Goal: Register for event/course: Sign up to attend an event or enroll in a course

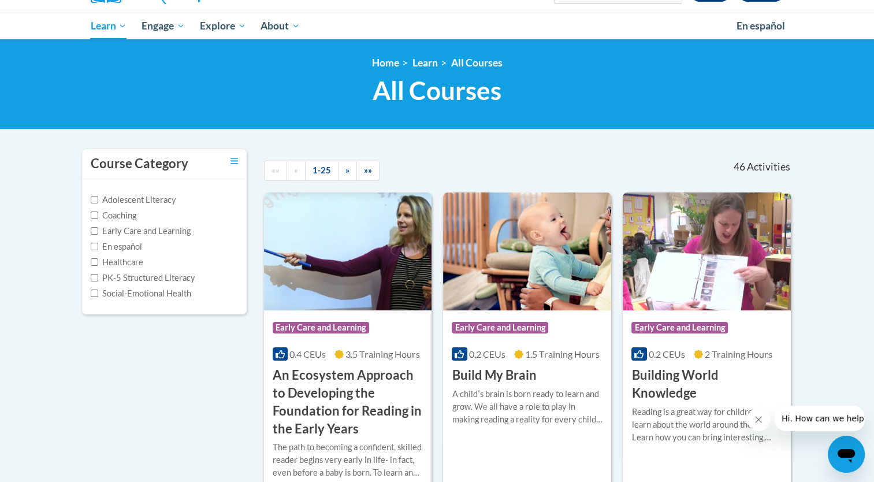
scroll to position [58, 0]
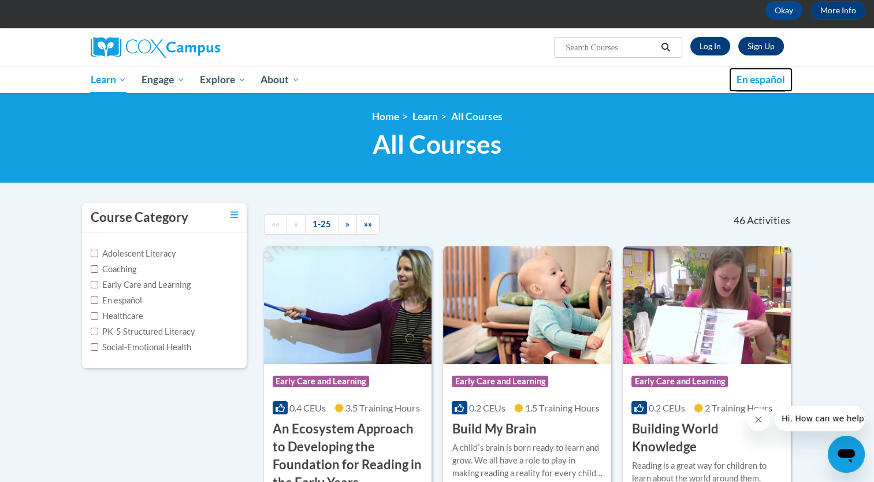
click at [748, 78] on span "En español" at bounding box center [761, 79] width 49 height 12
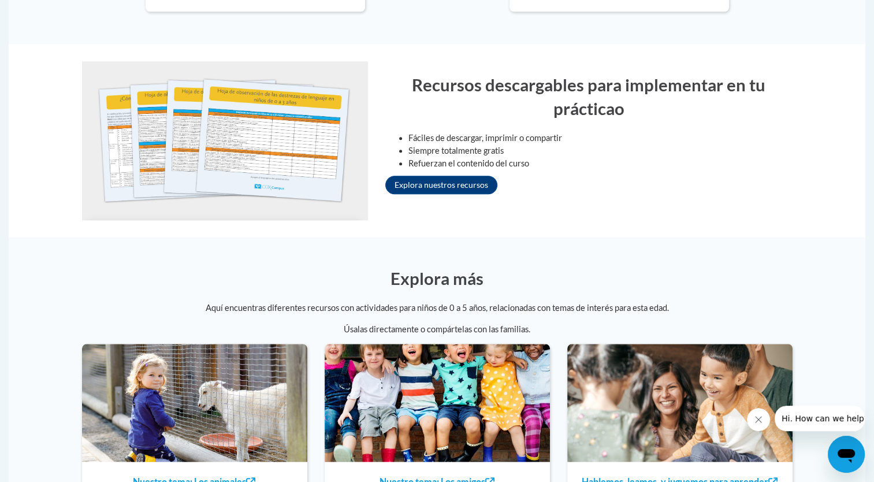
scroll to position [1098, 0]
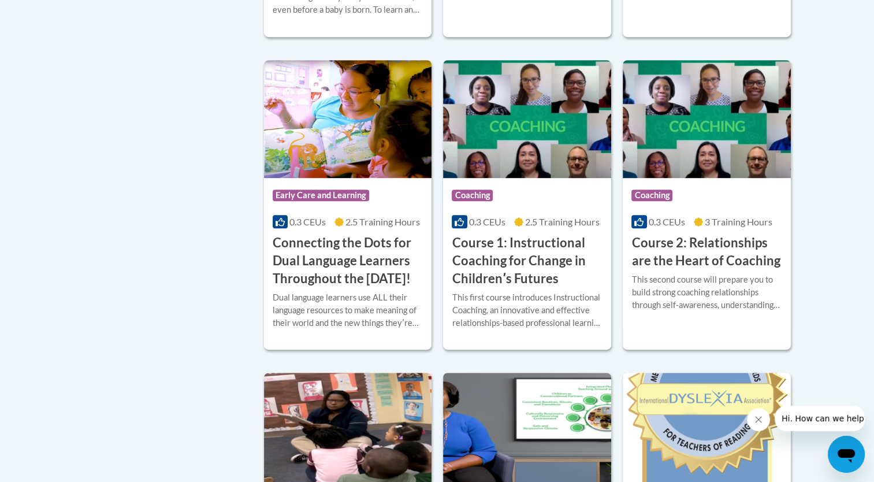
scroll to position [578, 0]
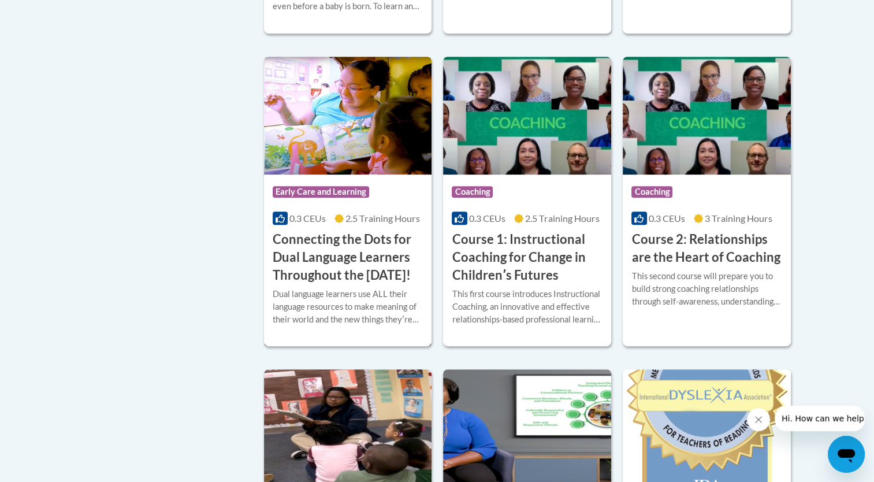
click at [298, 244] on h3 "Connecting the Dots for Dual Language Learners Throughout the [DATE]!" at bounding box center [348, 257] width 151 height 53
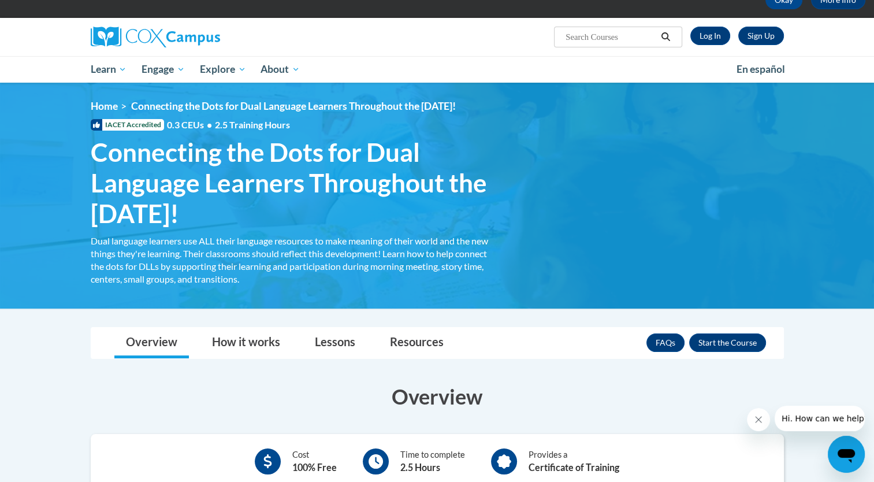
scroll to position [173, 0]
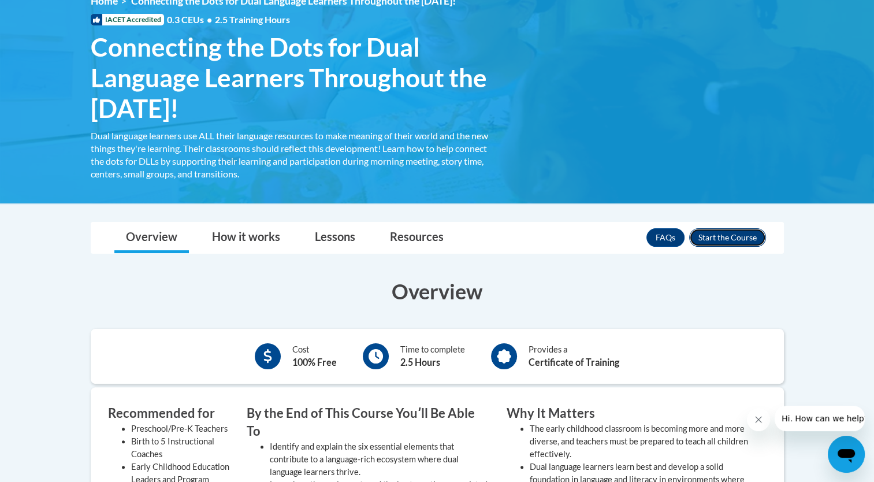
click at [734, 231] on button "Enroll" at bounding box center [727, 237] width 77 height 18
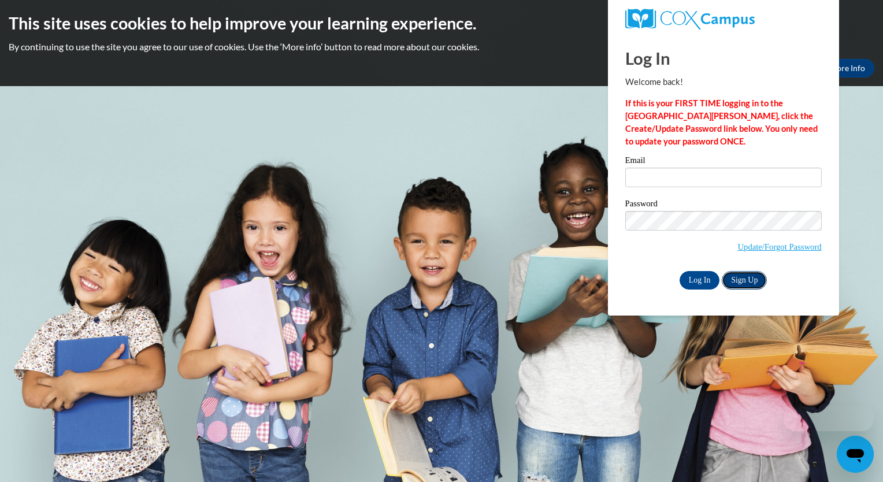
click at [737, 280] on link "Sign Up" at bounding box center [744, 280] width 45 height 18
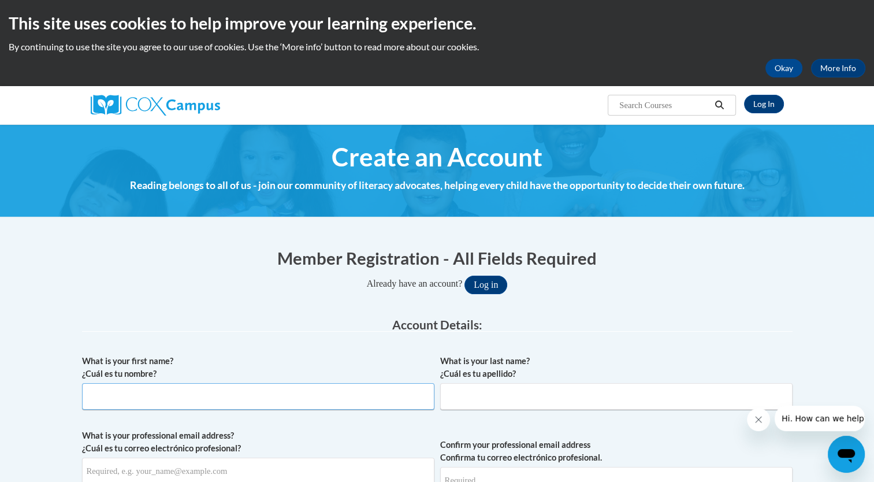
click at [401, 394] on input "What is your first name? ¿Cuál es tu nombre?" at bounding box center [258, 396] width 352 height 27
type input "Carmen A."
click at [483, 394] on input "What is your last name? ¿Cuál es tu apellido?" at bounding box center [616, 396] width 352 height 27
type input "Romero Feliz"
type input "carmen.romerofeliz@bostonabcd.org"
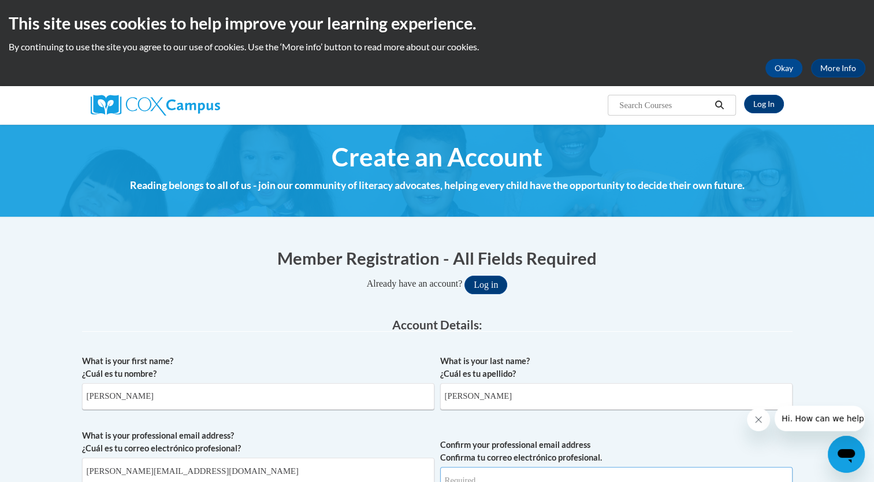
type input "carmen.romerofeliz@bostonabcd.org"
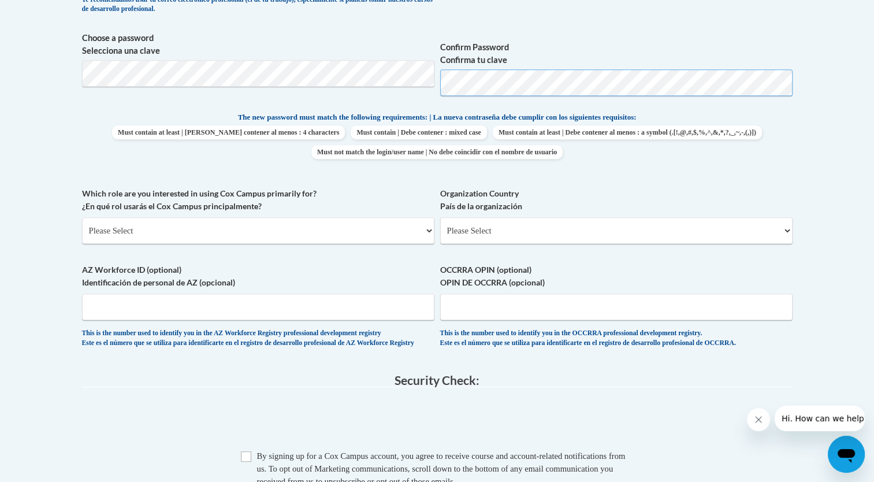
scroll to position [520, 0]
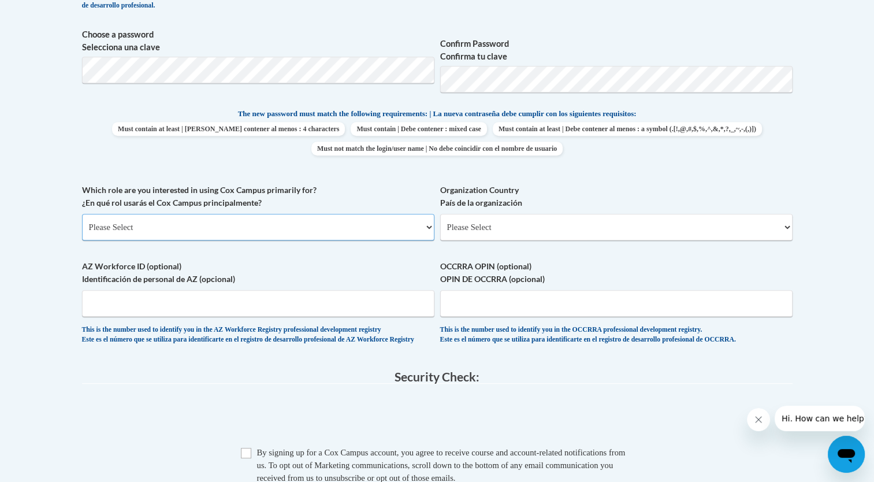
click at [433, 223] on select "Please Select College/University | Colegio/Universidad Community/Nonprofit Part…" at bounding box center [258, 227] width 352 height 27
select select "fbf2d438-af2f-41f8-98f1-81c410e29de3"
click at [82, 214] on select "Please Select College/University | Colegio/Universidad Community/Nonprofit Part…" at bounding box center [258, 227] width 352 height 27
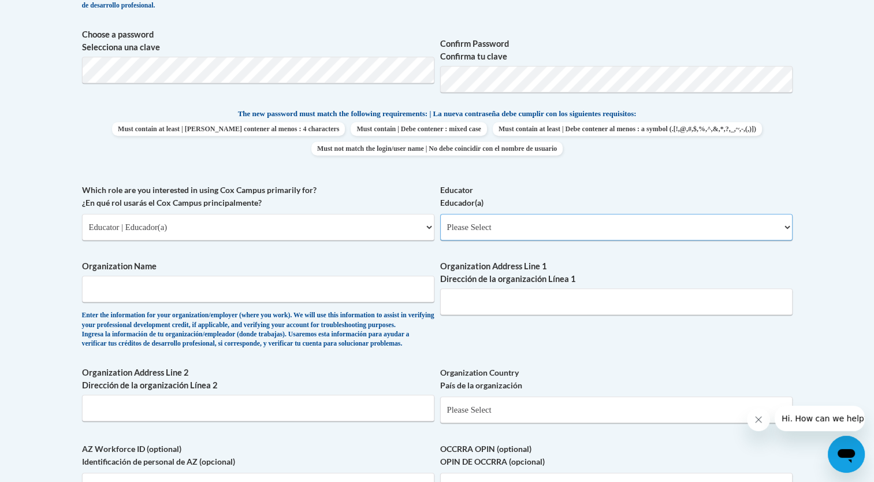
click at [786, 228] on select "Please Select Early Learning/Daycare Teacher/Family Home Care Provider | Maestr…" at bounding box center [616, 227] width 352 height 27
select select "5e2af403-4f2c-4e49-a02f-103e55d7b75b"
click at [440, 214] on select "Please Select Early Learning/Daycare Teacher/Family Home Care Provider | Maestr…" at bounding box center [616, 227] width 352 height 27
click at [391, 292] on input "Organization Name" at bounding box center [258, 289] width 352 height 27
type input "ABCD EARLY HEAD START"
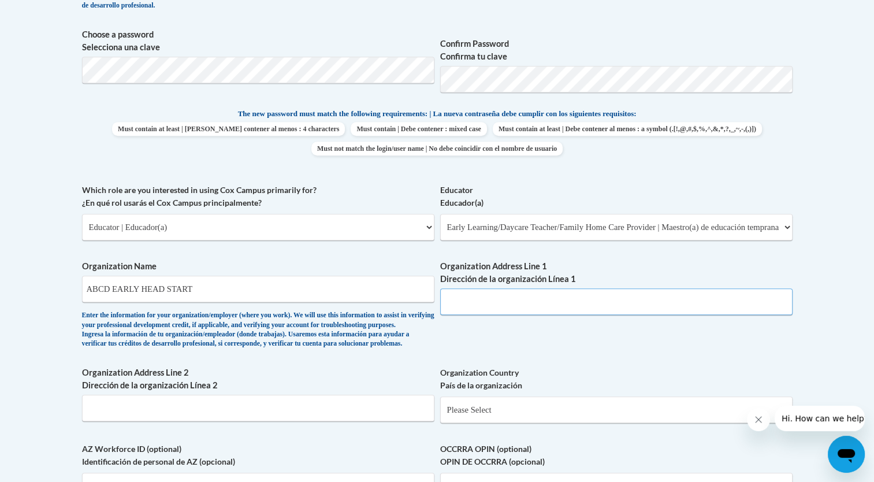
click at [502, 304] on input "Organization Address Line 1 Dirección de la organización Línea 1" at bounding box center [616, 301] width 352 height 27
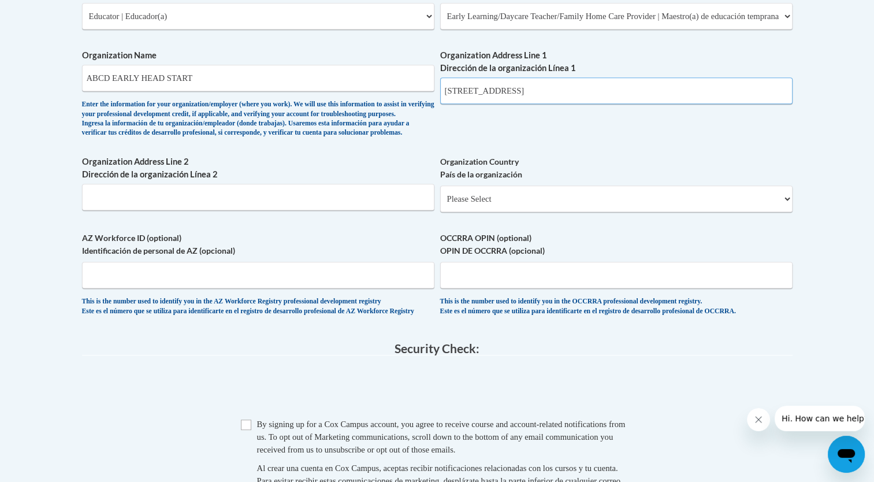
scroll to position [751, 0]
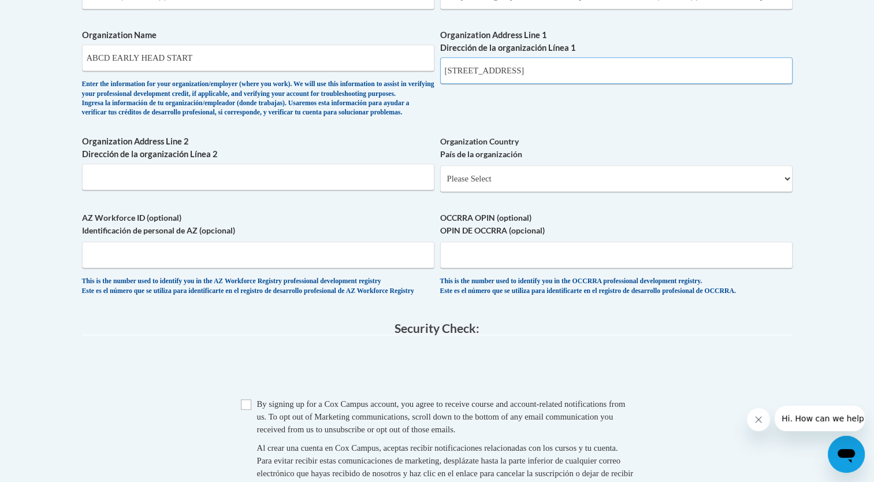
type input "198 Geneva ave dorchester ma 02121"
click at [781, 192] on select "Please Select United States | Estados Unidos Outside of the United States | Fue…" at bounding box center [616, 178] width 352 height 27
select select "ad49bcad-a171-4b2e-b99c-48b446064914"
click at [440, 184] on select "Please Select United States | Estados Unidos Outside of the United States | Fue…" at bounding box center [616, 178] width 352 height 27
select select
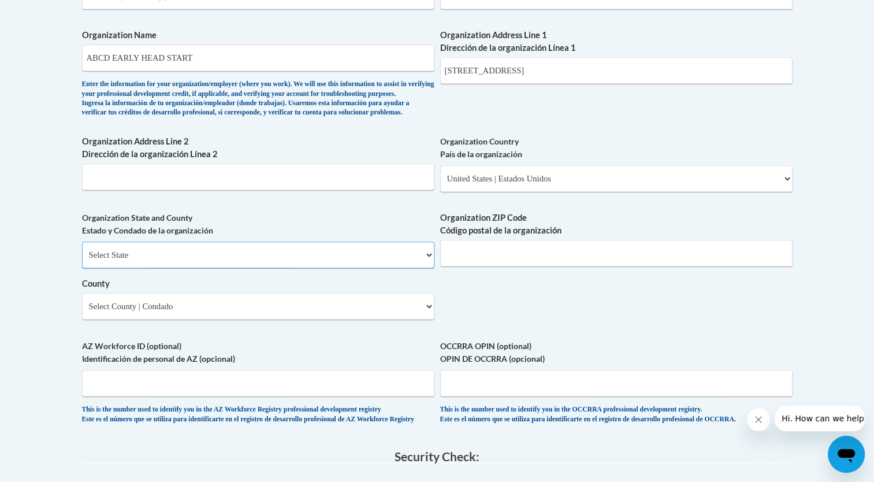
click at [425, 268] on select "Select State Alabama Alaska Arizona Arkansas California Colorado Connecticut De…" at bounding box center [258, 255] width 352 height 27
select select "Massachusetts"
click at [82, 261] on select "Select State Alabama Alaska Arizona Arkansas California Colorado Connecticut De…" at bounding box center [258, 255] width 352 height 27
click at [562, 266] on input "Organization ZIP Code Código postal de la organización" at bounding box center [616, 253] width 352 height 27
type input "02121"
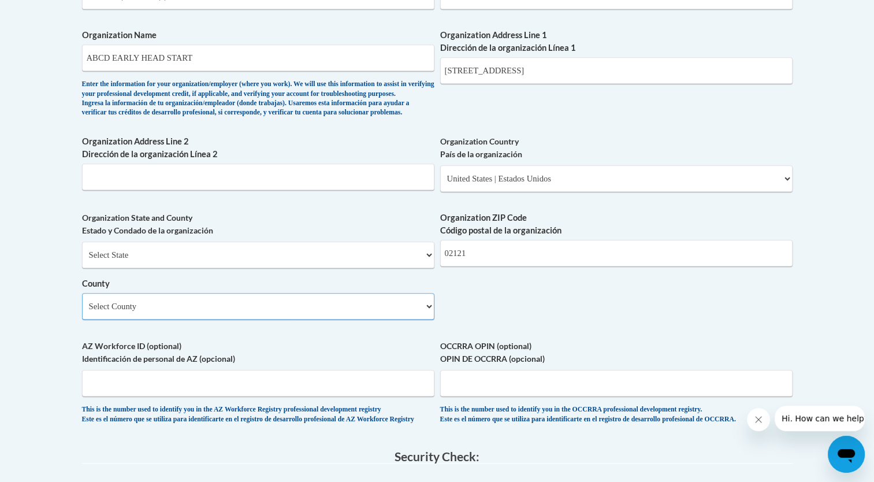
click at [428, 320] on select "Select County Barnstable Berkshire Bristol Dukes Essex Franklin Hampden Hampshi…" at bounding box center [258, 306] width 352 height 27
select select "Suffolk"
click at [82, 312] on select "Select County Barnstable Berkshire Bristol Dukes Essex Franklin Hampden Hampshi…" at bounding box center [258, 306] width 352 height 27
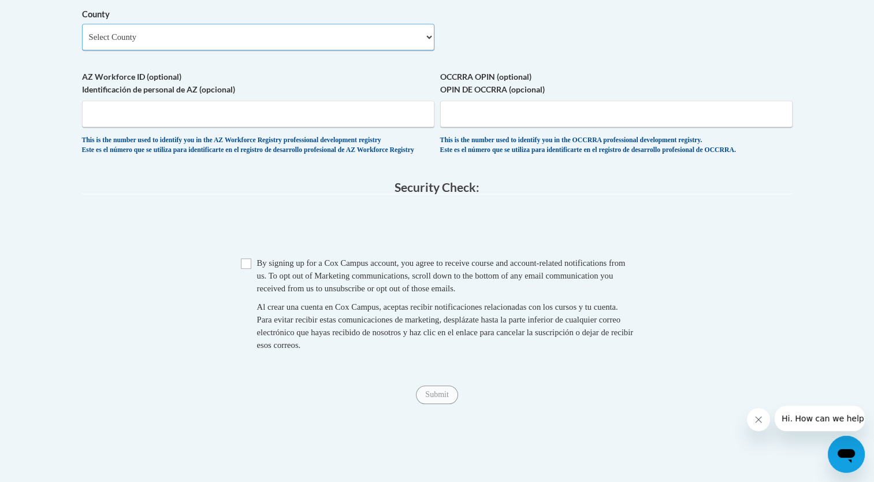
scroll to position [1040, 0]
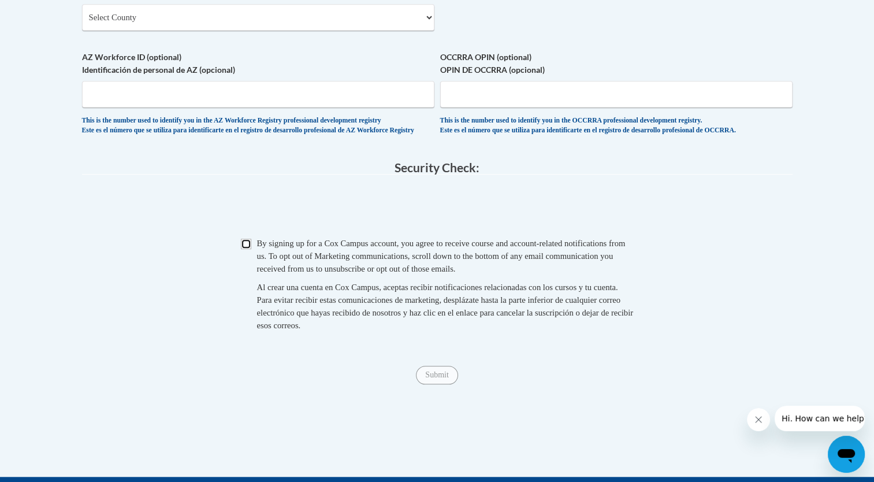
click at [245, 249] on input "Checkbox" at bounding box center [246, 244] width 10 height 10
checkbox input "true"
click at [432, 384] on input "Submit" at bounding box center [437, 375] width 42 height 18
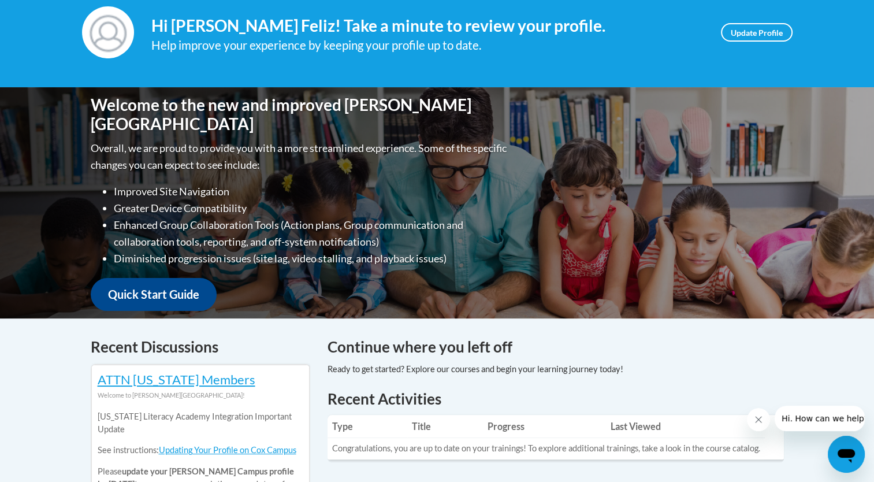
scroll to position [116, 0]
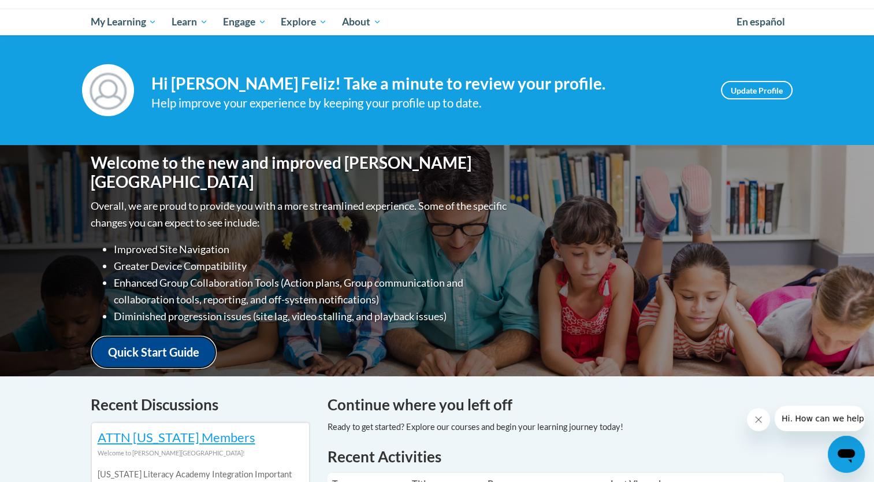
click at [158, 336] on link "Quick Start Guide" at bounding box center [154, 352] width 126 height 33
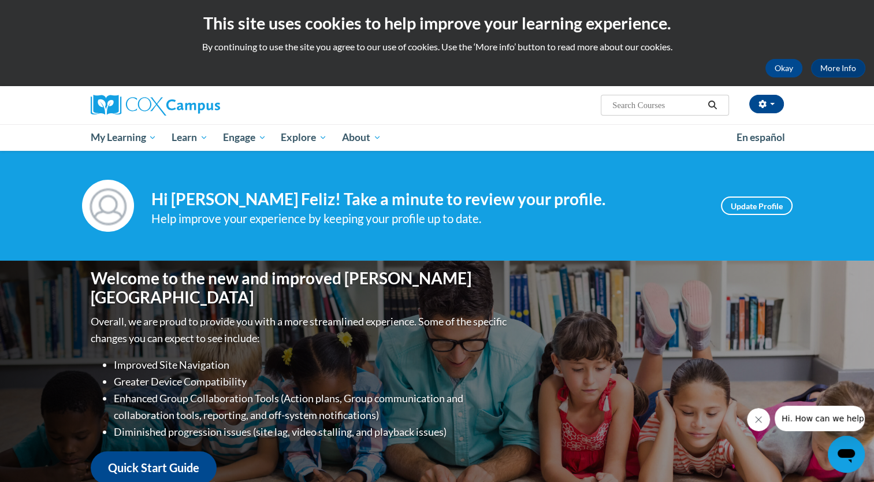
click at [651, 103] on input "Search..." at bounding box center [657, 105] width 92 height 14
type input "connecting the dots for dual language learners throughout the preschool day"
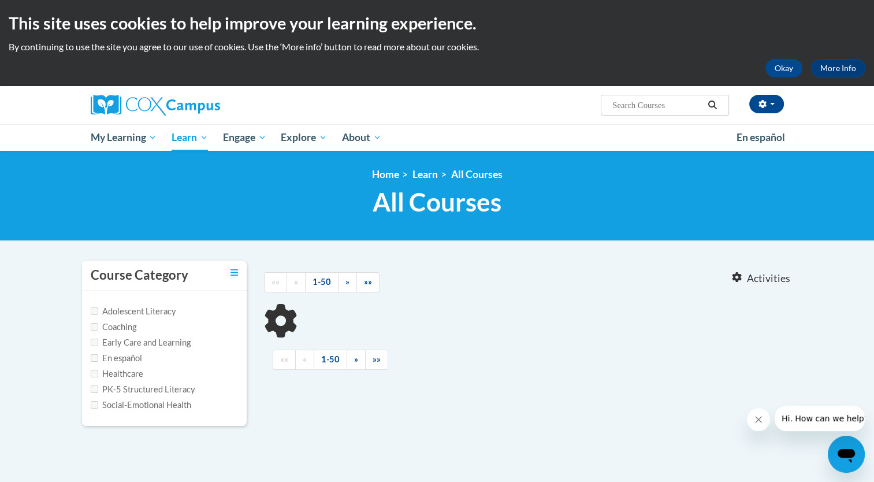
type input "connecting the dots for dual language learners throughout the preschool day"
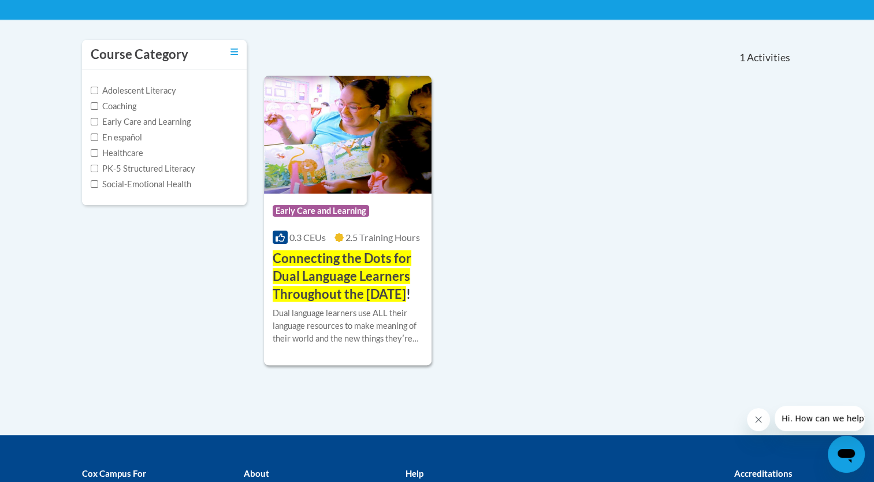
scroll to position [231, 0]
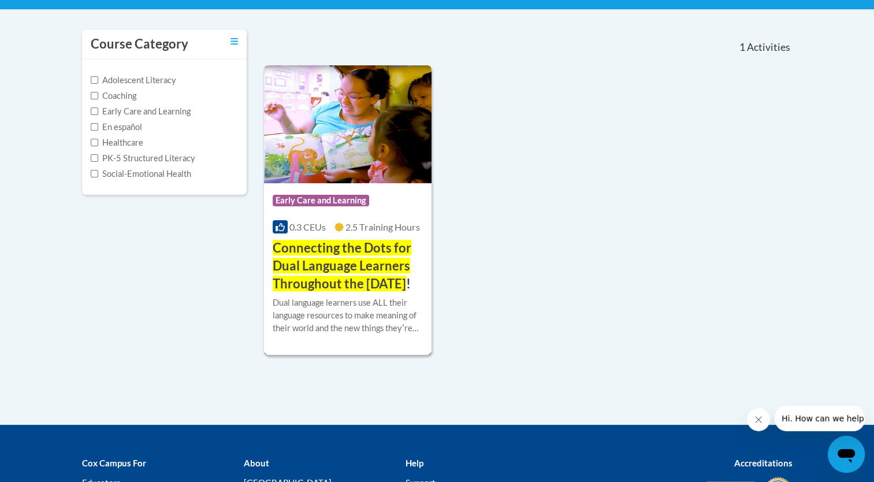
click at [363, 259] on span "Connecting the Dots for Dual Language Learners Throughout the Preschool Day" at bounding box center [342, 265] width 139 height 51
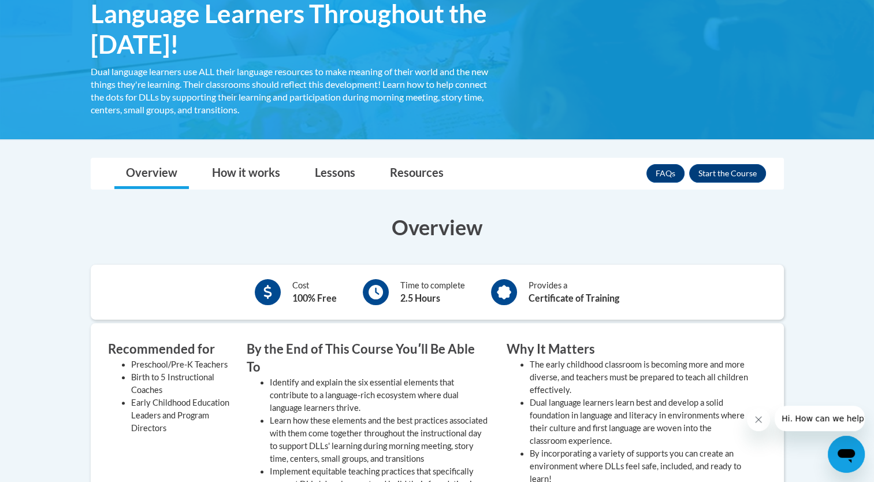
scroll to position [231, 0]
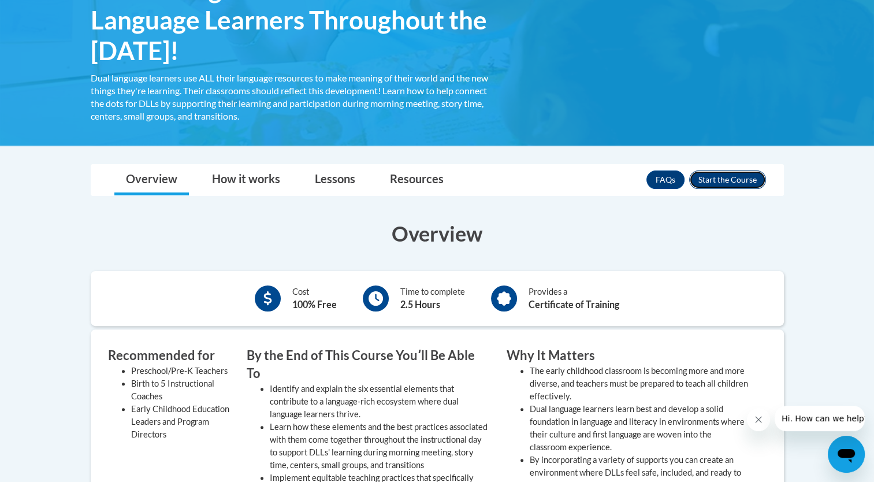
click at [737, 175] on button "Enroll" at bounding box center [727, 179] width 77 height 18
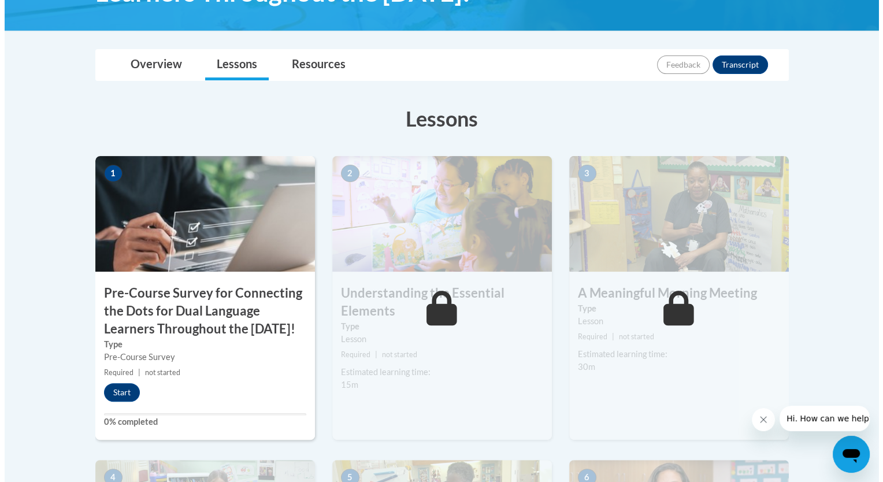
scroll to position [289, 0]
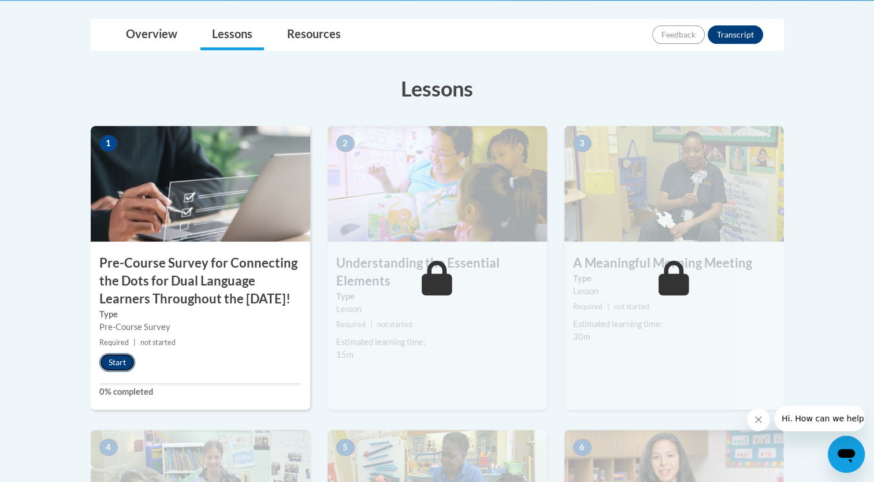
click at [120, 372] on button "Start" at bounding box center [117, 362] width 36 height 18
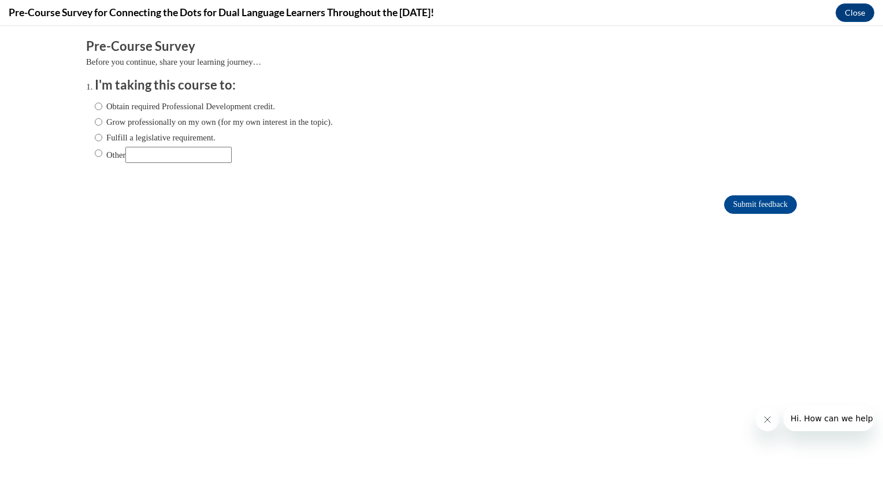
scroll to position [0, 0]
click at [95, 106] on input "Obtain required Professional Development credit." at bounding box center [99, 106] width 8 height 13
radio input "true"
click at [95, 121] on input "Grow professionally on my own (for my own interest in the topic)." at bounding box center [99, 122] width 8 height 13
radio input "true"
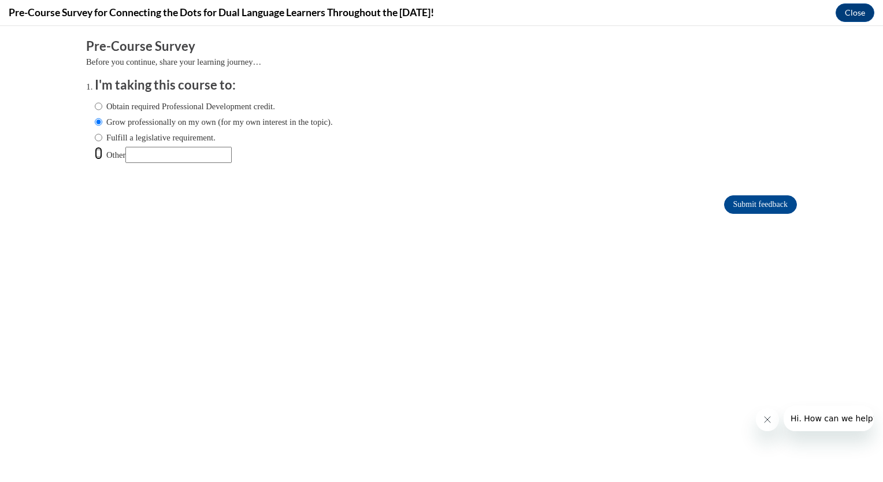
click at [95, 150] on input "Other" at bounding box center [99, 153] width 8 height 13
radio input "true"
click at [150, 157] on input "Other" at bounding box center [178, 155] width 106 height 16
type input "training job"
click at [742, 205] on input "Submit feedback" at bounding box center [760, 204] width 73 height 18
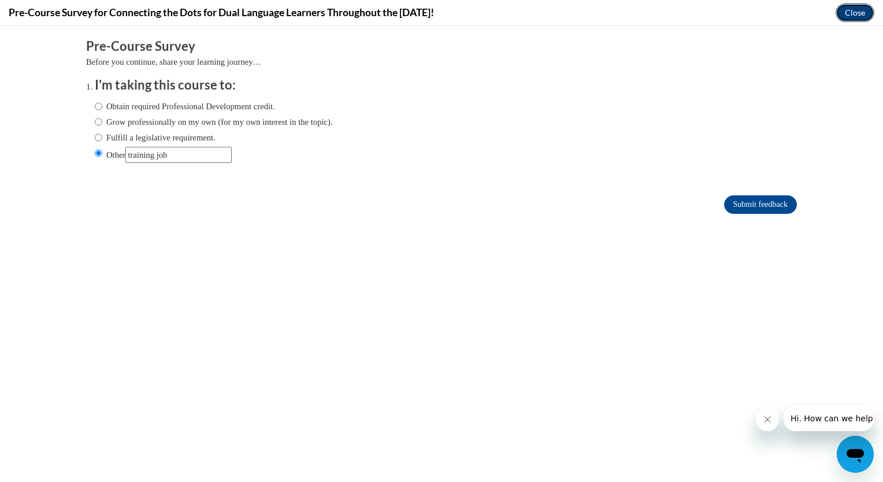
click at [851, 14] on button "Close" at bounding box center [855, 12] width 39 height 18
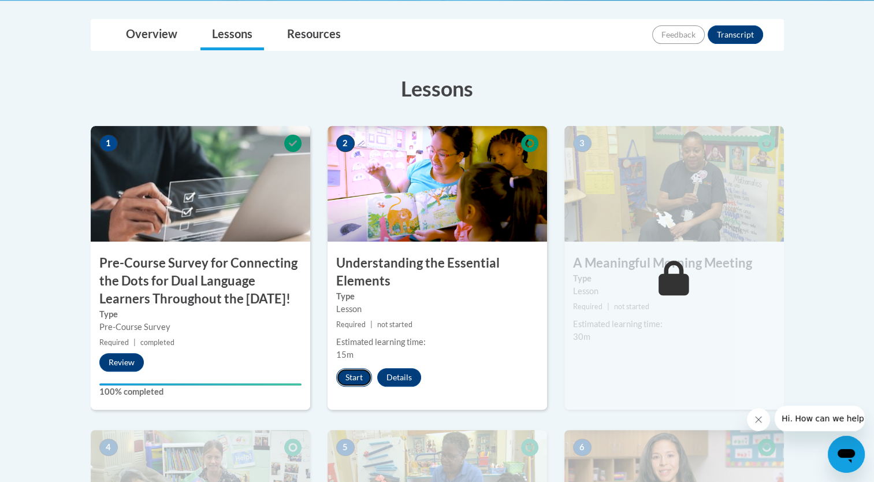
click at [356, 376] on button "Start" at bounding box center [354, 377] width 36 height 18
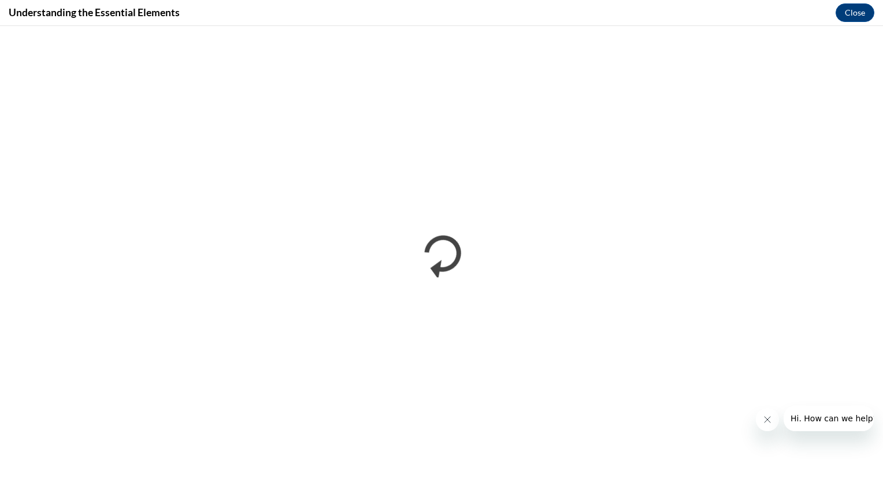
click at [763, 419] on icon "Close message from company" at bounding box center [766, 419] width 9 height 9
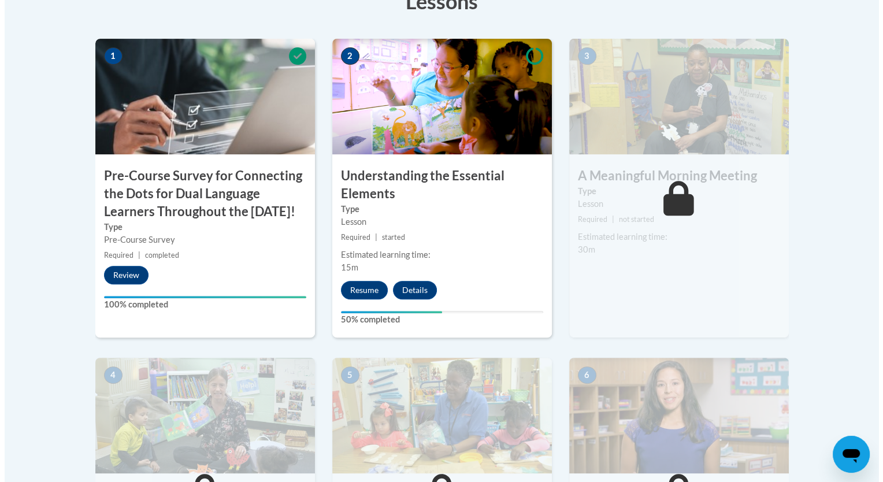
scroll to position [347, 0]
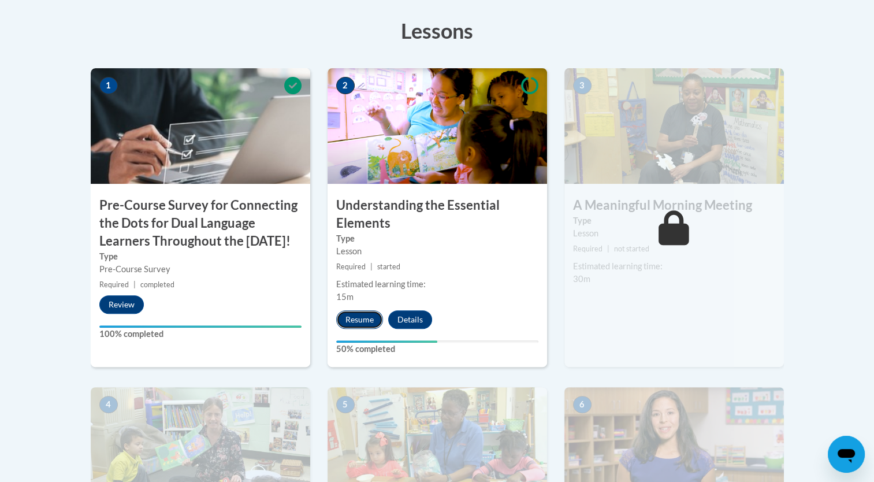
click at [362, 319] on button "Resume" at bounding box center [359, 319] width 47 height 18
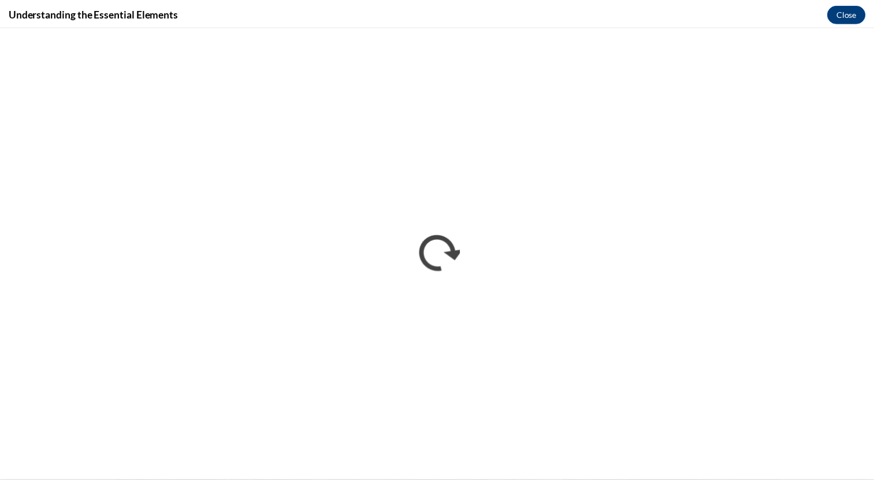
scroll to position [0, 0]
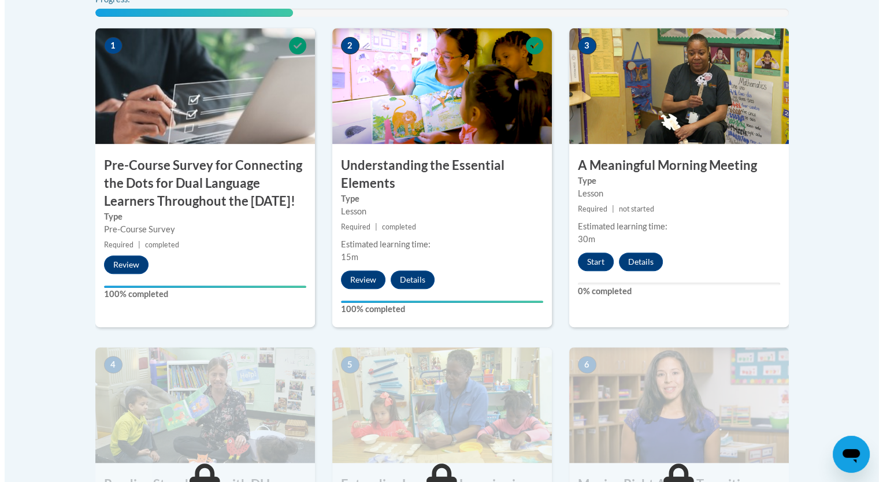
scroll to position [386, 0]
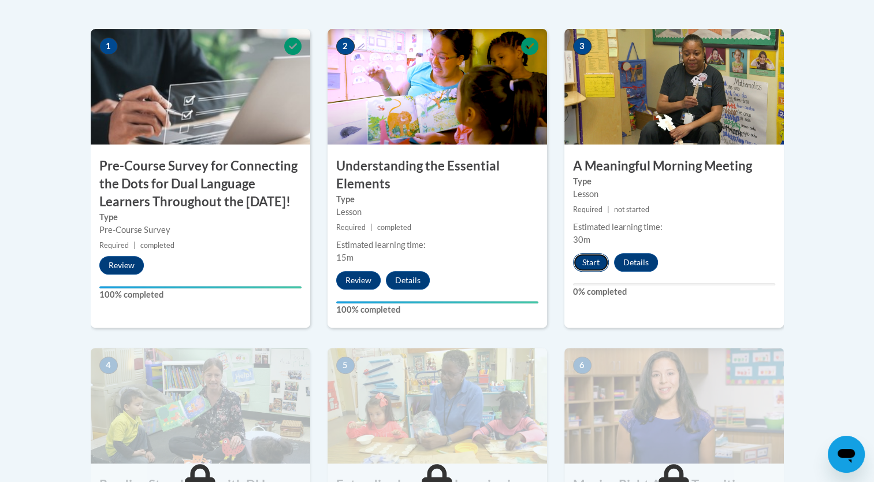
click at [595, 257] on button "Start" at bounding box center [591, 262] width 36 height 18
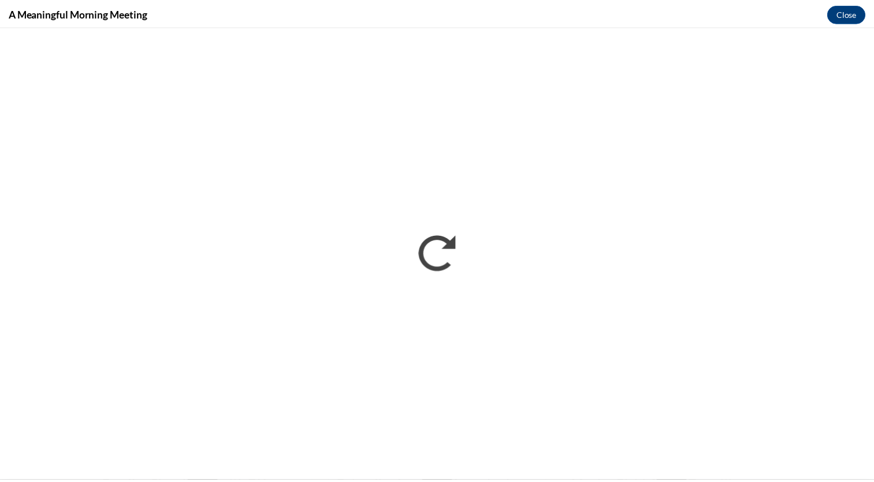
scroll to position [0, 0]
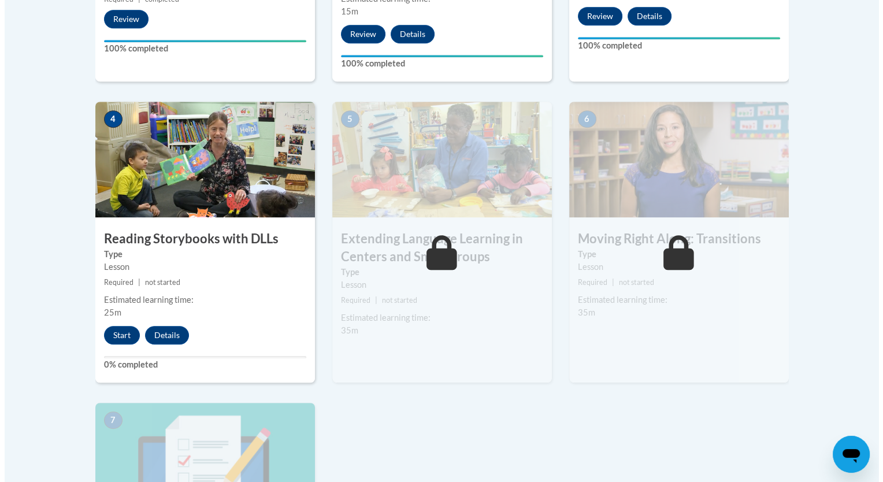
scroll to position [578, 0]
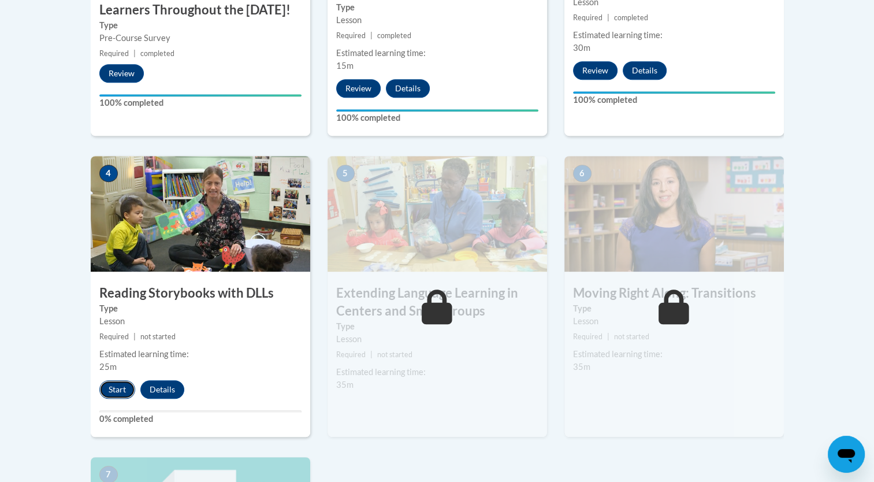
click at [127, 392] on button "Start" at bounding box center [117, 389] width 36 height 18
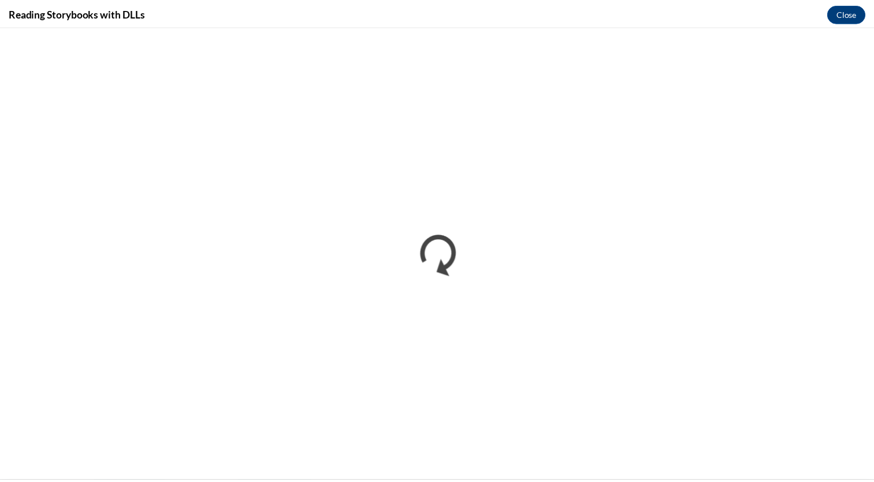
scroll to position [0, 0]
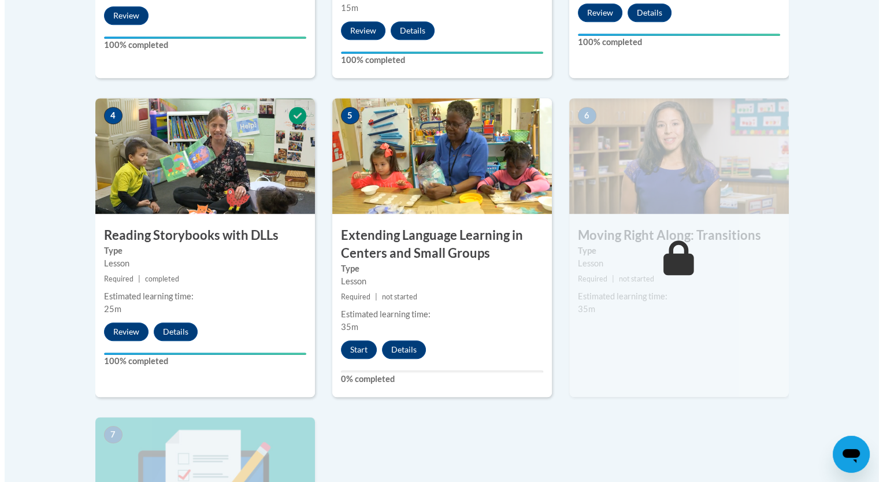
scroll to position [693, 0]
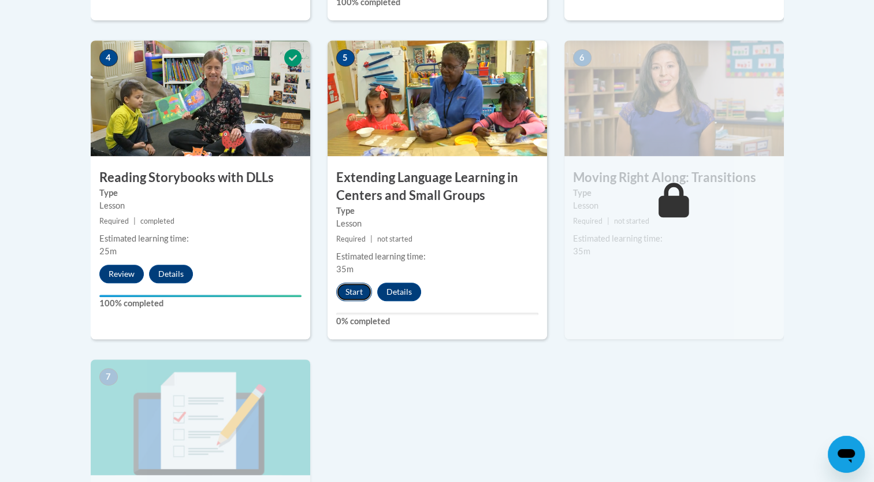
click at [351, 294] on button "Start" at bounding box center [354, 292] width 36 height 18
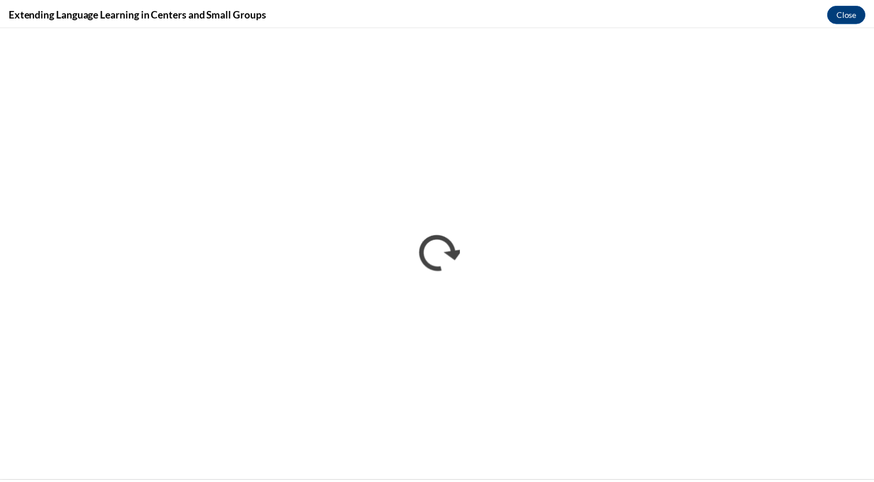
scroll to position [0, 0]
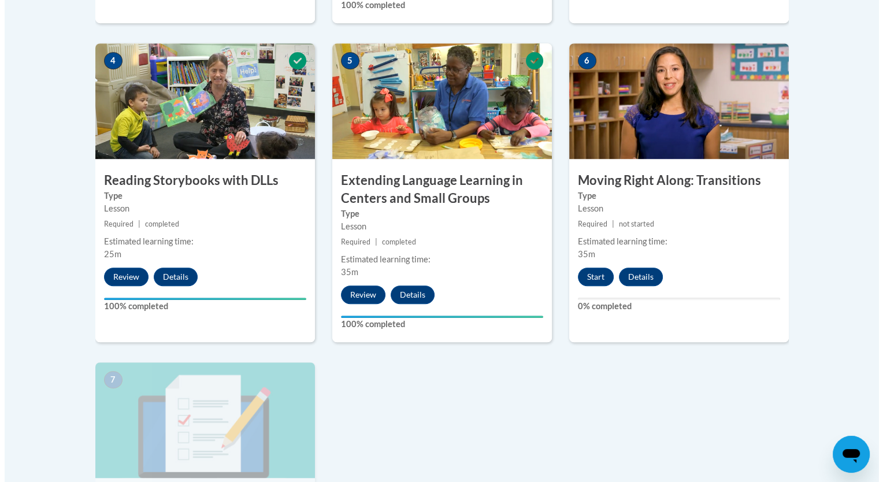
scroll to position [693, 0]
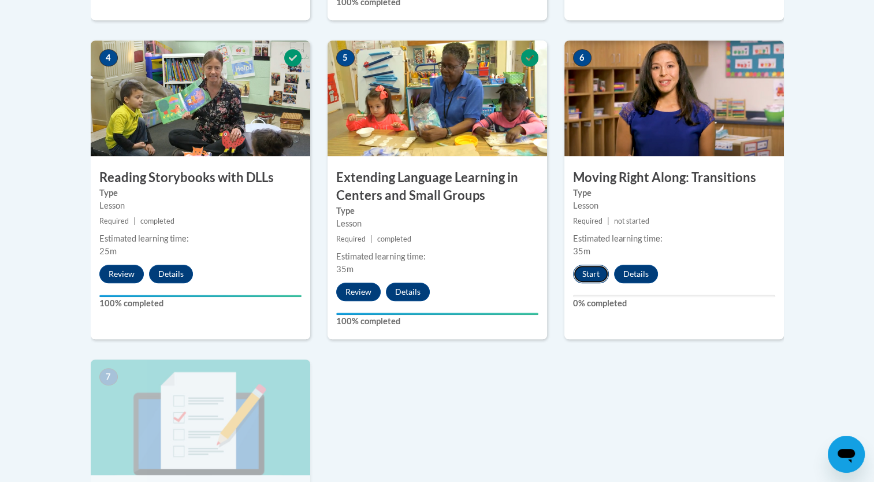
click at [587, 274] on button "Start" at bounding box center [591, 274] width 36 height 18
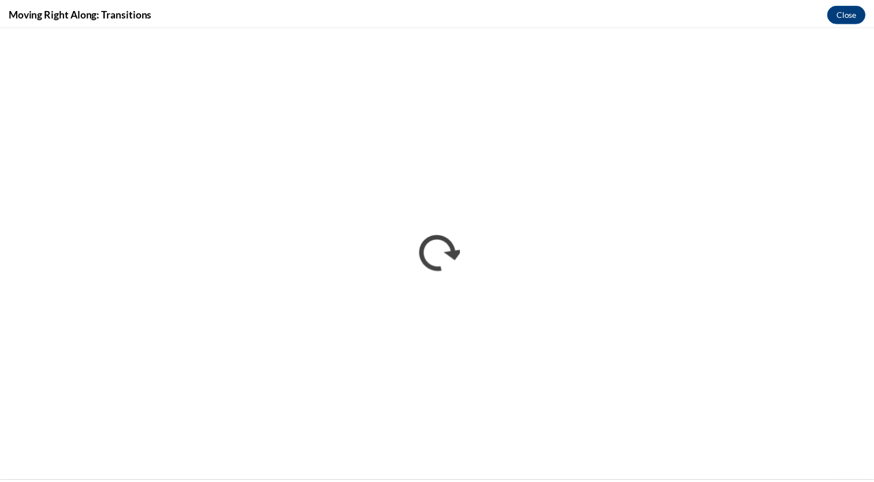
scroll to position [0, 0]
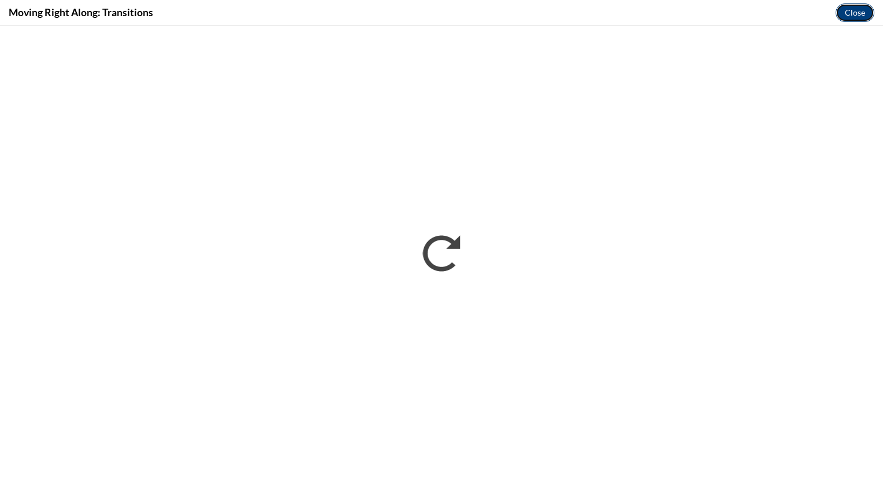
click at [863, 11] on button "Close" at bounding box center [855, 12] width 39 height 18
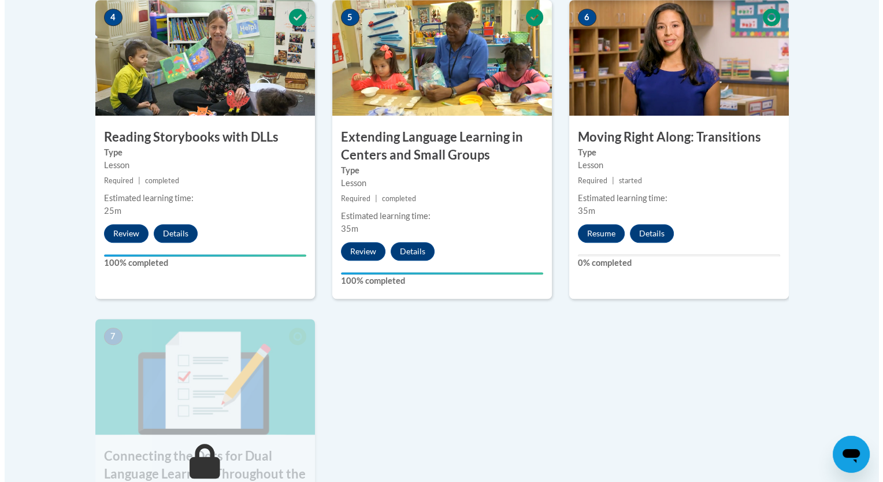
scroll to position [751, 0]
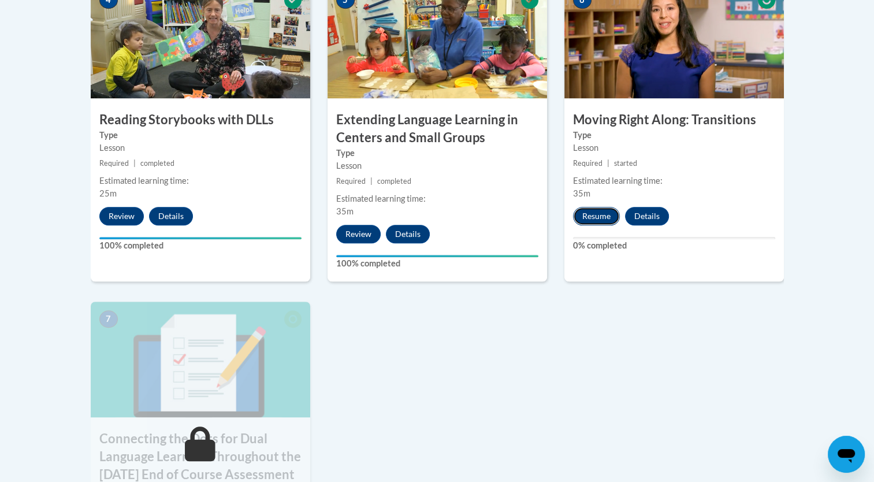
click at [601, 216] on button "Resume" at bounding box center [596, 216] width 47 height 18
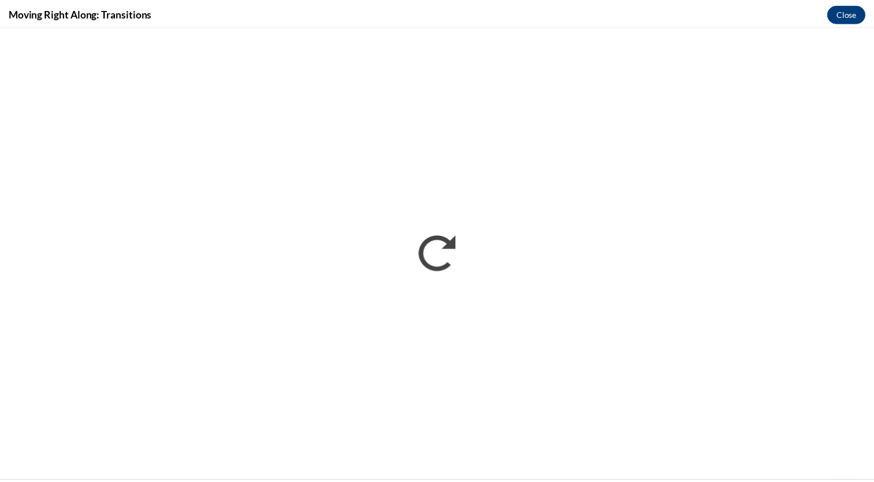
scroll to position [0, 0]
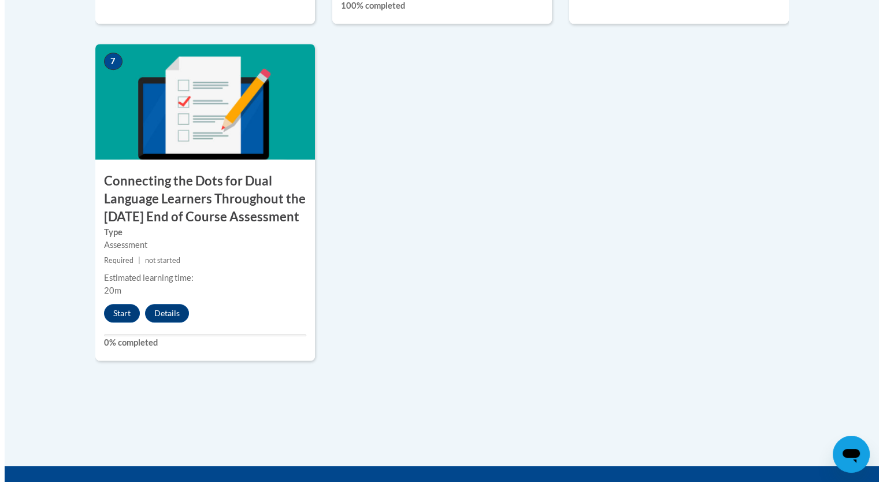
scroll to position [1040, 0]
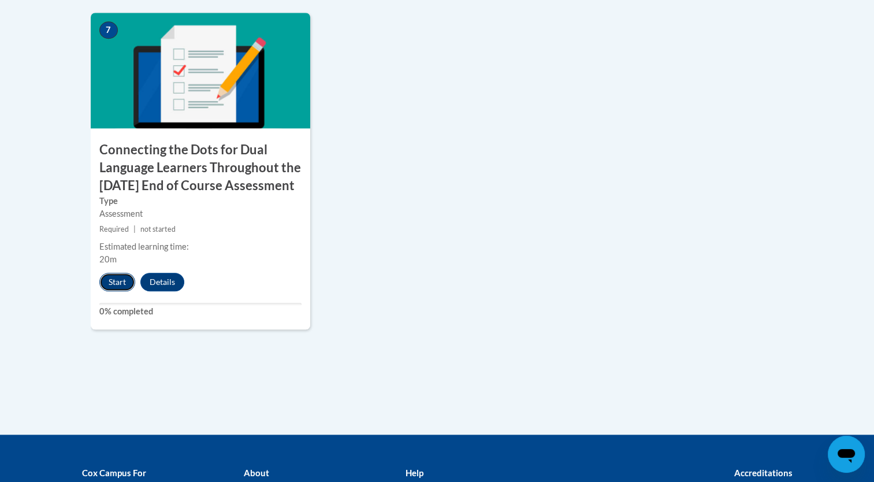
click at [122, 291] on button "Start" at bounding box center [117, 282] width 36 height 18
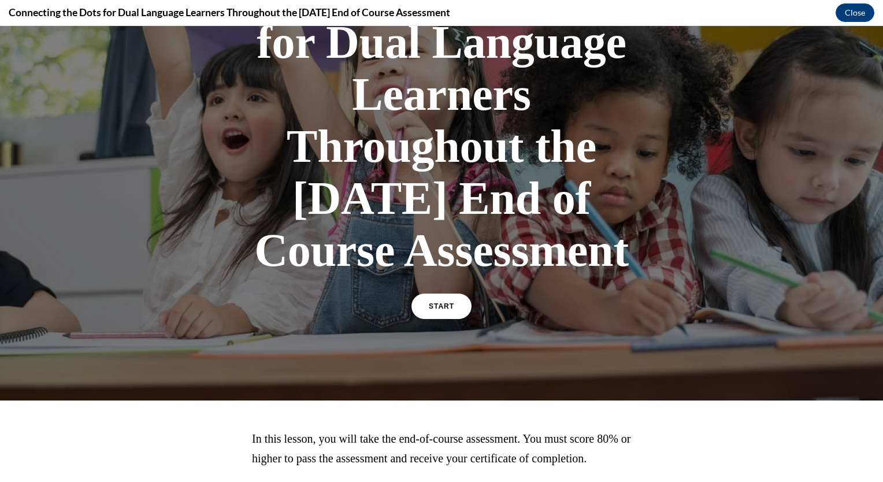
scroll to position [173, 0]
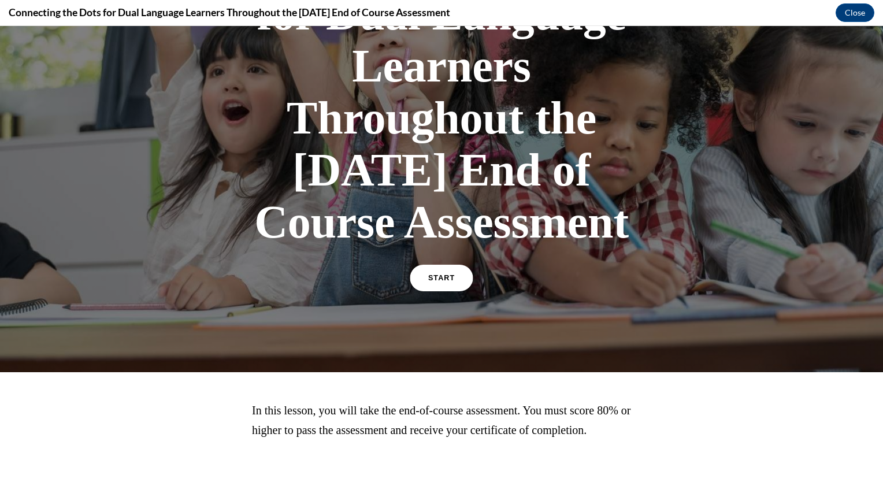
click at [417, 291] on link "START" at bounding box center [441, 278] width 63 height 27
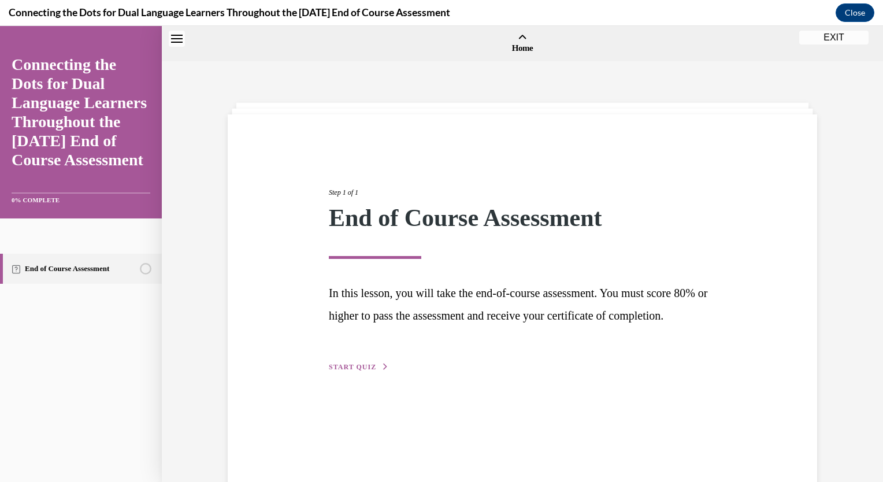
scroll to position [36, 0]
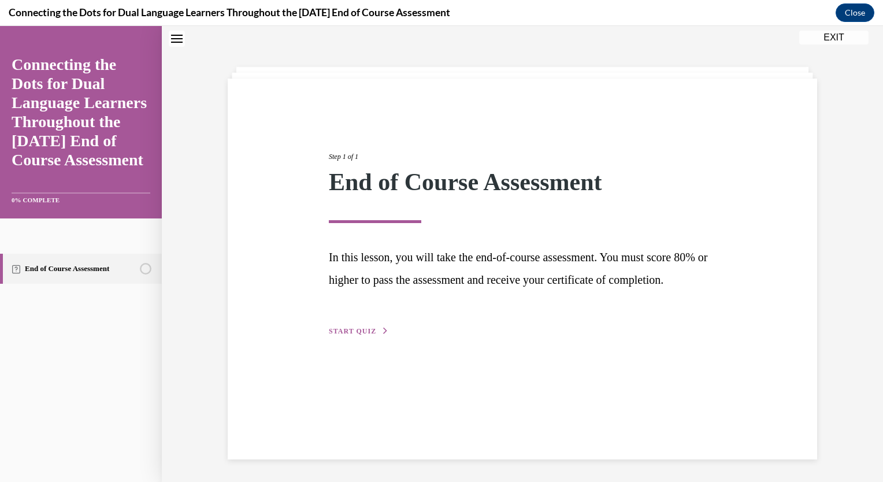
click at [358, 335] on span "START QUIZ" at bounding box center [352, 331] width 47 height 8
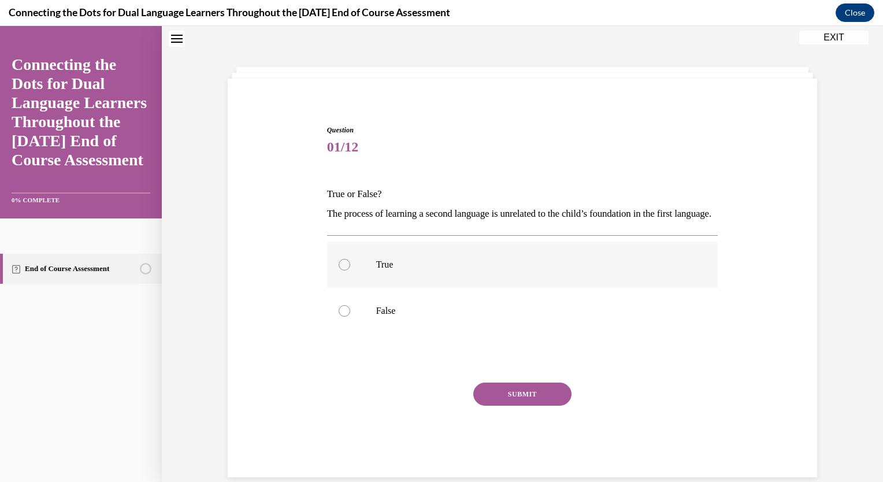
click at [343, 270] on div at bounding box center [345, 265] width 12 height 12
click at [343, 270] on input "True" at bounding box center [345, 265] width 12 height 12
radio input "true"
click at [505, 406] on button "SUBMIT" at bounding box center [522, 394] width 98 height 23
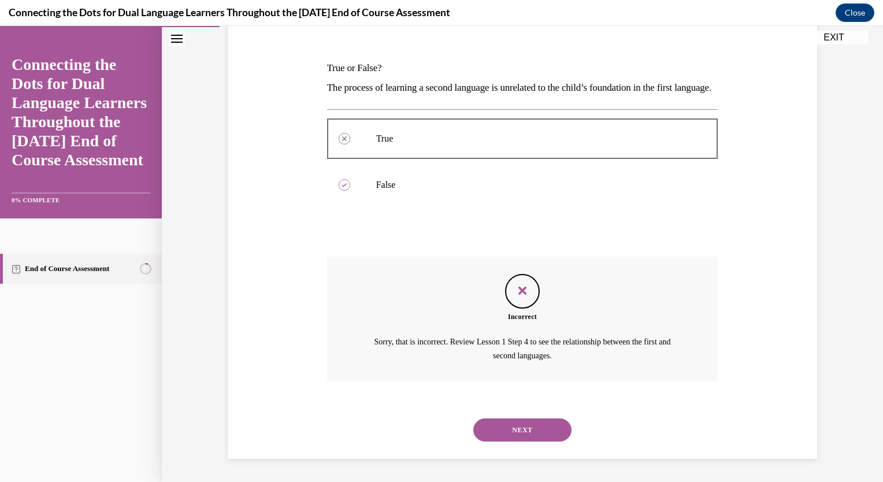
scroll to position [180, 0]
click at [504, 428] on button "NEXT" at bounding box center [522, 429] width 98 height 23
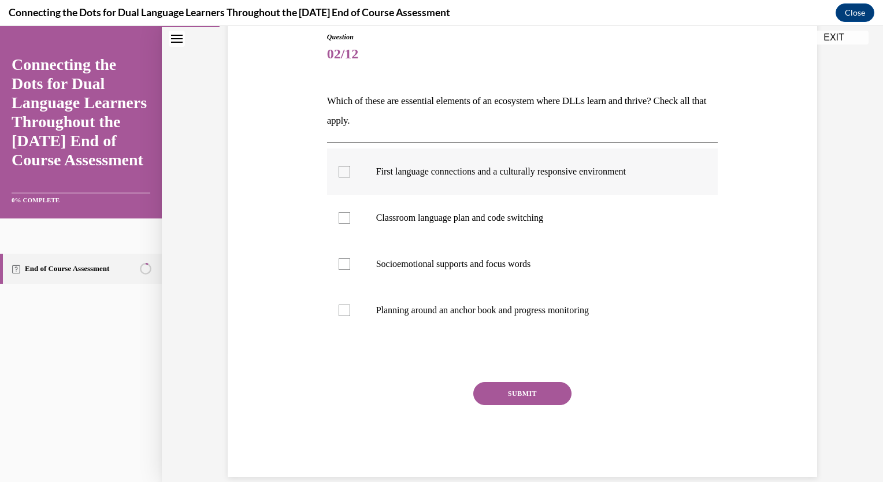
click at [340, 170] on div at bounding box center [345, 172] width 12 height 12
click at [340, 170] on input "First language connections and a culturally responsive environment" at bounding box center [345, 172] width 12 height 12
checkbox input "true"
click at [340, 260] on div at bounding box center [345, 264] width 12 height 12
click at [340, 260] on input "Socioemotional supports and focus words" at bounding box center [345, 264] width 12 height 12
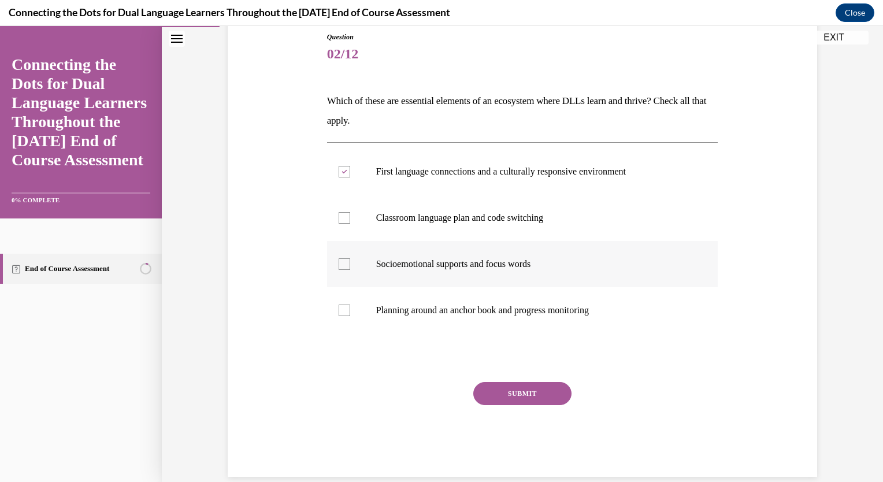
checkbox input "true"
click at [340, 222] on div at bounding box center [345, 218] width 12 height 12
click at [340, 222] on input "Classroom language plan and code switching" at bounding box center [345, 218] width 12 height 12
checkbox input "true"
click at [499, 387] on button "SUBMIT" at bounding box center [522, 393] width 98 height 23
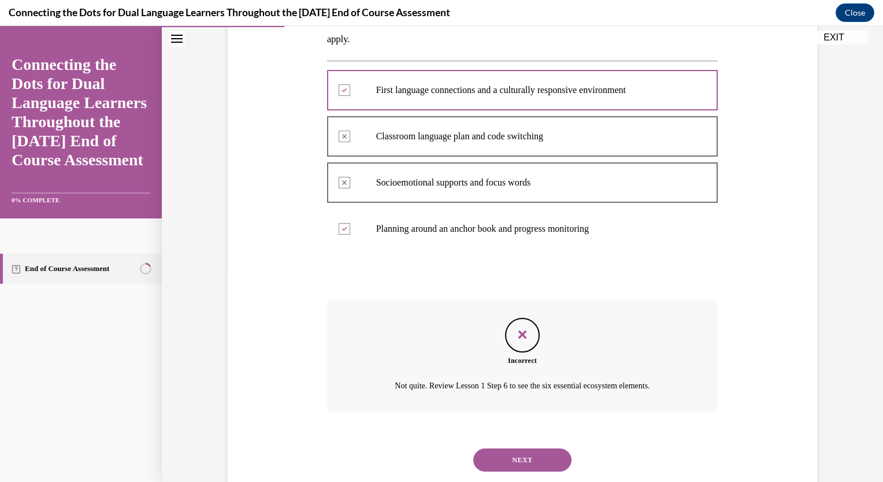
scroll to position [182, 0]
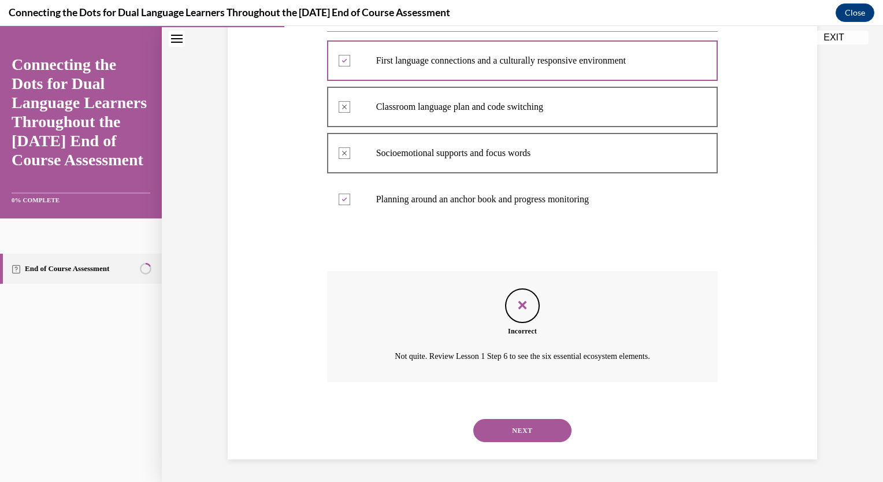
click at [533, 435] on button "NEXT" at bounding box center [522, 430] width 98 height 23
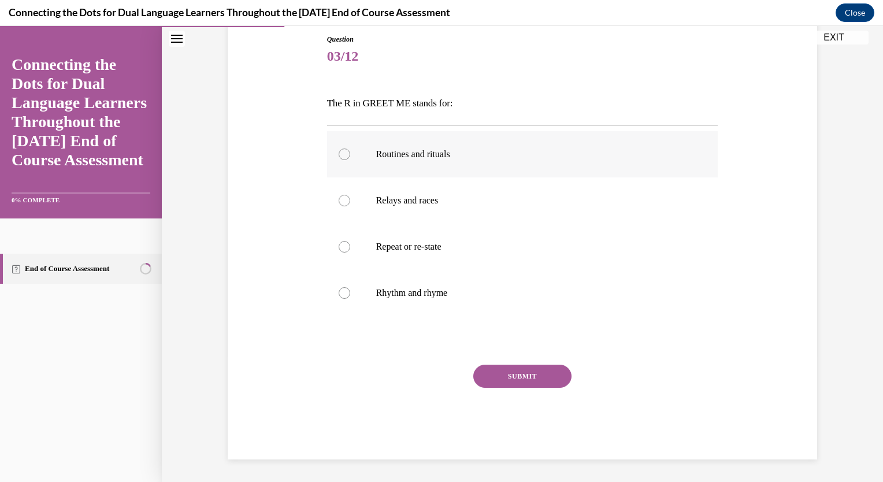
click at [339, 153] on div at bounding box center [345, 154] width 12 height 12
click at [339, 153] on input "Routines and rituals" at bounding box center [345, 154] width 12 height 12
radio input "true"
click at [529, 380] on button "SUBMIT" at bounding box center [522, 376] width 98 height 23
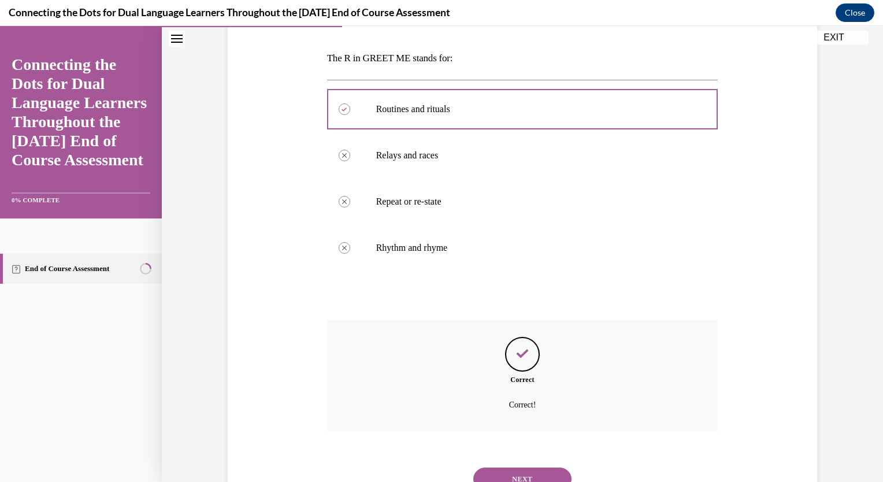
scroll to position [220, 0]
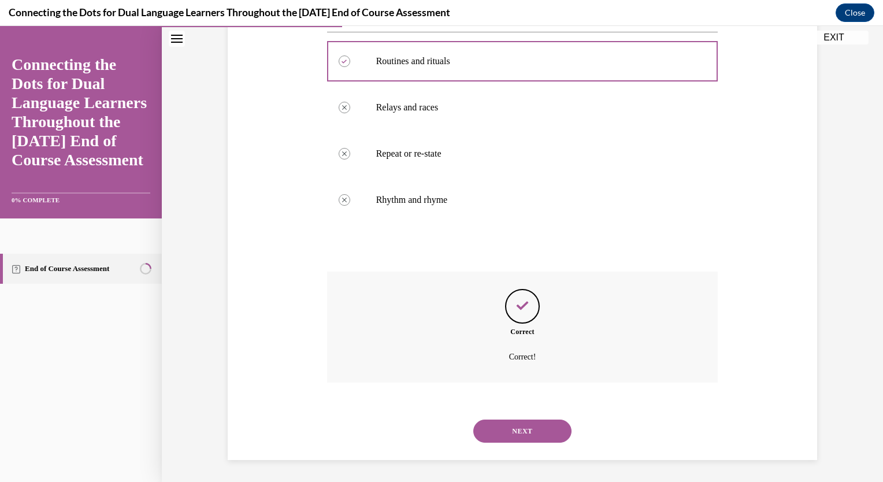
click at [530, 428] on button "NEXT" at bounding box center [522, 430] width 98 height 23
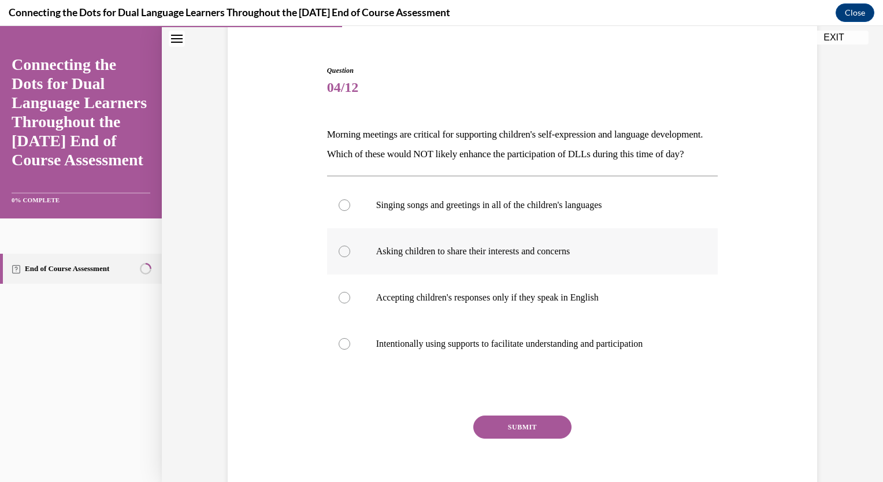
scroll to position [116, 0]
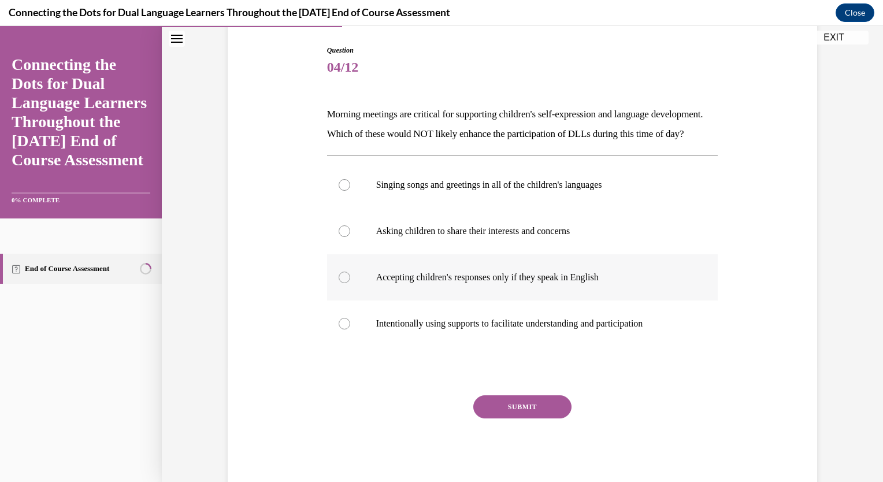
click at [340, 283] on div at bounding box center [345, 278] width 12 height 12
click at [340, 283] on input "Accepting children's responses only if they speak in English" at bounding box center [345, 278] width 12 height 12
radio input "true"
click at [506, 418] on button "SUBMIT" at bounding box center [522, 406] width 98 height 23
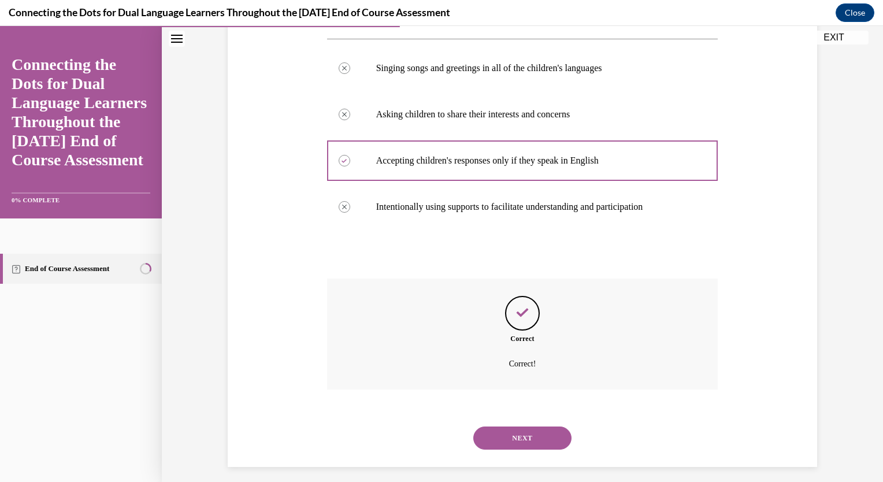
scroll to position [259, 0]
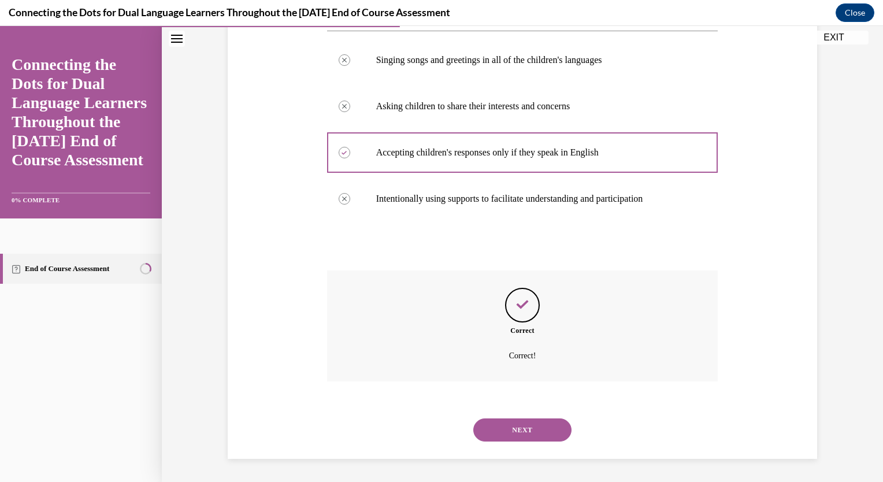
click at [509, 424] on button "NEXT" at bounding box center [522, 429] width 98 height 23
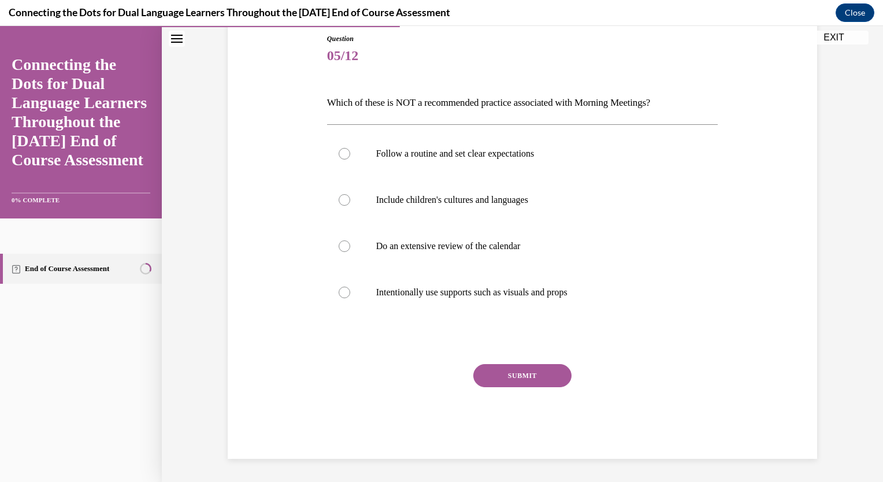
scroll to position [127, 0]
click at [341, 247] on div at bounding box center [345, 247] width 12 height 12
click at [341, 247] on input "Do an extensive review of the calendar" at bounding box center [345, 247] width 12 height 12
radio input "true"
click at [499, 377] on button "SUBMIT" at bounding box center [522, 376] width 98 height 23
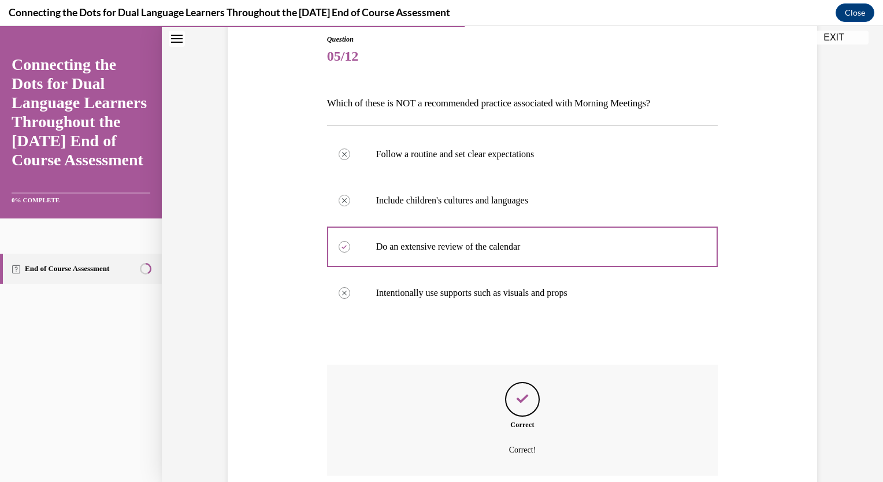
scroll to position [220, 0]
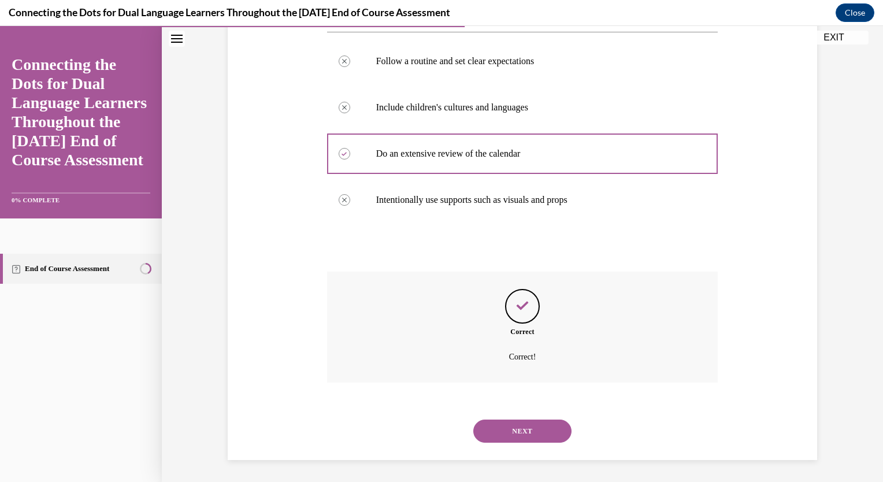
click at [513, 429] on button "NEXT" at bounding box center [522, 430] width 98 height 23
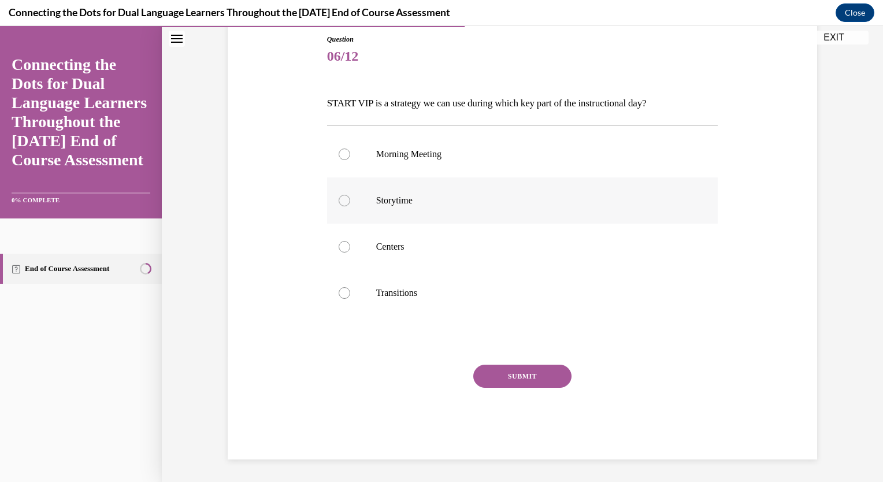
click at [340, 198] on div at bounding box center [345, 201] width 12 height 12
click at [340, 198] on input "Storytime" at bounding box center [345, 201] width 12 height 12
radio input "true"
click at [341, 246] on div at bounding box center [345, 247] width 12 height 12
click at [341, 246] on input "Centers" at bounding box center [345, 247] width 12 height 12
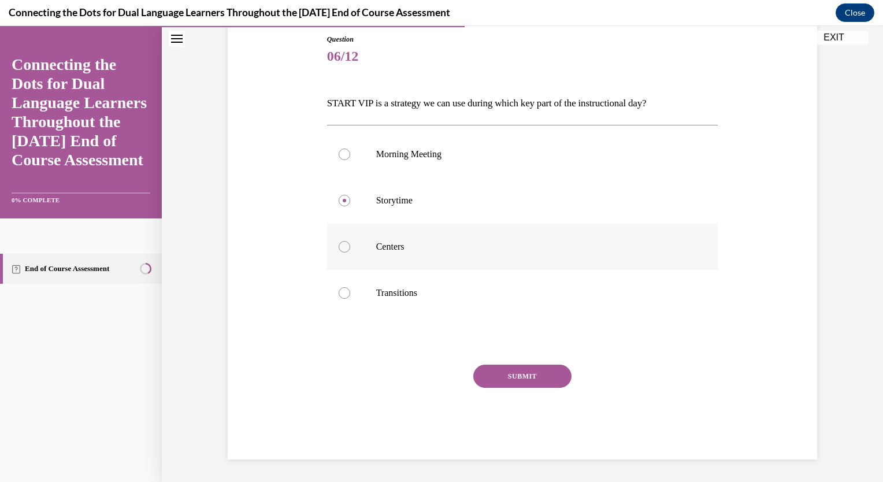
radio input "true"
click at [510, 374] on button "SUBMIT" at bounding box center [522, 376] width 98 height 23
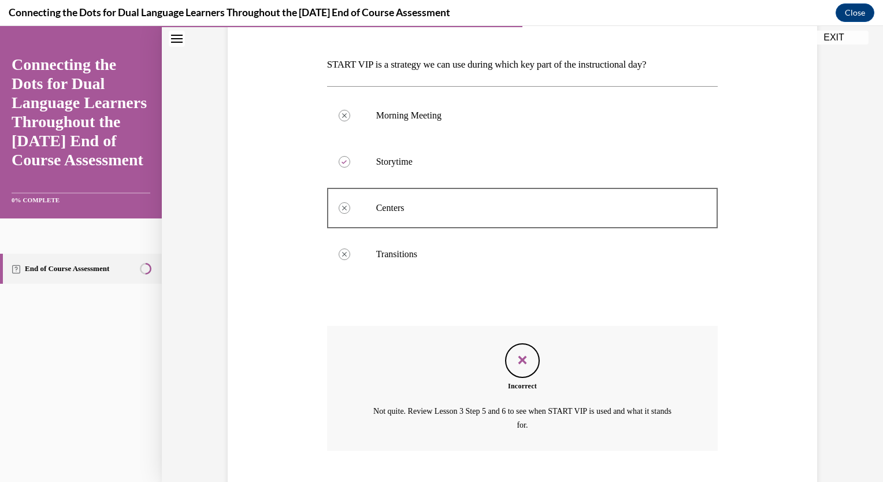
scroll to position [233, 0]
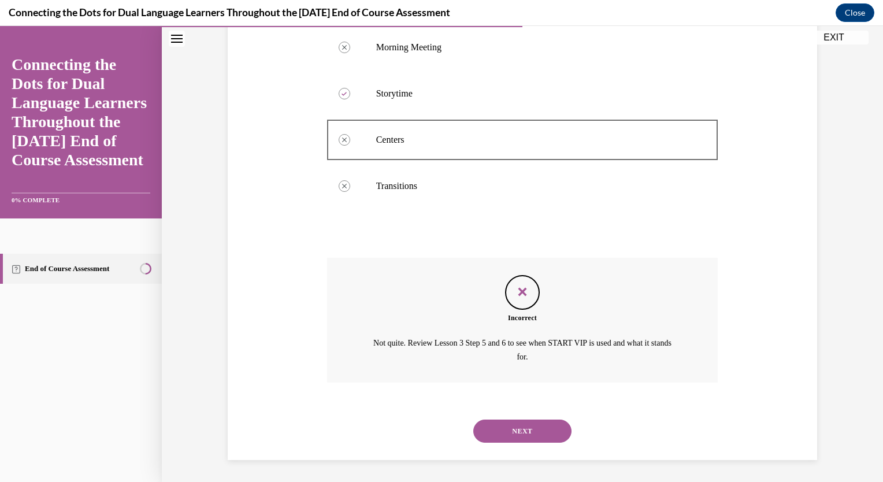
click at [511, 428] on button "NEXT" at bounding box center [522, 430] width 98 height 23
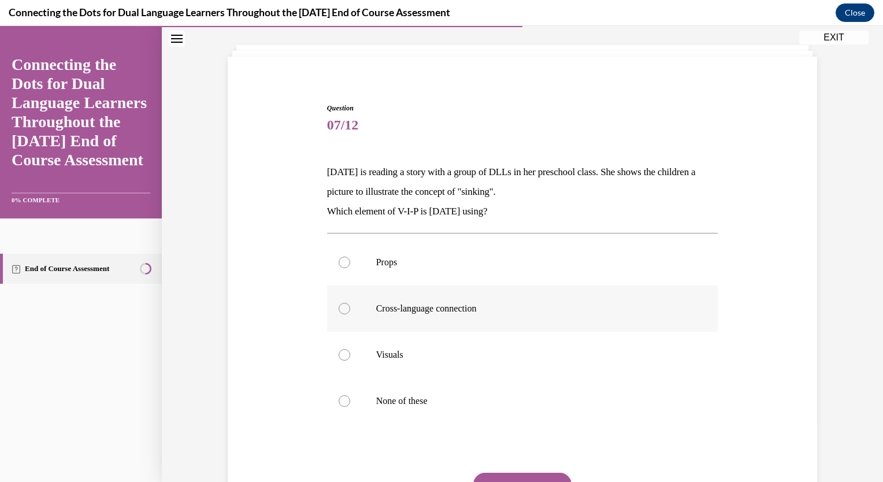
scroll to position [116, 0]
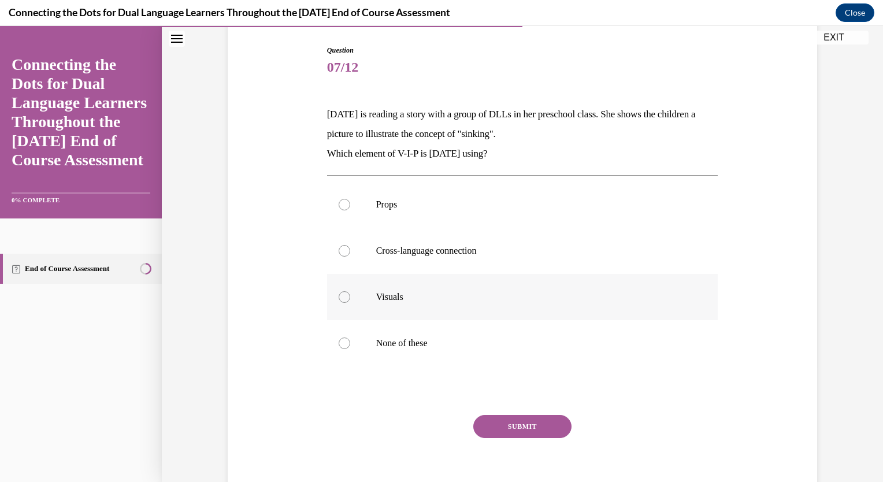
click at [441, 298] on p "Visuals" at bounding box center [532, 297] width 313 height 12
click at [350, 298] on input "Visuals" at bounding box center [345, 297] width 12 height 12
radio input "true"
click at [520, 435] on button "SUBMIT" at bounding box center [522, 426] width 98 height 23
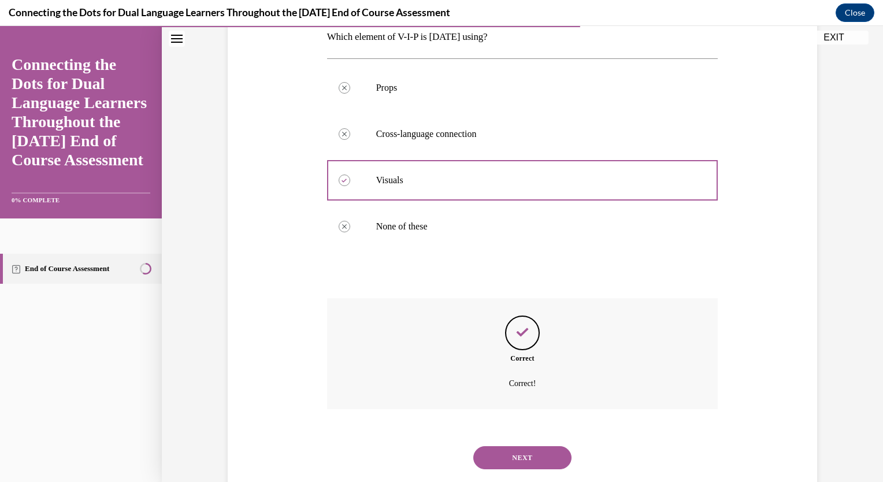
scroll to position [259, 0]
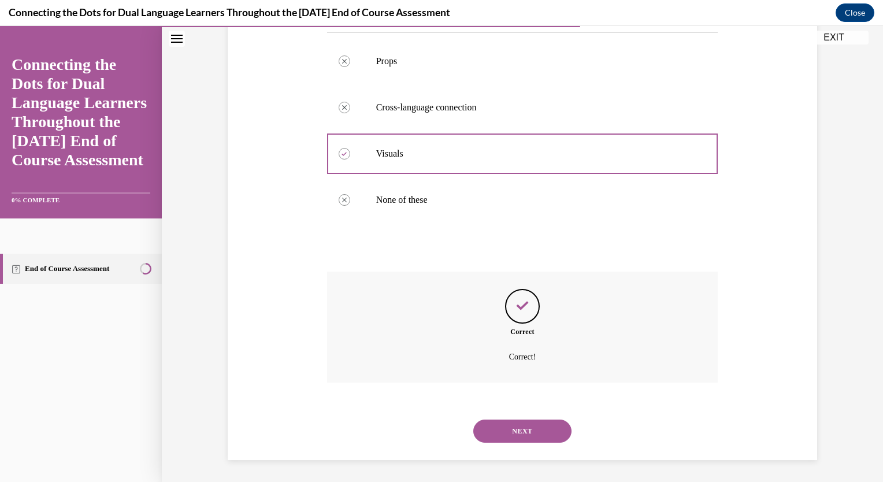
click at [521, 435] on button "NEXT" at bounding box center [522, 430] width 98 height 23
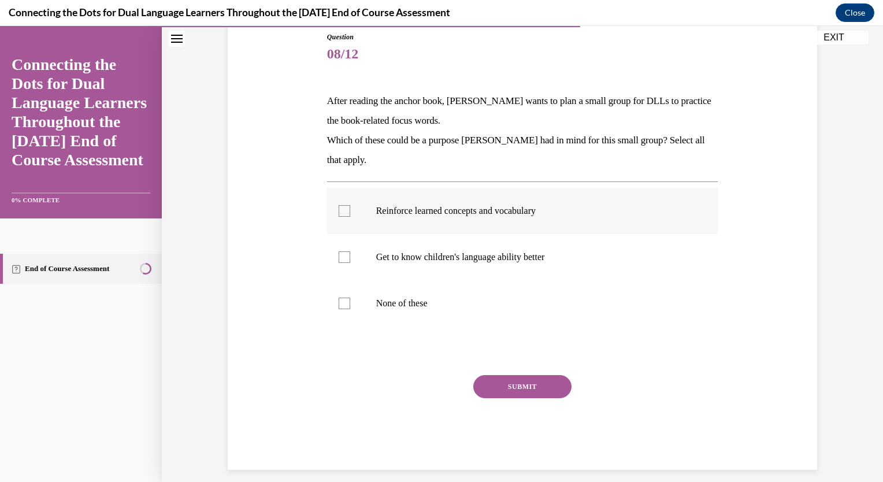
click at [339, 212] on div at bounding box center [345, 211] width 12 height 12
click at [339, 212] on input "Reinforce learned concepts and vocabulary" at bounding box center [345, 211] width 12 height 12
checkbox input "true"
click at [511, 385] on button "SUBMIT" at bounding box center [522, 386] width 98 height 23
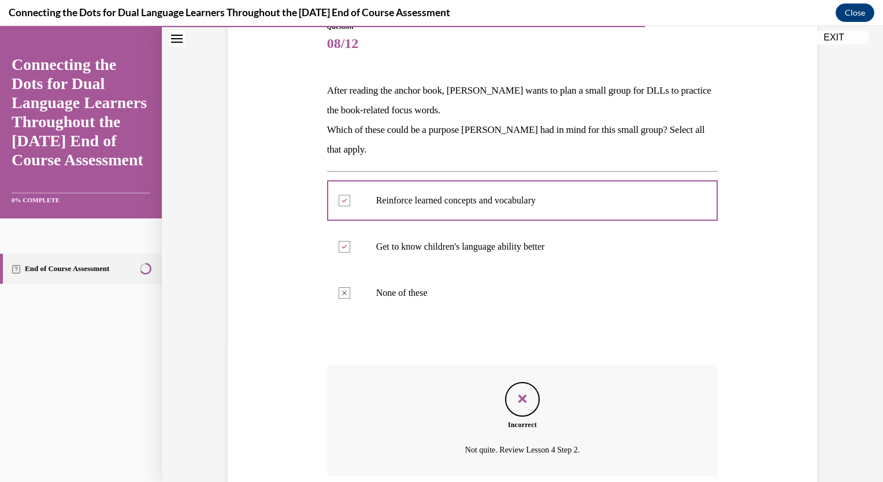
scroll to position [233, 0]
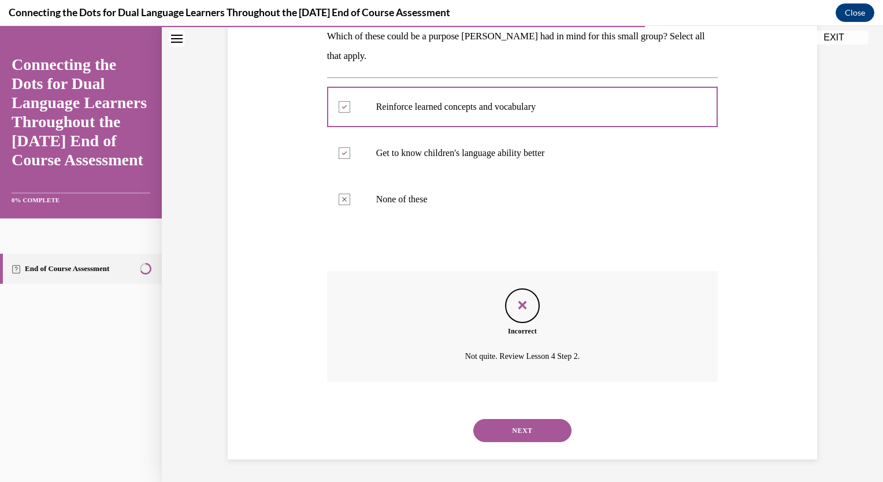
click at [517, 431] on button "NEXT" at bounding box center [522, 430] width 98 height 23
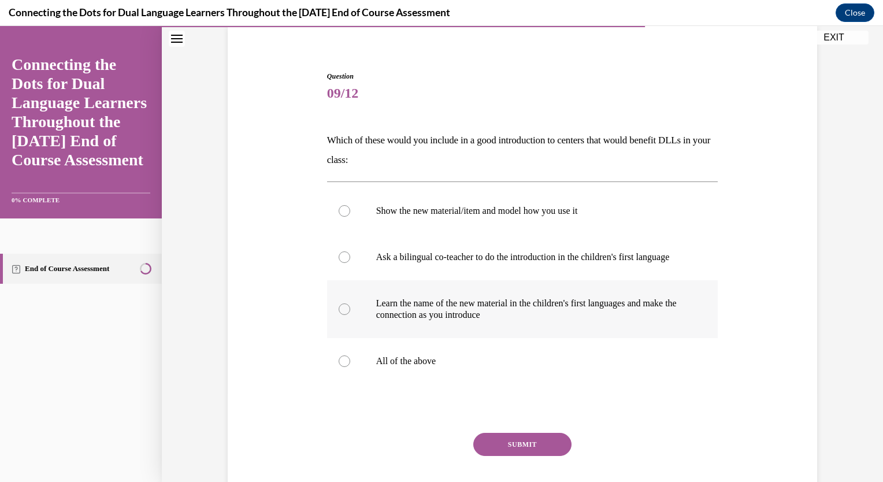
scroll to position [116, 0]
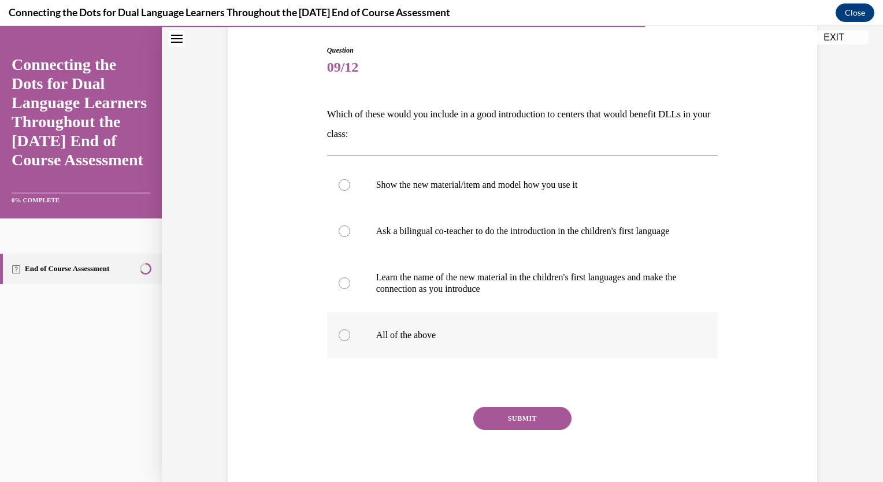
click at [339, 341] on div at bounding box center [345, 335] width 12 height 12
click at [339, 341] on input "All of the above" at bounding box center [345, 335] width 12 height 12
radio input "true"
click at [515, 430] on button "SUBMIT" at bounding box center [522, 418] width 98 height 23
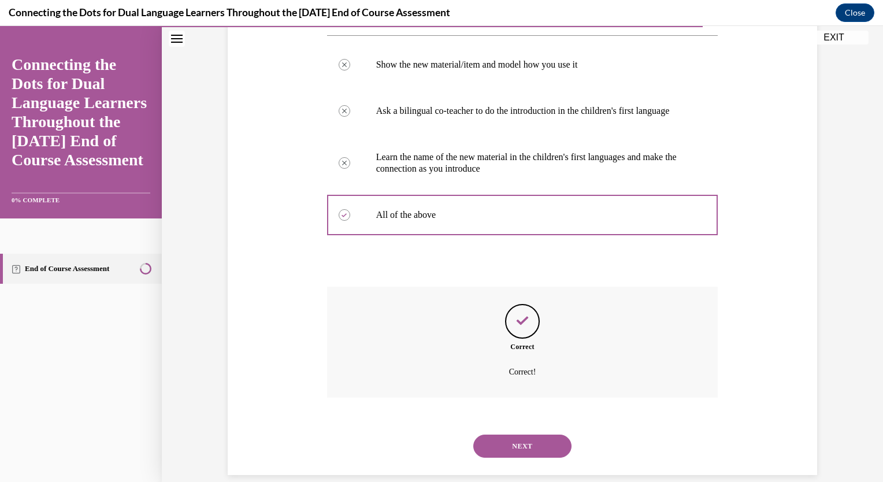
scroll to position [263, 0]
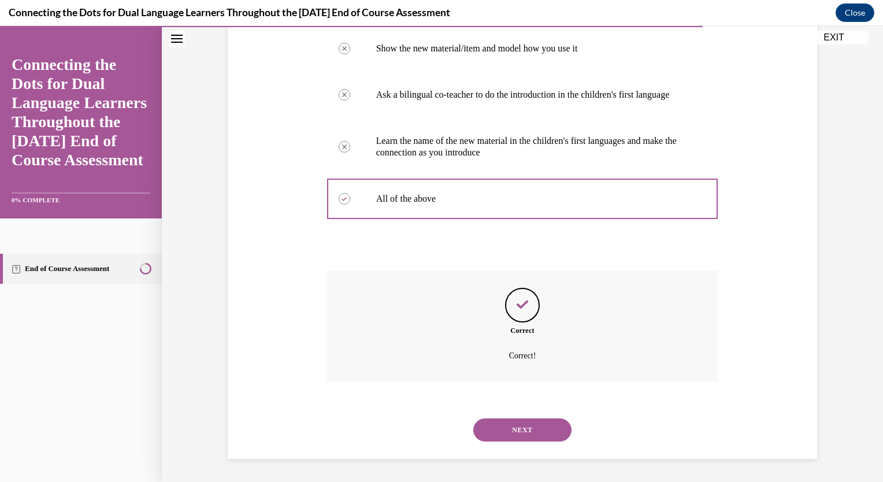
click at [515, 431] on button "NEXT" at bounding box center [522, 429] width 98 height 23
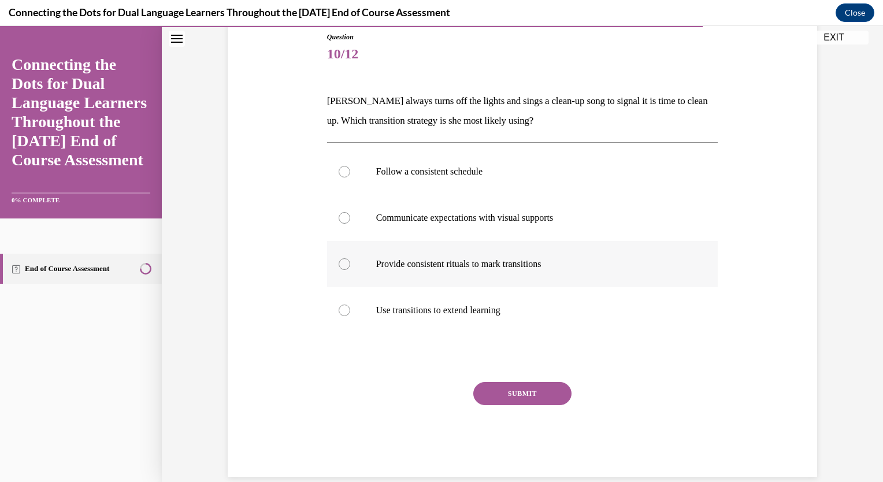
click at [337, 247] on label "Provide consistent rituals to mark transitions" at bounding box center [522, 264] width 391 height 46
click at [339, 258] on input "Provide consistent rituals to mark transitions" at bounding box center [345, 264] width 12 height 12
radio input "true"
click at [508, 403] on button "SUBMIT" at bounding box center [522, 393] width 98 height 23
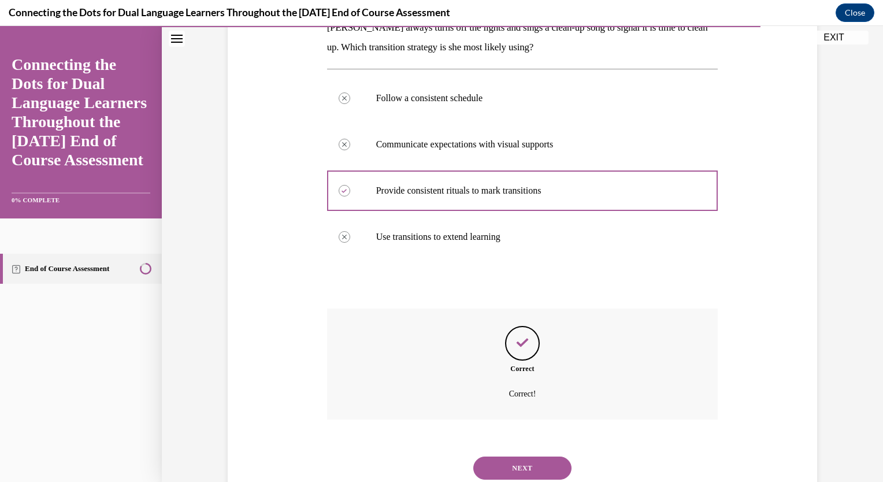
scroll to position [182, 0]
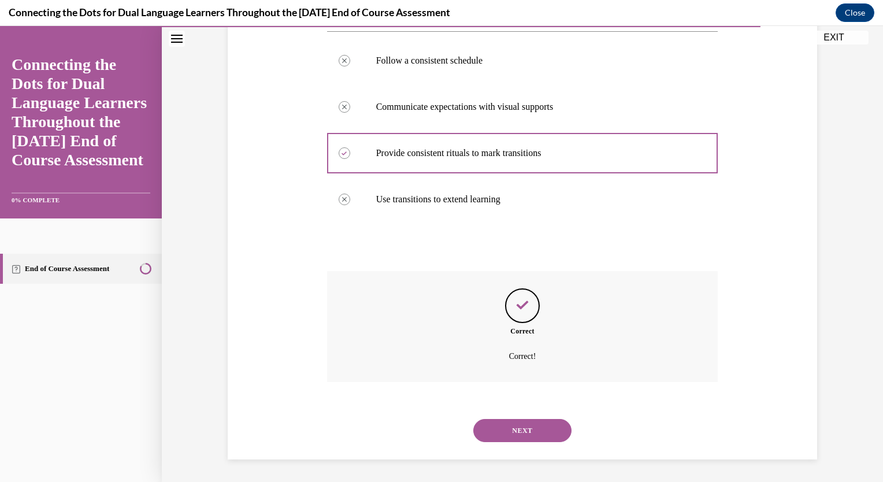
click at [532, 421] on button "NEXT" at bounding box center [522, 430] width 98 height 23
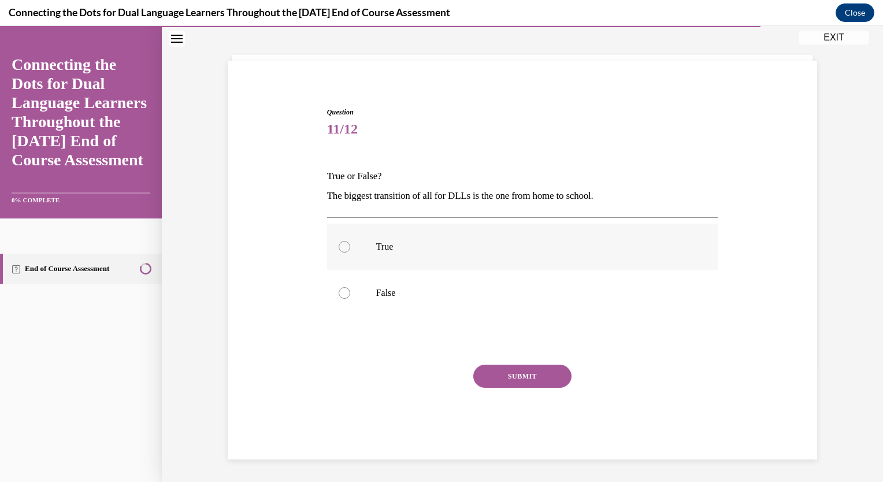
click at [340, 245] on div at bounding box center [345, 247] width 12 height 12
click at [340, 245] on input "True" at bounding box center [345, 247] width 12 height 12
radio input "true"
click at [508, 377] on button "SUBMIT" at bounding box center [522, 376] width 98 height 23
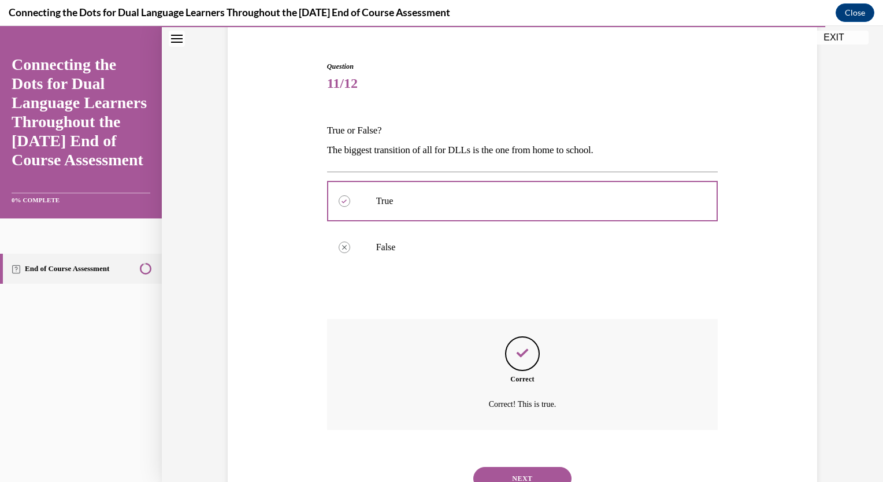
scroll to position [147, 0]
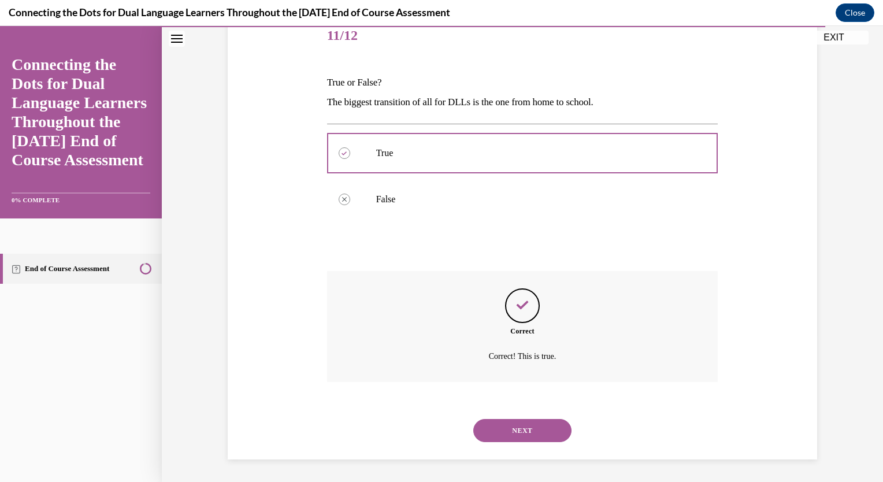
click at [527, 429] on button "NEXT" at bounding box center [522, 430] width 98 height 23
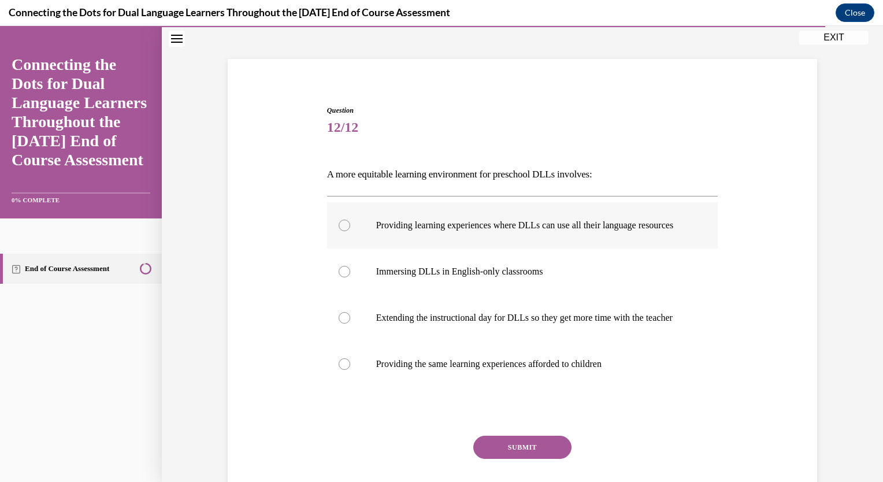
scroll to position [60, 0]
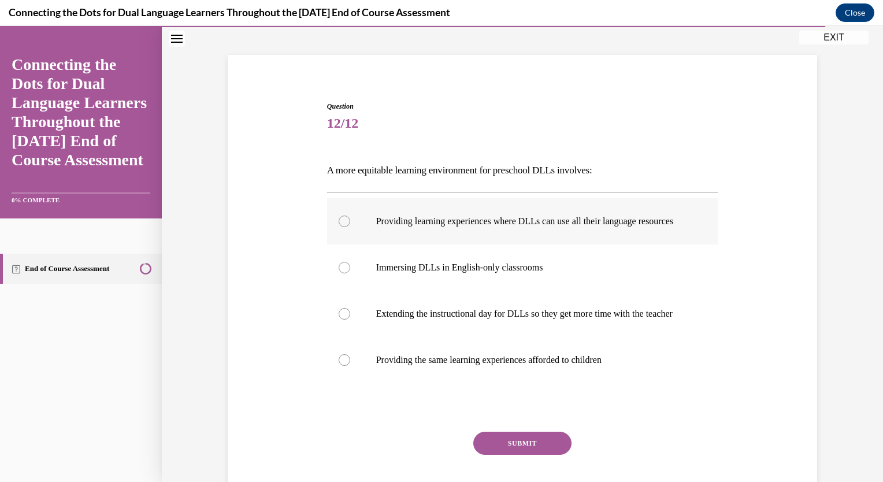
click at [340, 224] on div at bounding box center [345, 222] width 12 height 12
click at [340, 224] on input "Providing learning experiences where DLLs can use all their language resources" at bounding box center [345, 222] width 12 height 12
radio input "true"
click at [550, 455] on button "SUBMIT" at bounding box center [522, 443] width 98 height 23
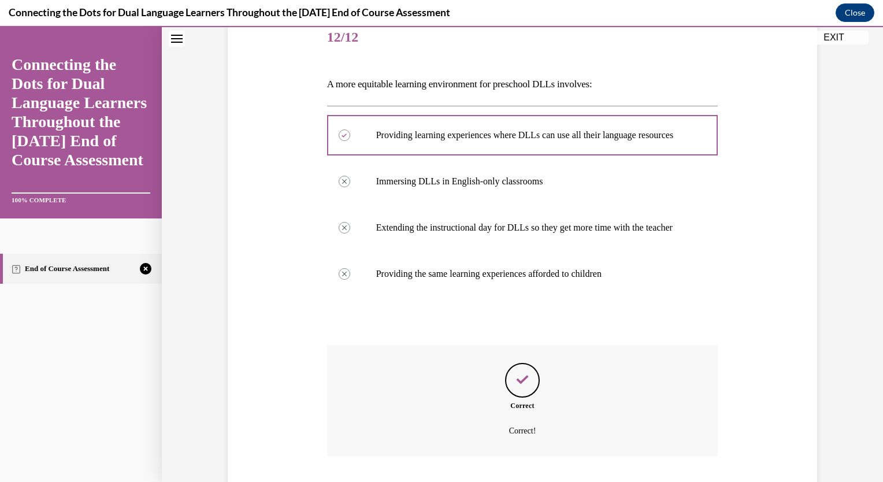
scroll to position [127, 0]
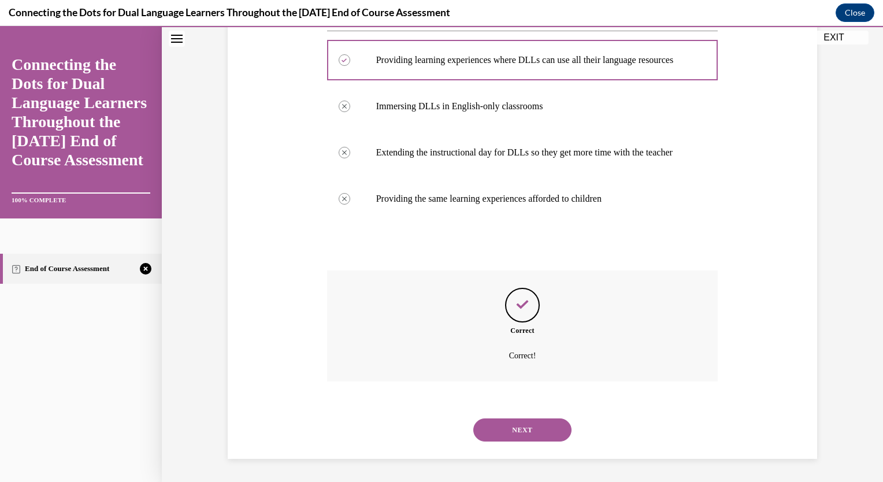
click at [541, 439] on button "NEXT" at bounding box center [522, 429] width 98 height 23
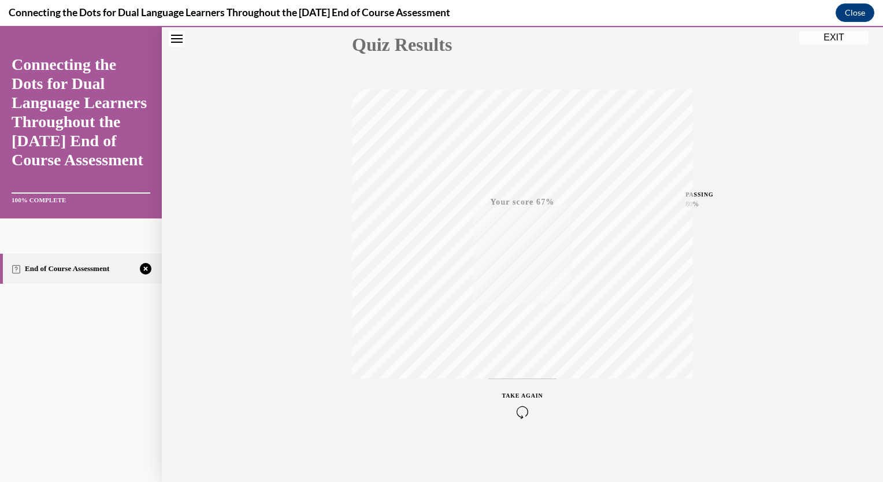
click at [524, 408] on icon "button" at bounding box center [522, 412] width 41 height 13
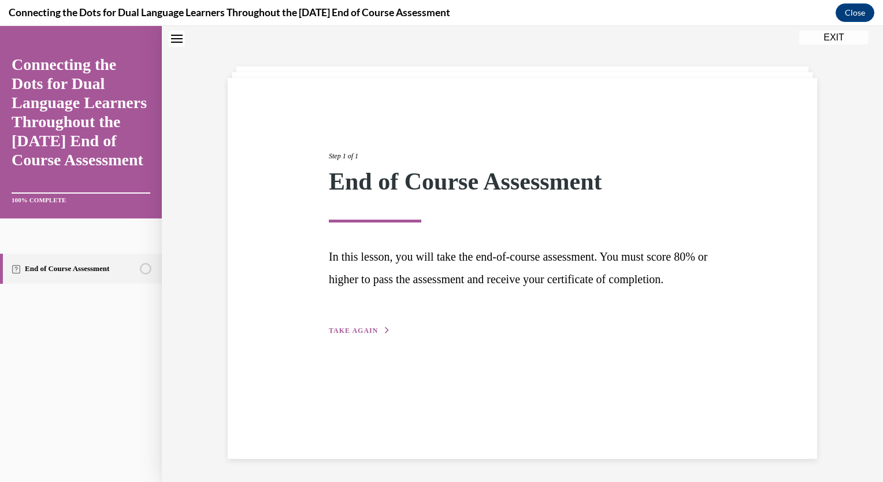
scroll to position [36, 0]
click at [351, 335] on span "TAKE AGAIN" at bounding box center [353, 330] width 49 height 8
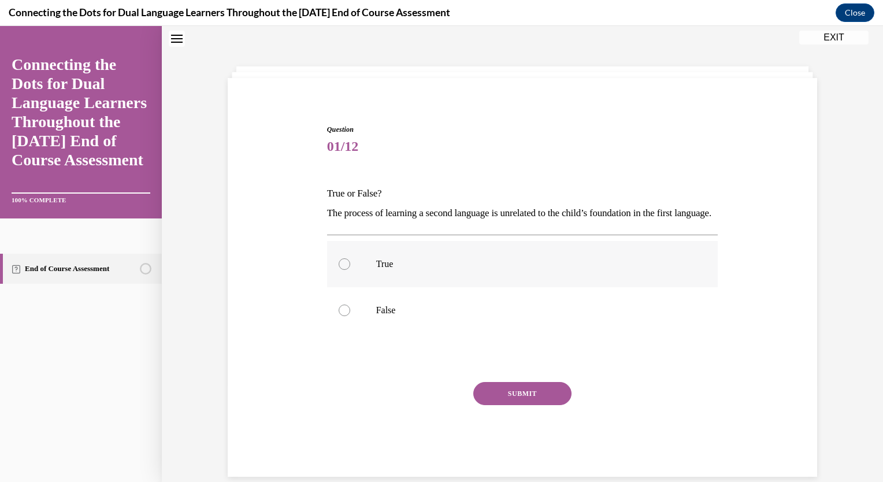
click at [339, 270] on div at bounding box center [345, 264] width 12 height 12
click at [339, 270] on input "True" at bounding box center [345, 264] width 12 height 12
radio input "true"
click at [493, 405] on button "SUBMIT" at bounding box center [522, 393] width 98 height 23
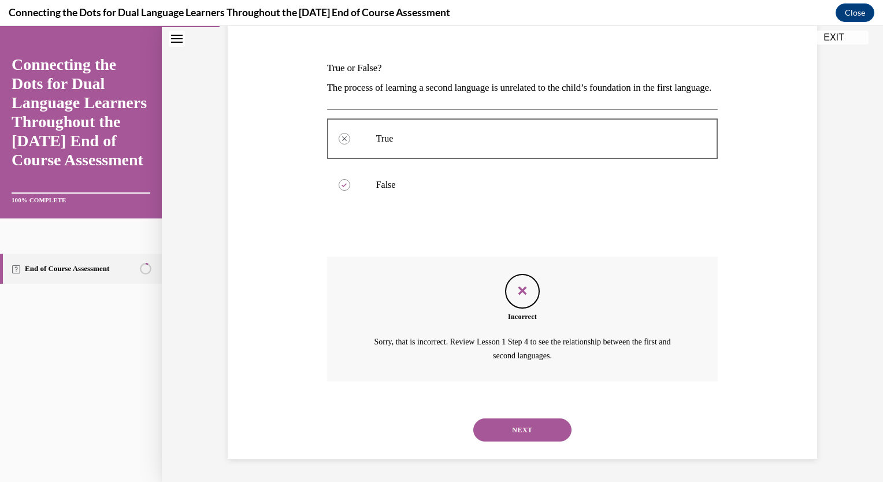
scroll to position [180, 0]
click at [510, 433] on button "NEXT" at bounding box center [522, 429] width 98 height 23
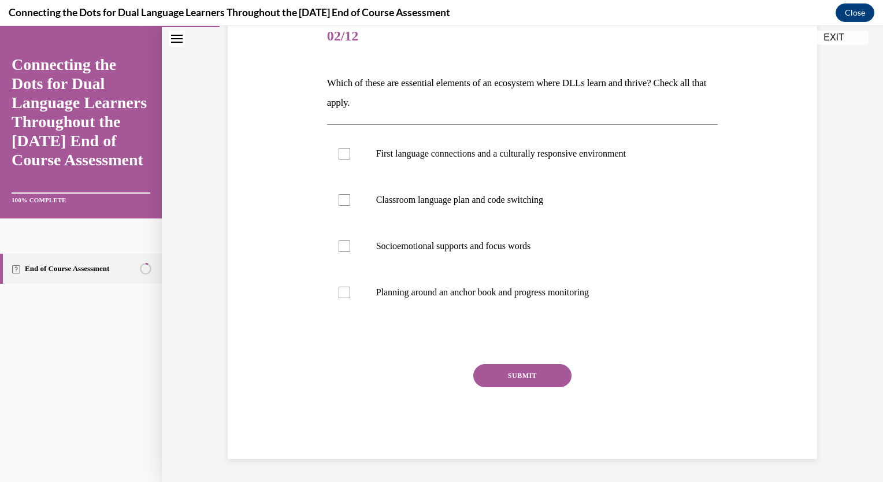
scroll to position [129, 0]
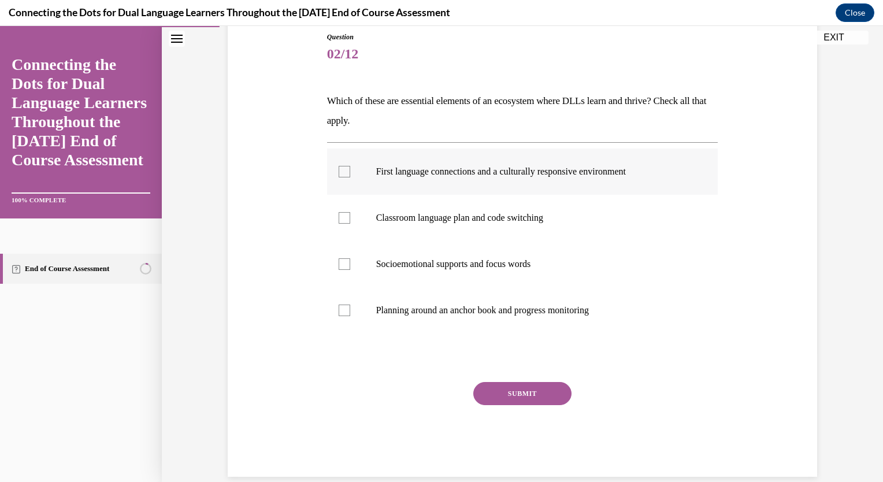
click at [339, 171] on div at bounding box center [345, 172] width 12 height 12
click at [339, 171] on input "First language connections and a culturally responsive environment" at bounding box center [345, 172] width 12 height 12
checkbox input "true"
click at [494, 393] on button "SUBMIT" at bounding box center [522, 393] width 98 height 23
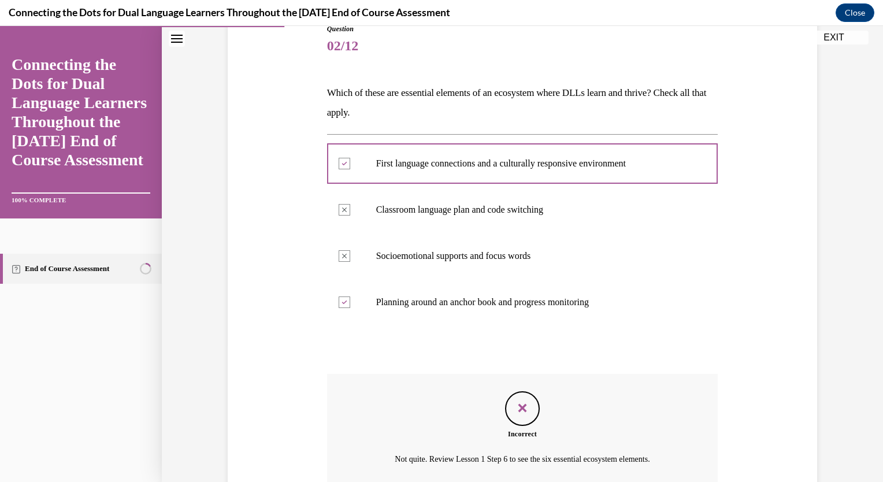
scroll to position [124, 0]
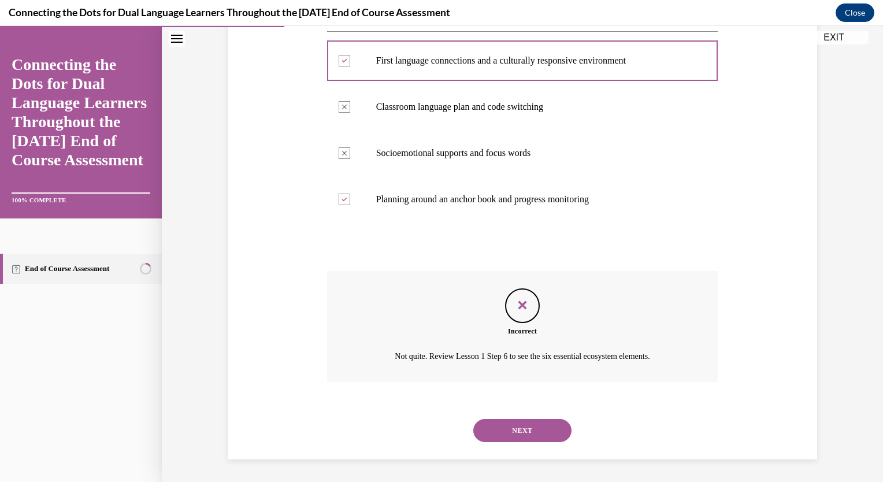
click at [503, 429] on button "NEXT" at bounding box center [522, 430] width 98 height 23
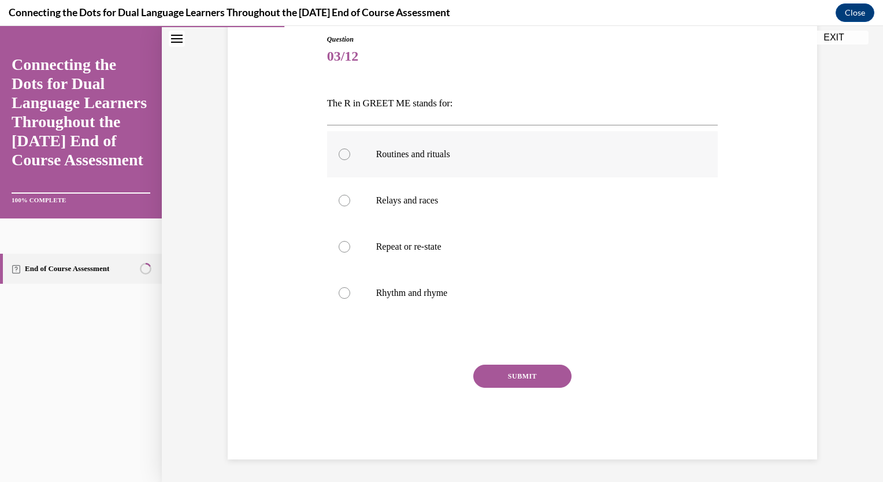
click at [339, 151] on div at bounding box center [345, 154] width 12 height 12
click at [339, 151] on input "Routines and rituals" at bounding box center [345, 154] width 12 height 12
radio input "true"
click at [510, 379] on button "SUBMIT" at bounding box center [522, 376] width 98 height 23
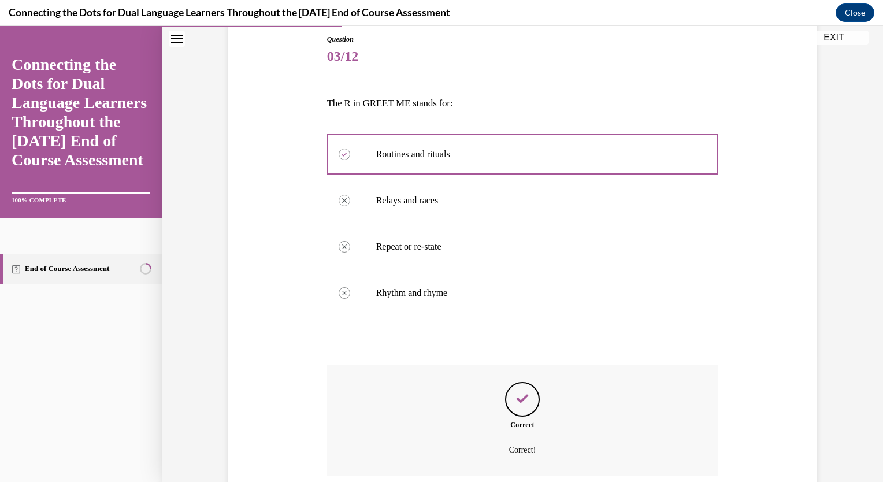
scroll to position [220, 0]
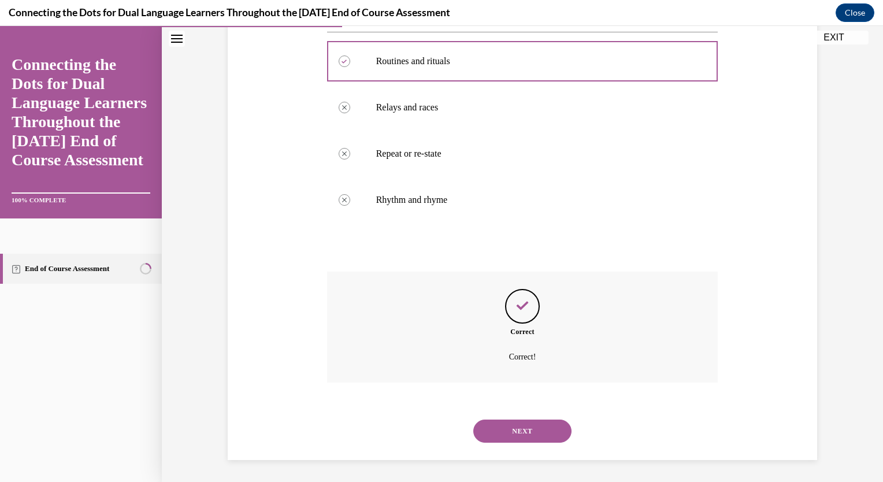
click at [526, 426] on button "NEXT" at bounding box center [522, 430] width 98 height 23
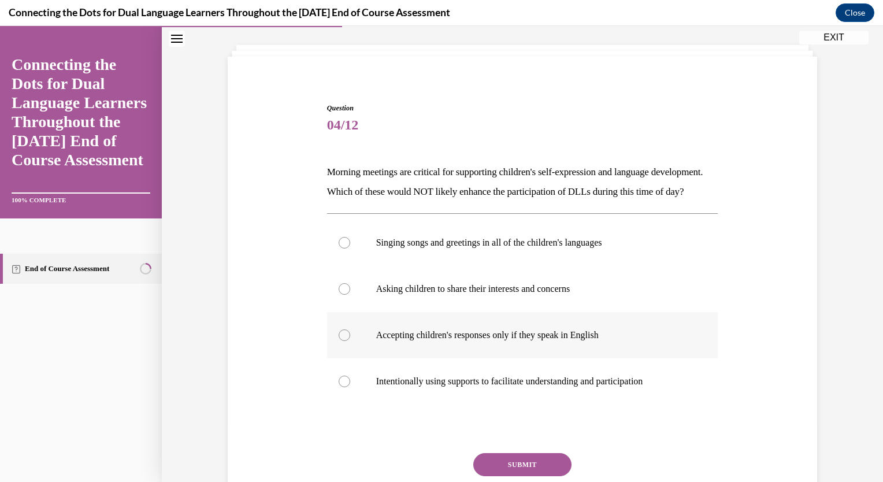
scroll to position [116, 0]
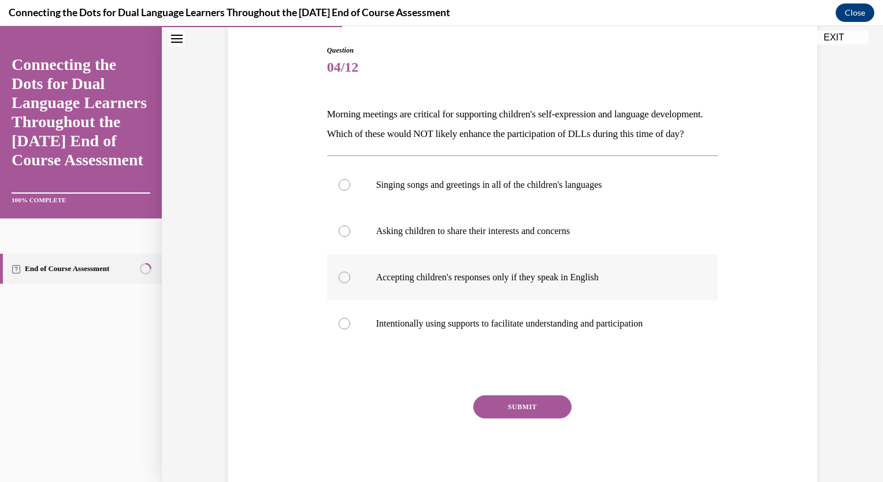
click at [339, 283] on div at bounding box center [345, 278] width 12 height 12
click at [339, 283] on input "Accepting children's responses only if they speak in English" at bounding box center [345, 278] width 12 height 12
radio input "true"
click at [526, 418] on button "SUBMIT" at bounding box center [522, 406] width 98 height 23
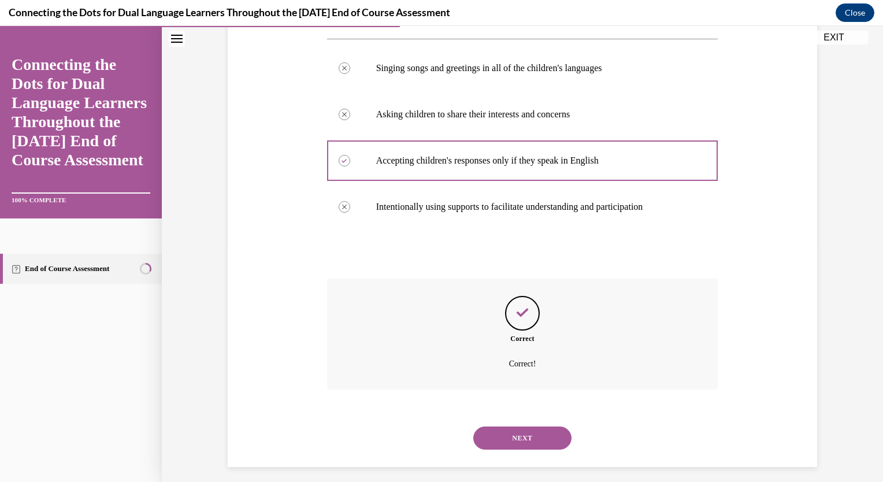
scroll to position [259, 0]
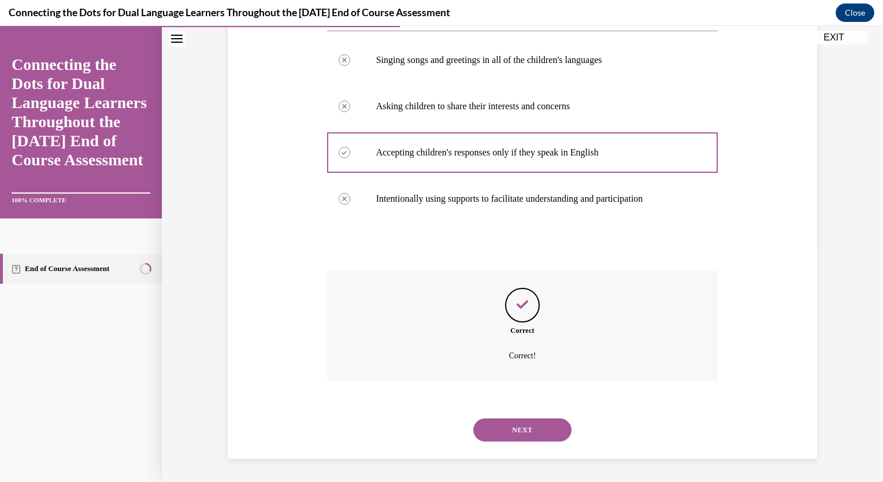
click at [522, 427] on button "NEXT" at bounding box center [522, 429] width 98 height 23
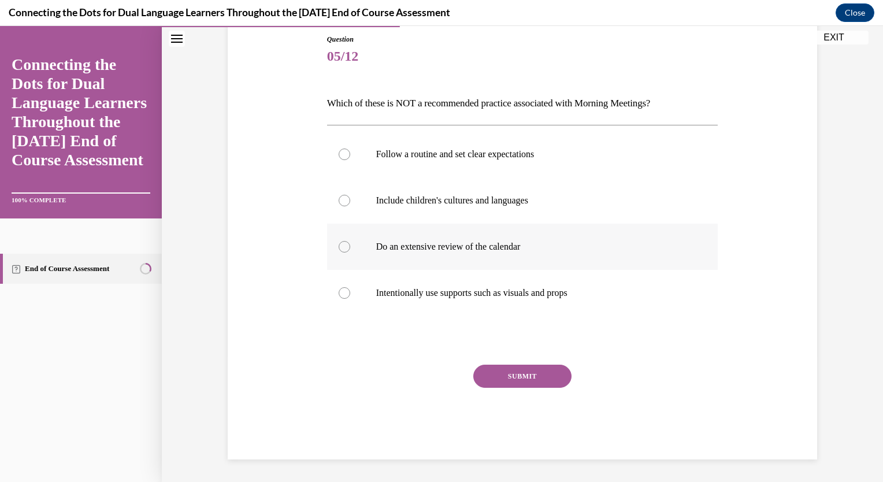
click at [342, 246] on div at bounding box center [345, 247] width 12 height 12
click at [342, 246] on input "Do an extensive review of the calendar" at bounding box center [345, 247] width 12 height 12
radio input "true"
click at [340, 199] on div at bounding box center [345, 201] width 12 height 12
click at [340, 199] on input "Include children's cultures and languages" at bounding box center [345, 201] width 12 height 12
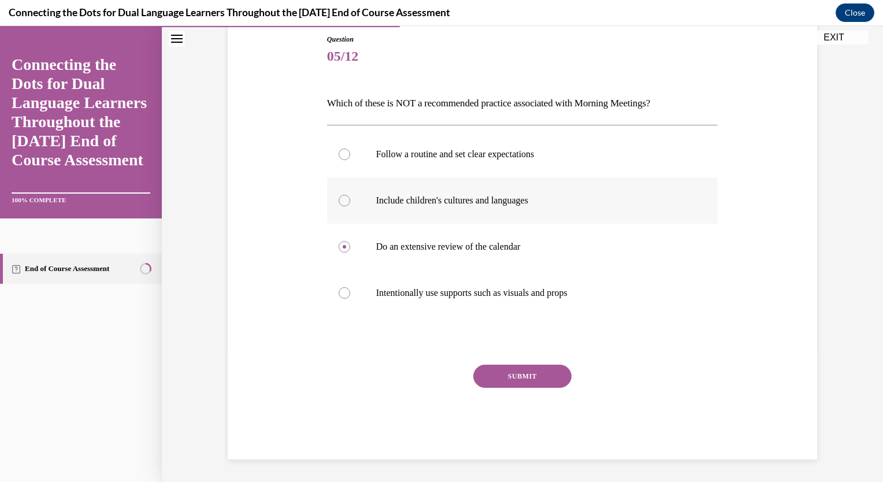
radio input "true"
click at [342, 248] on div at bounding box center [345, 247] width 12 height 12
click at [342, 248] on input "Do an extensive review of the calendar" at bounding box center [345, 247] width 12 height 12
radio input "true"
click at [505, 378] on button "SUBMIT" at bounding box center [522, 376] width 98 height 23
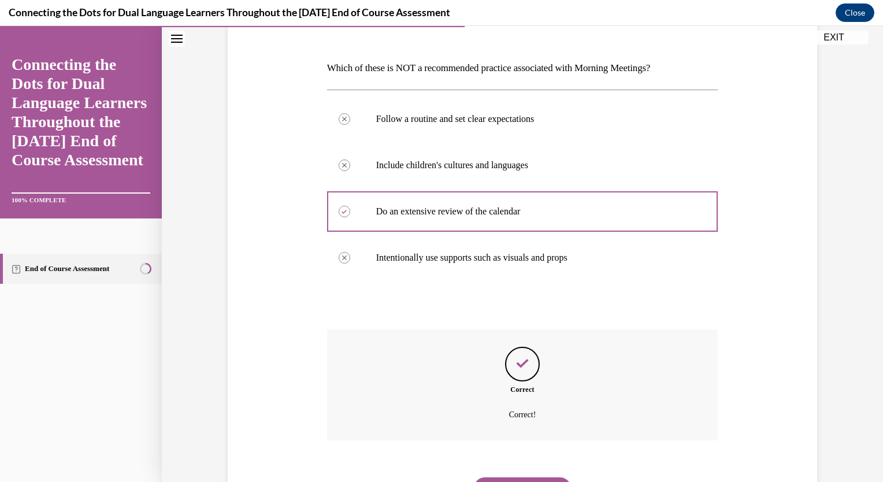
scroll to position [220, 0]
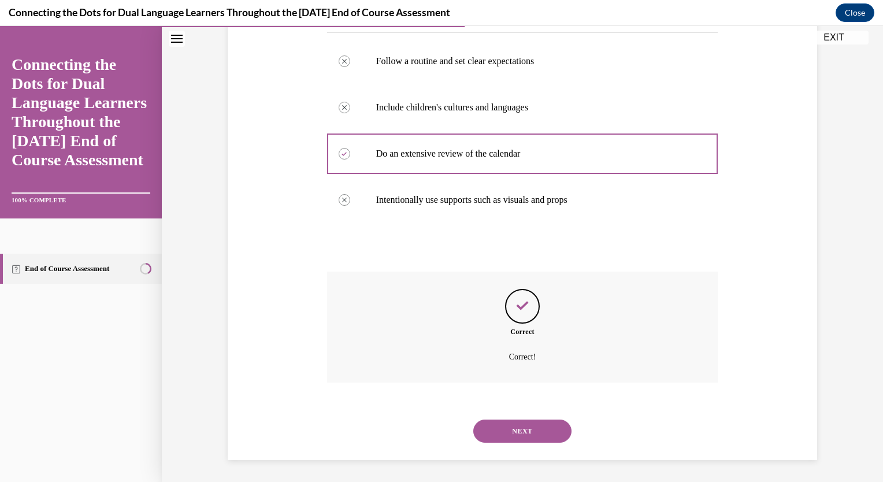
click at [529, 434] on button "NEXT" at bounding box center [522, 430] width 98 height 23
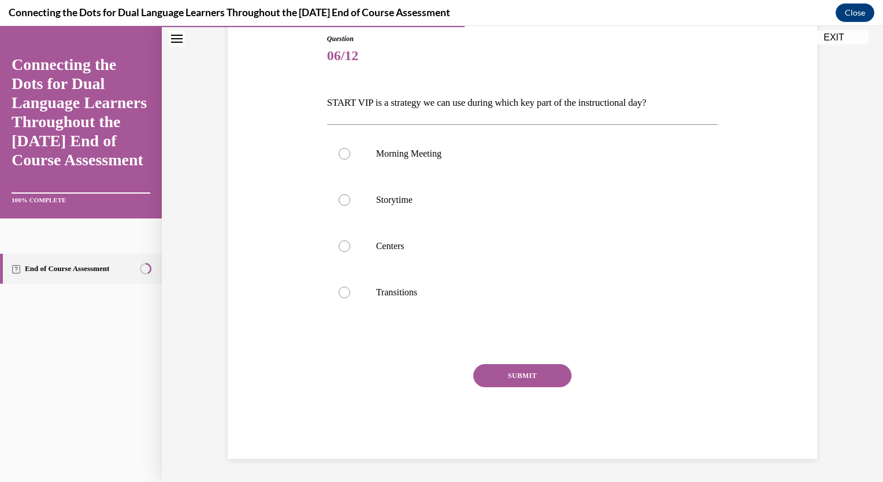
scroll to position [127, 0]
click at [341, 198] on div at bounding box center [345, 201] width 12 height 12
click at [341, 198] on input "Storytime" at bounding box center [345, 201] width 12 height 12
radio input "true"
click at [502, 380] on button "SUBMIT" at bounding box center [522, 376] width 98 height 23
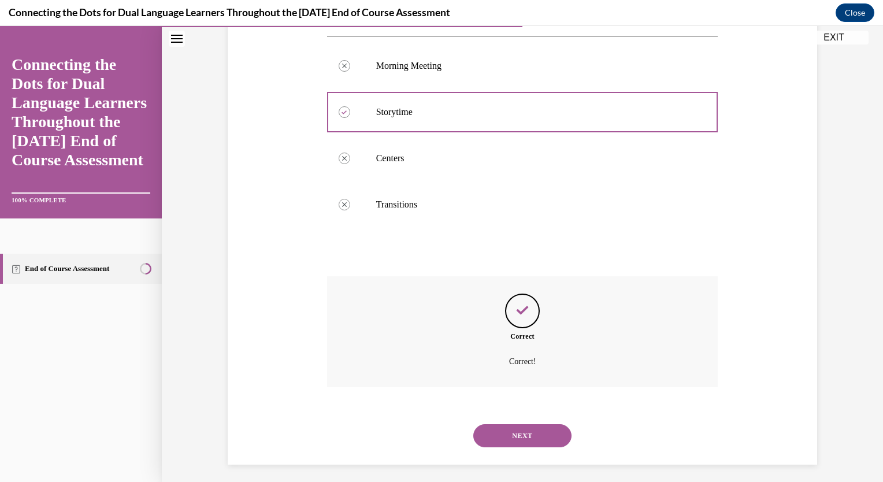
scroll to position [220, 0]
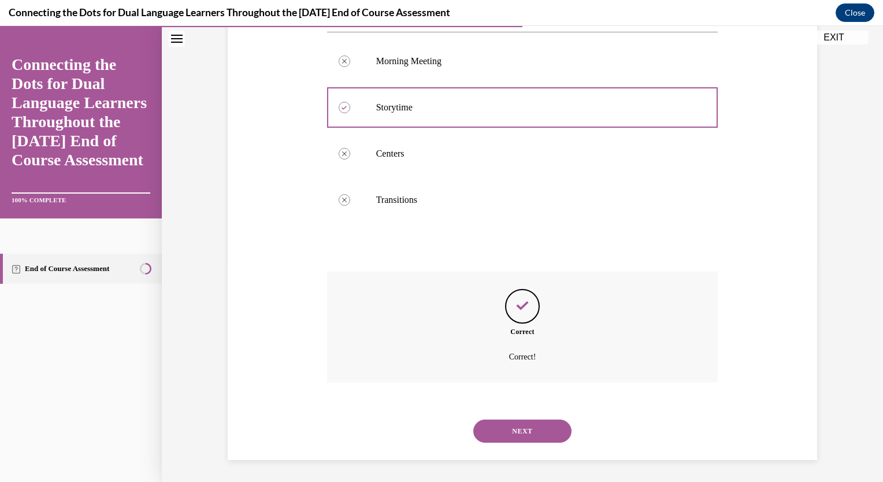
click at [518, 425] on button "NEXT" at bounding box center [522, 430] width 98 height 23
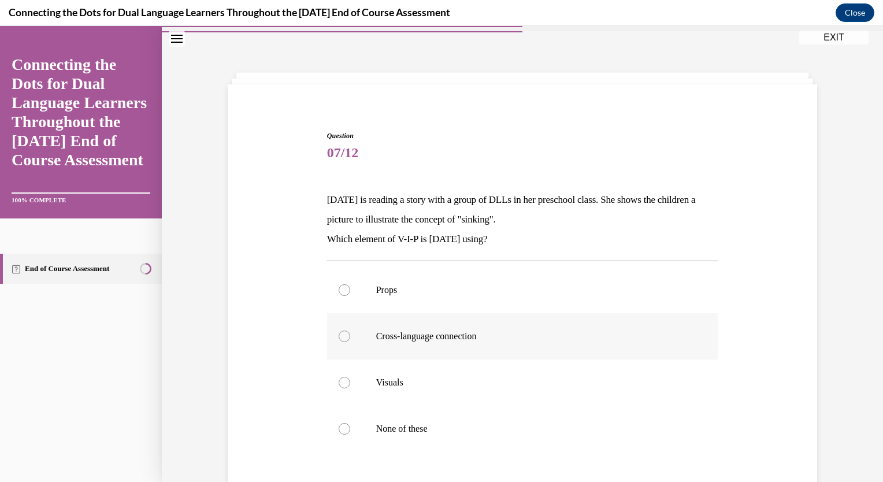
scroll to position [58, 0]
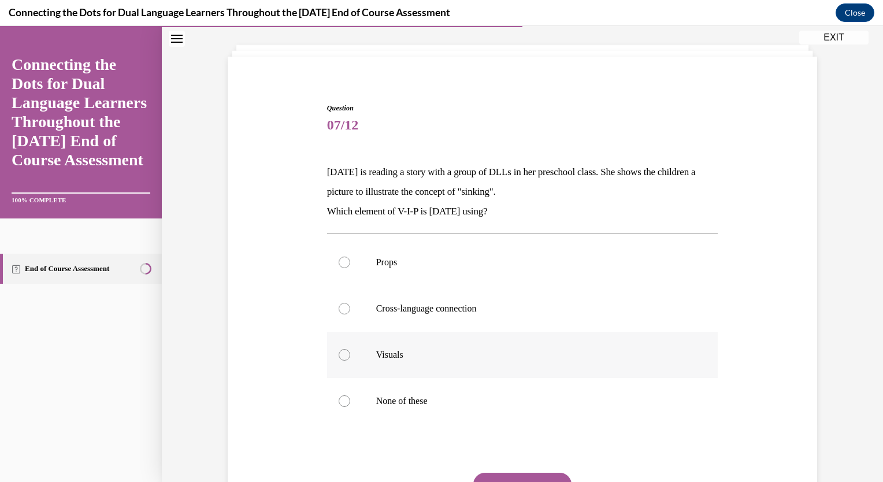
click at [341, 352] on div at bounding box center [345, 355] width 12 height 12
click at [341, 352] on input "Visuals" at bounding box center [345, 355] width 12 height 12
radio input "true"
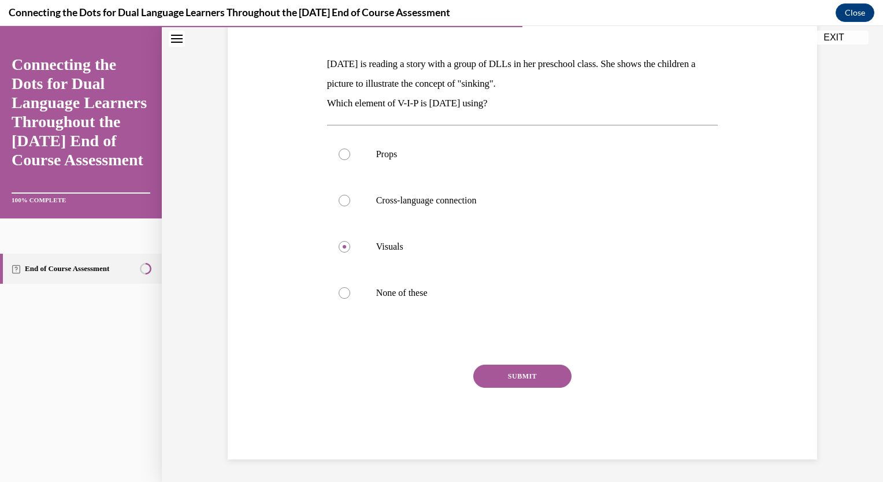
click at [485, 377] on button "SUBMIT" at bounding box center [522, 376] width 98 height 23
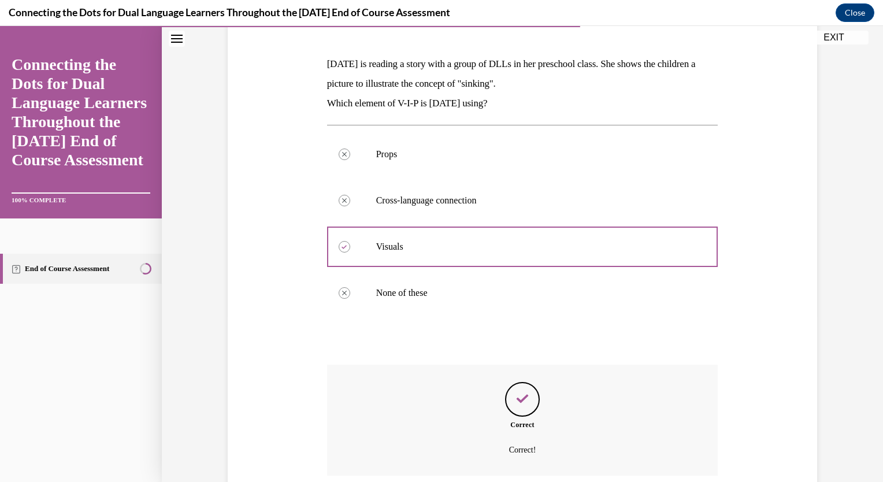
scroll to position [259, 0]
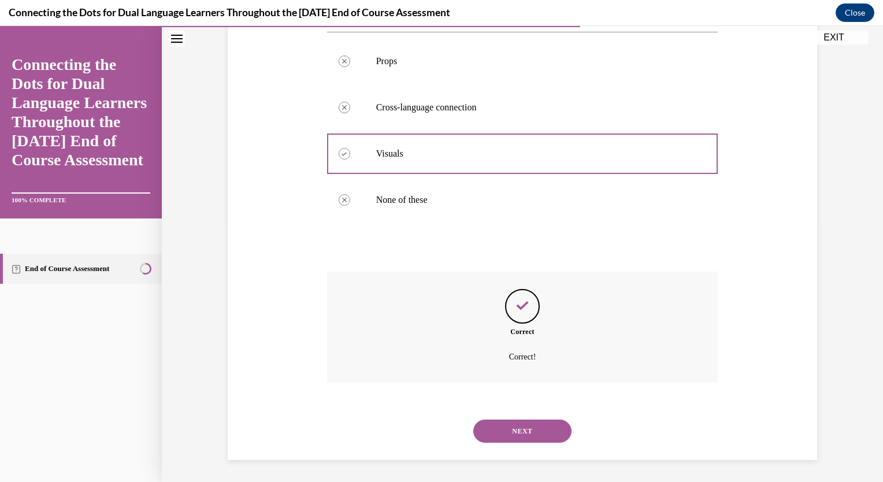
click at [530, 429] on button "NEXT" at bounding box center [522, 430] width 98 height 23
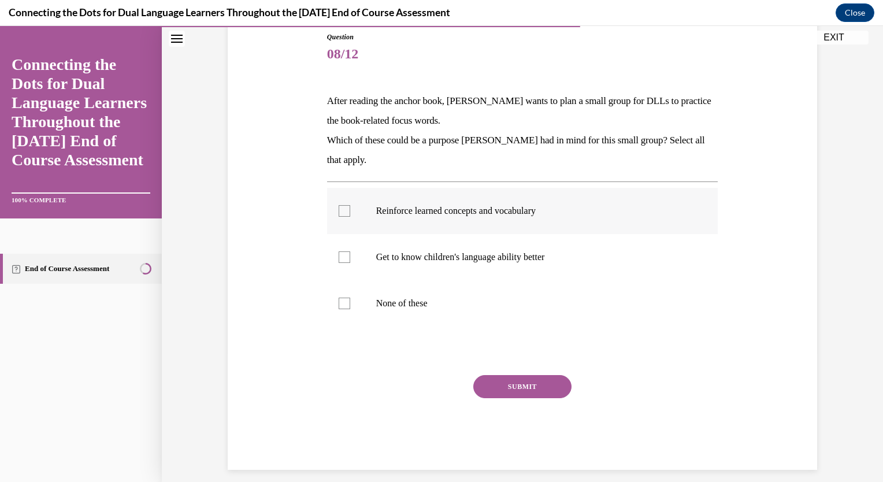
click at [340, 207] on div at bounding box center [345, 211] width 12 height 12
click at [340, 207] on input "Reinforce learned concepts and vocabulary" at bounding box center [345, 211] width 12 height 12
checkbox input "true"
click at [341, 253] on div at bounding box center [345, 257] width 12 height 12
click at [341, 253] on input "Get to know children's language ability better" at bounding box center [345, 257] width 12 height 12
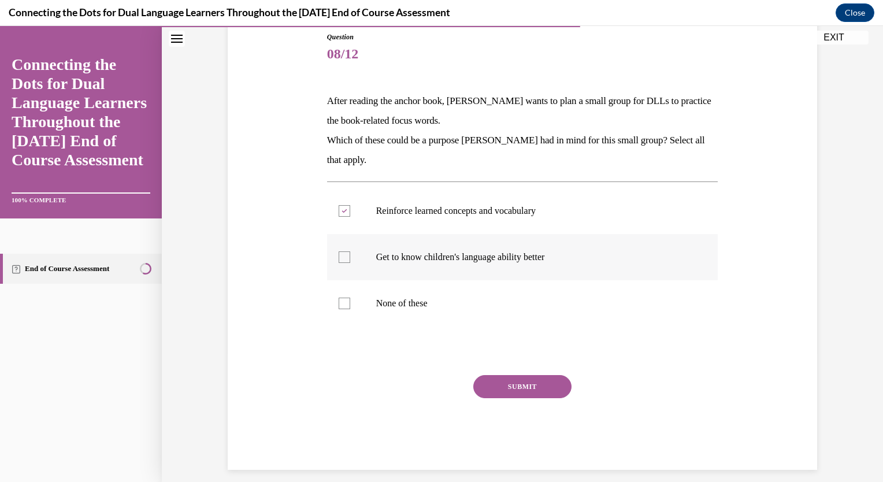
checkbox input "true"
click at [532, 388] on button "SUBMIT" at bounding box center [522, 386] width 98 height 23
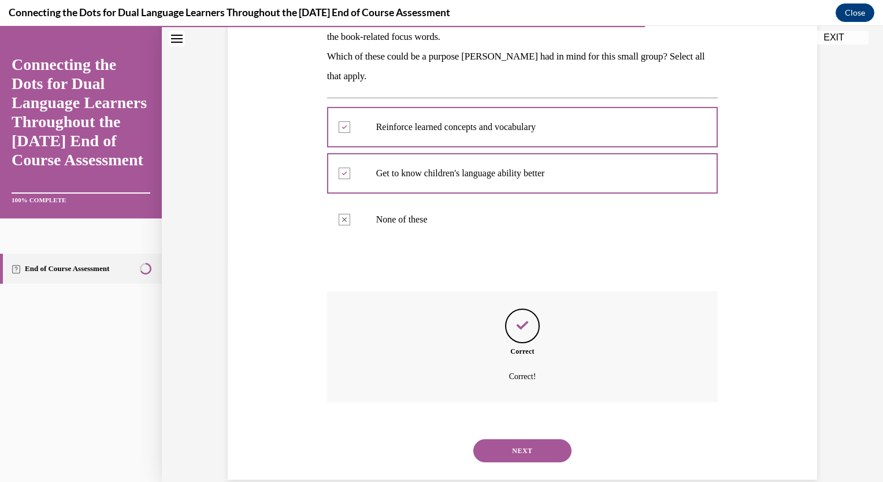
scroll to position [233, 0]
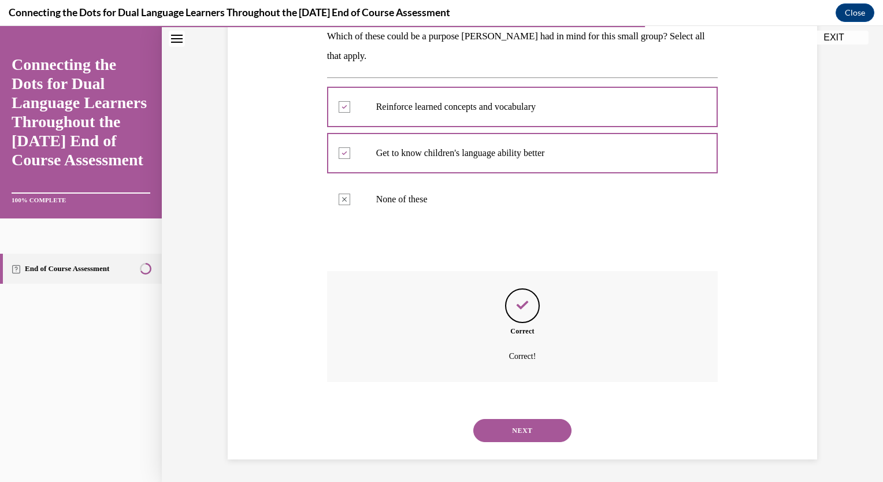
click at [531, 427] on button "NEXT" at bounding box center [522, 430] width 98 height 23
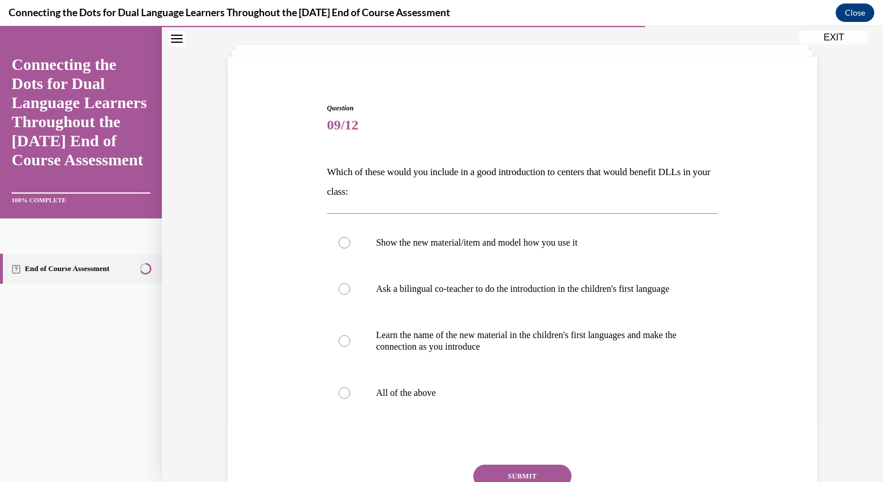
scroll to position [116, 0]
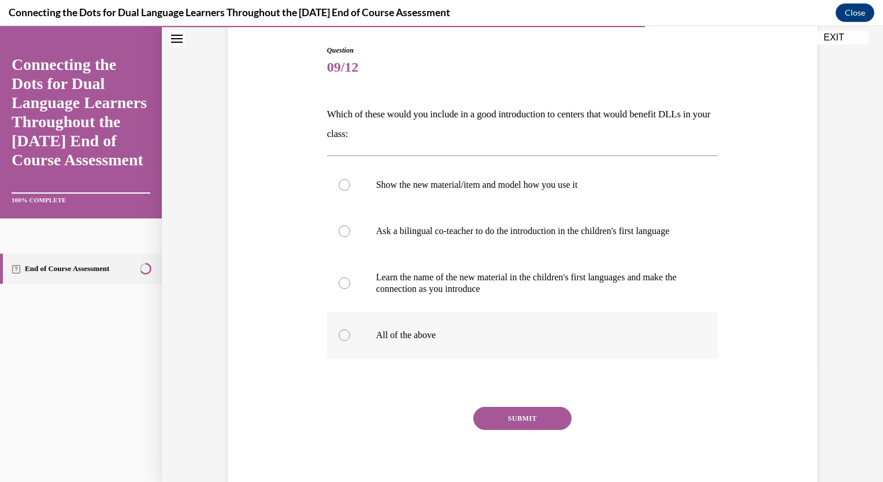
click at [347, 344] on label "All of the above" at bounding box center [522, 335] width 391 height 46
click at [347, 341] on input "All of the above" at bounding box center [345, 335] width 12 height 12
radio input "true"
click at [504, 430] on button "SUBMIT" at bounding box center [522, 418] width 98 height 23
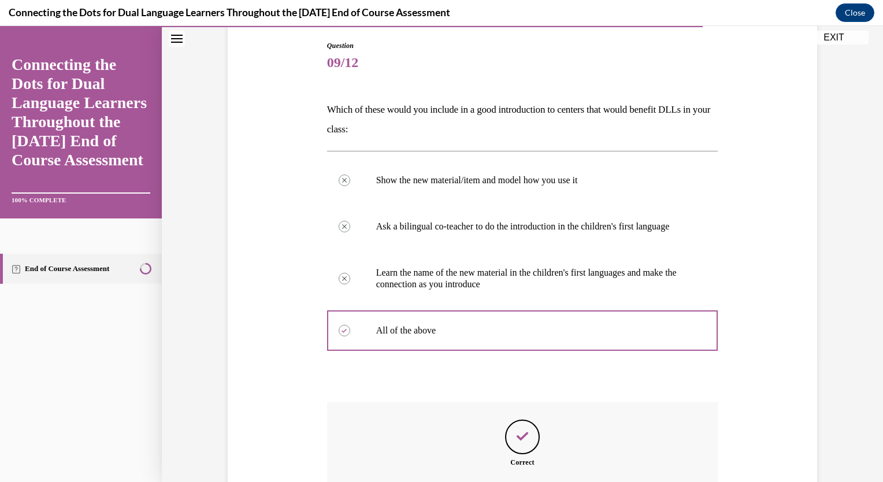
scroll to position [147, 0]
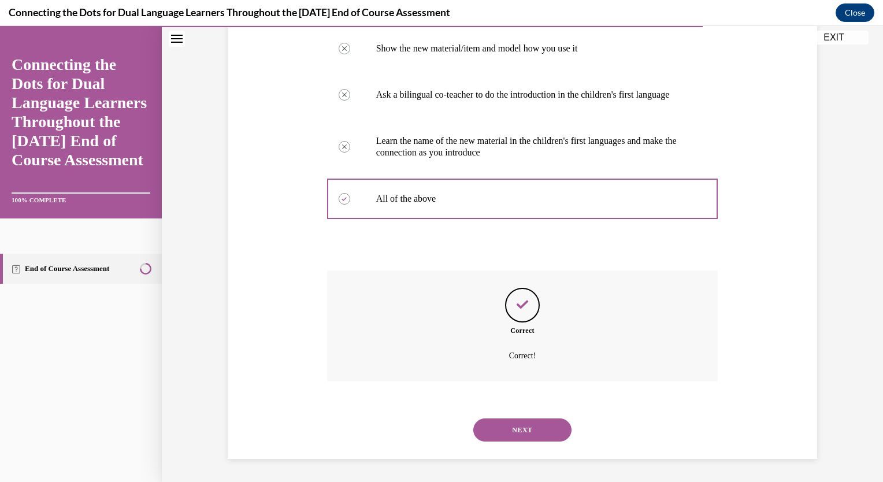
click at [519, 425] on button "NEXT" at bounding box center [522, 429] width 98 height 23
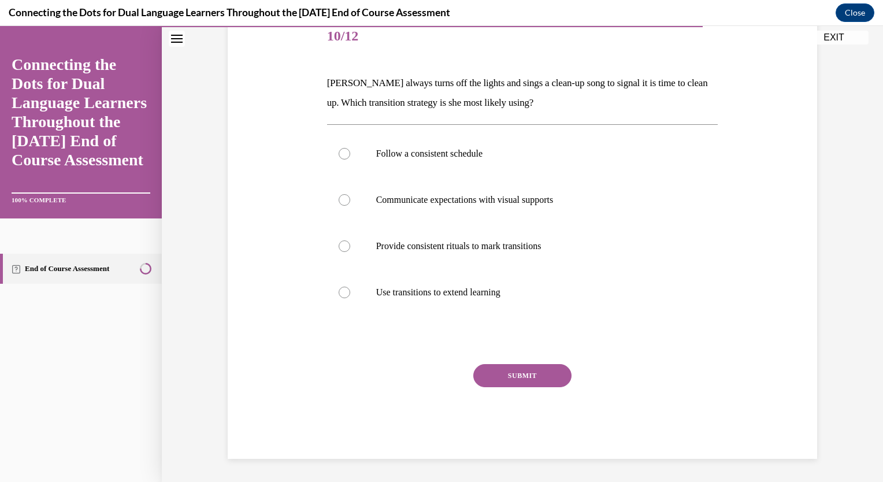
scroll to position [129, 0]
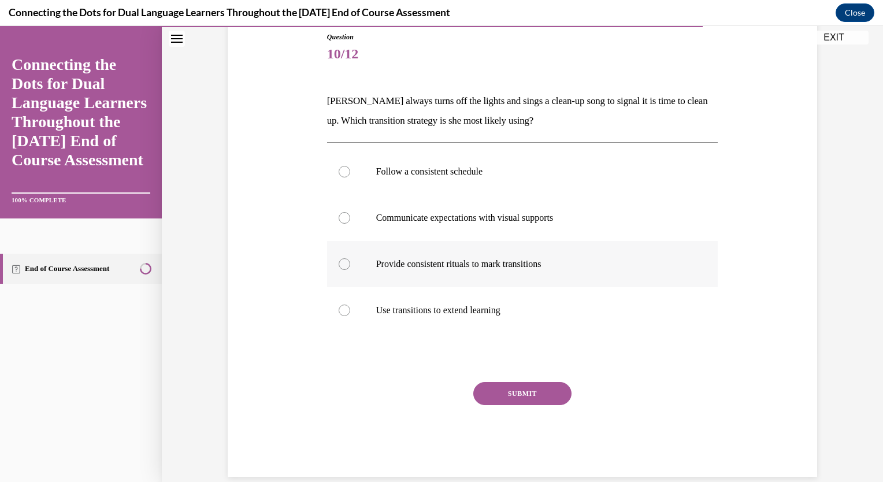
click at [339, 261] on div at bounding box center [345, 264] width 12 height 12
click at [339, 261] on input "Provide consistent rituals to mark transitions" at bounding box center [345, 264] width 12 height 12
radio input "true"
click at [502, 391] on button "SUBMIT" at bounding box center [522, 393] width 98 height 23
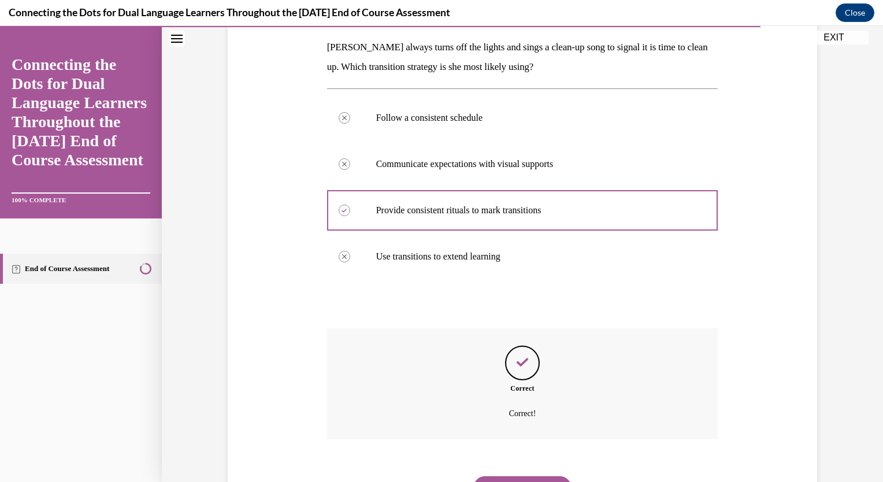
scroll to position [240, 0]
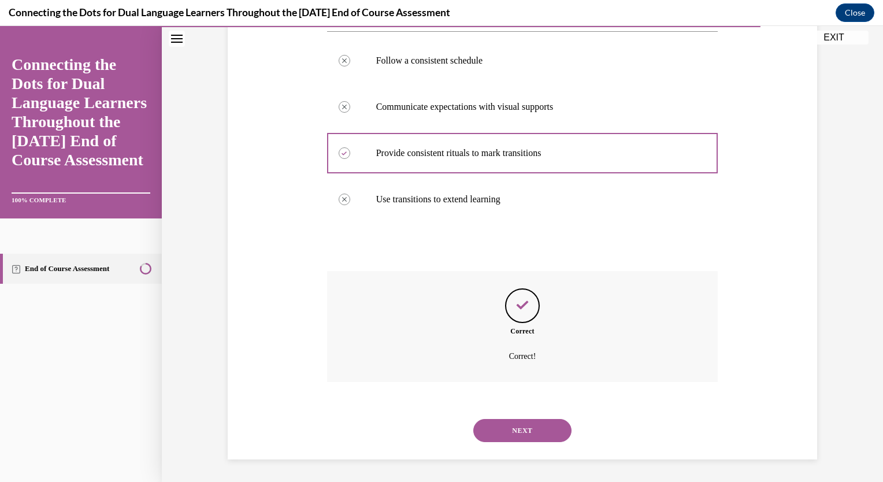
click at [523, 429] on button "NEXT" at bounding box center [522, 430] width 98 height 23
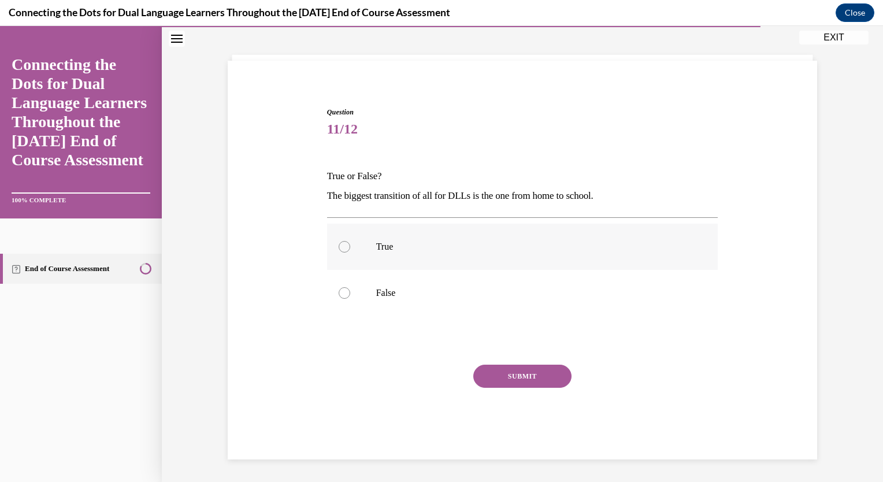
click at [338, 239] on label "True" at bounding box center [522, 247] width 391 height 46
click at [339, 241] on input "True" at bounding box center [345, 247] width 12 height 12
radio input "true"
click at [492, 376] on button "SUBMIT" at bounding box center [522, 376] width 98 height 23
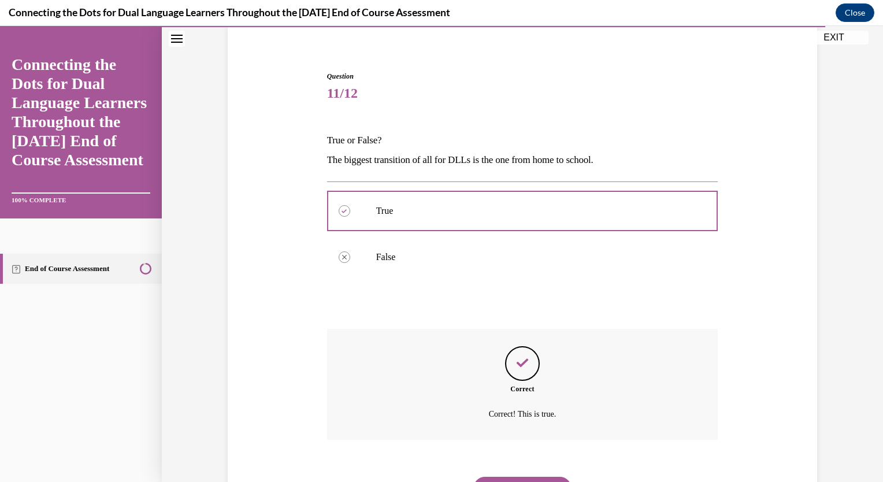
scroll to position [147, 0]
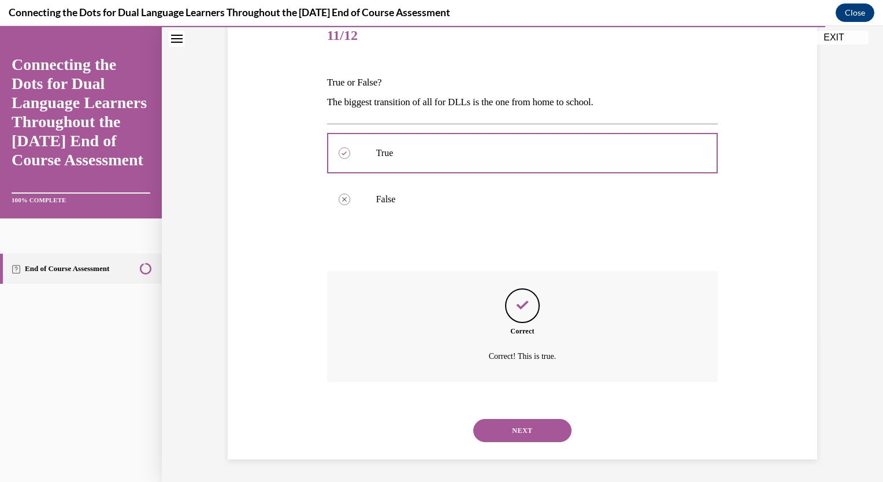
click at [523, 429] on button "NEXT" at bounding box center [522, 430] width 98 height 23
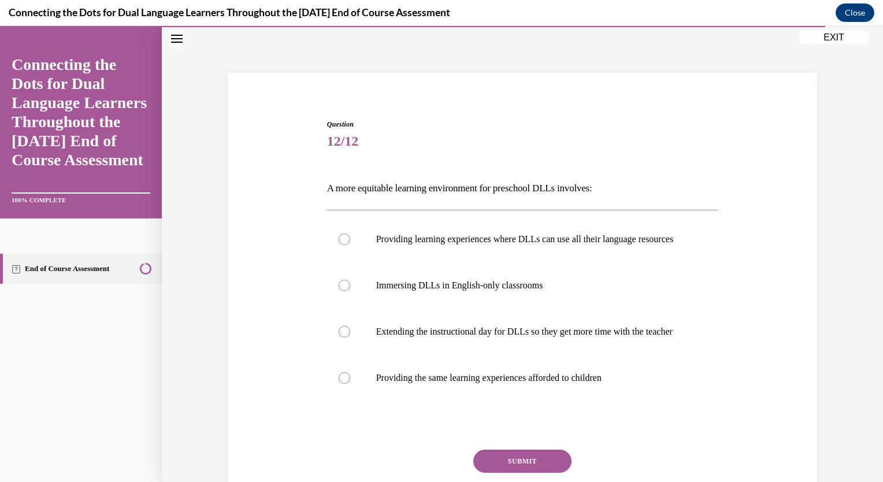
scroll to position [60, 0]
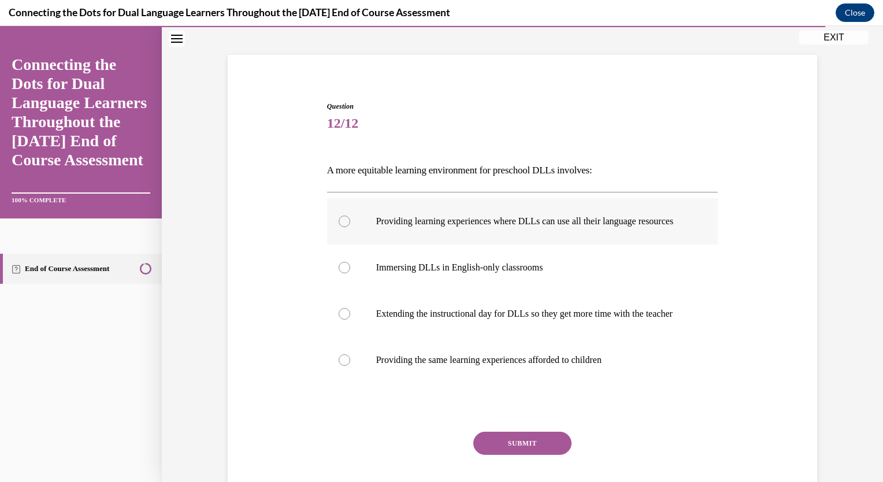
click at [339, 223] on div at bounding box center [345, 222] width 12 height 12
click at [339, 223] on input "Providing learning experiences where DLLs can use all their language resources" at bounding box center [345, 222] width 12 height 12
radio input "true"
click at [513, 455] on button "SUBMIT" at bounding box center [522, 443] width 98 height 23
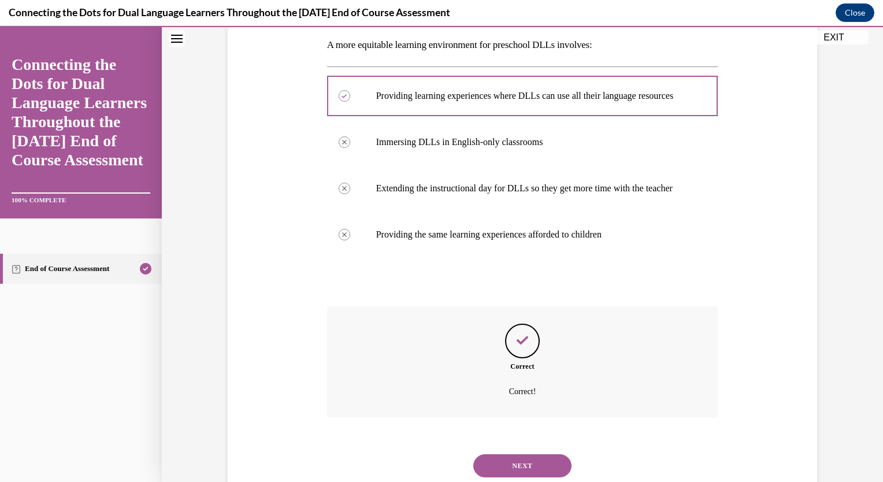
scroll to position [127, 0]
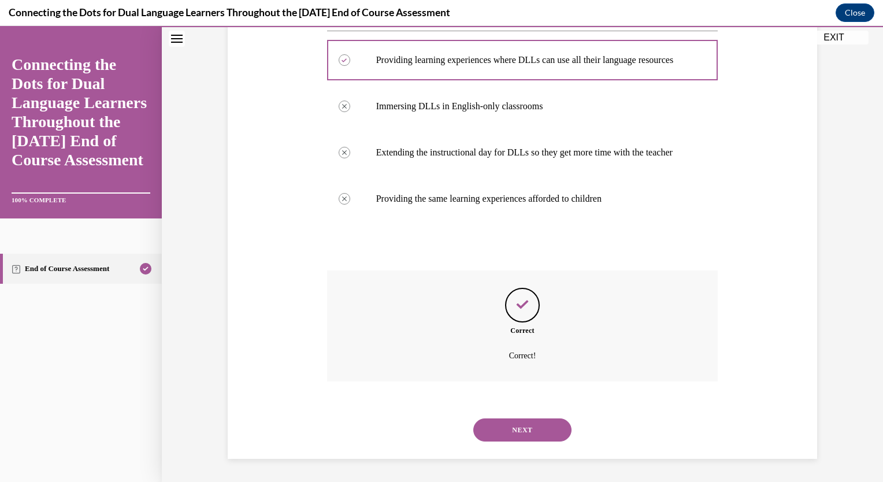
click at [532, 425] on button "NEXT" at bounding box center [522, 429] width 98 height 23
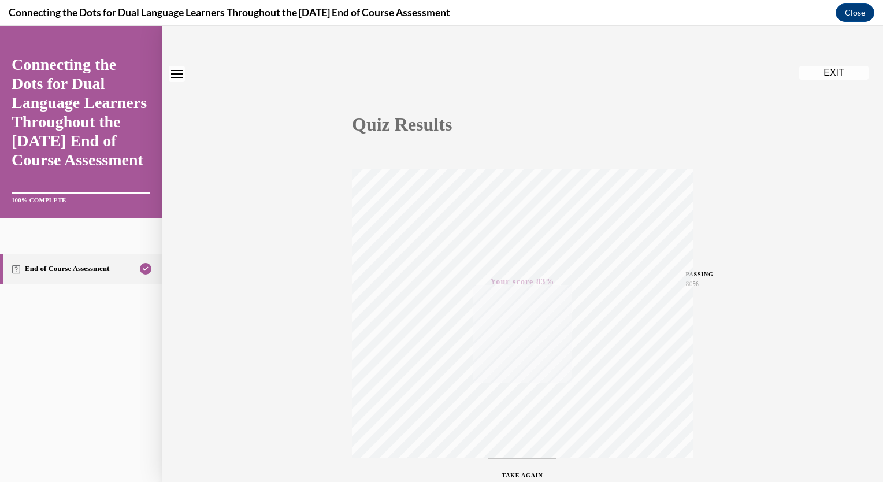
scroll to position [136, 0]
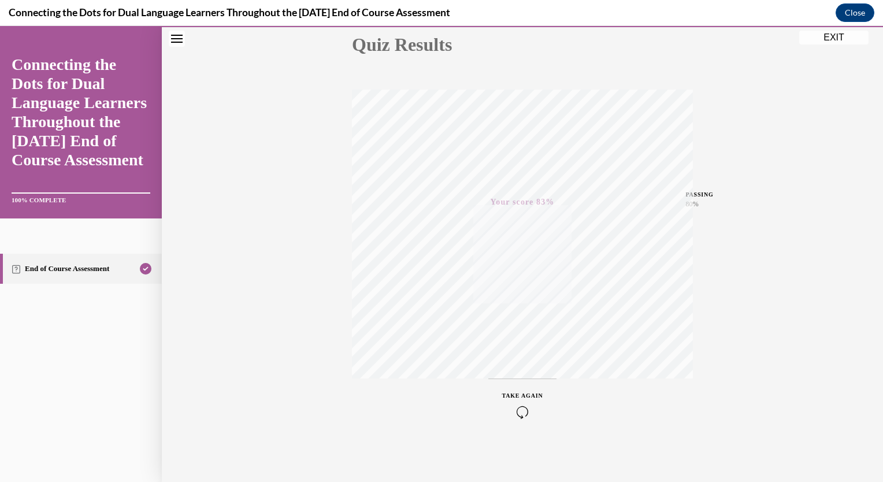
click at [834, 34] on button "EXIT" at bounding box center [833, 38] width 69 height 14
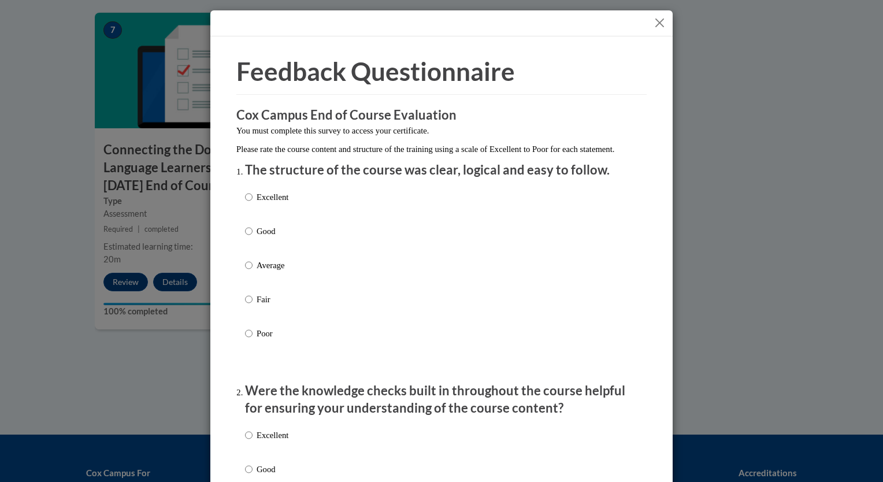
click at [245, 237] on input "Good" at bounding box center [249, 231] width 8 height 13
radio input "true"
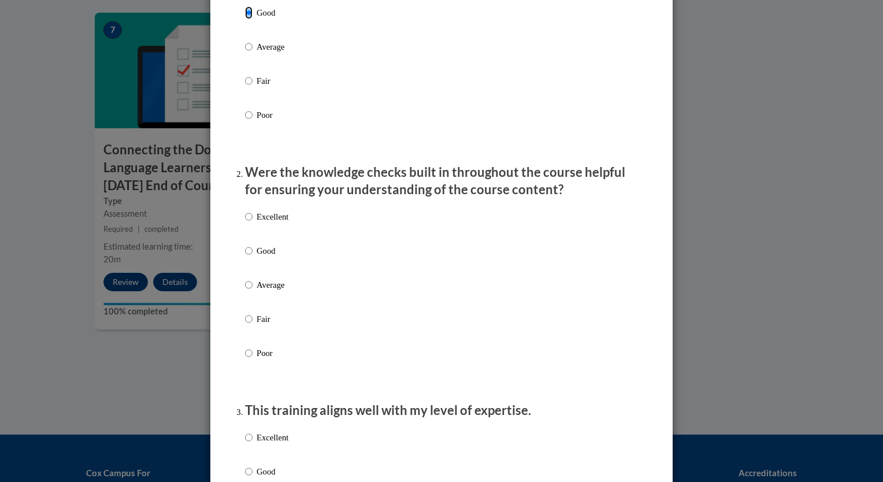
scroll to position [231, 0]
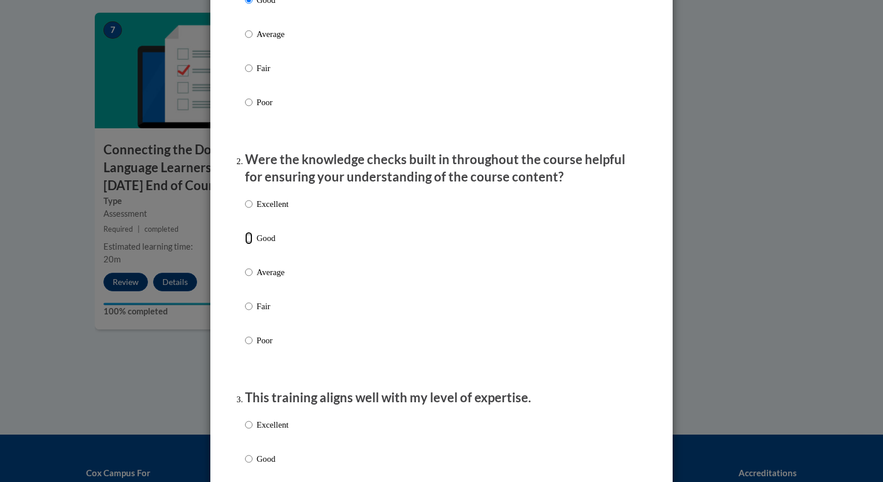
click at [245, 244] on input "Good" at bounding box center [249, 238] width 8 height 13
radio input "true"
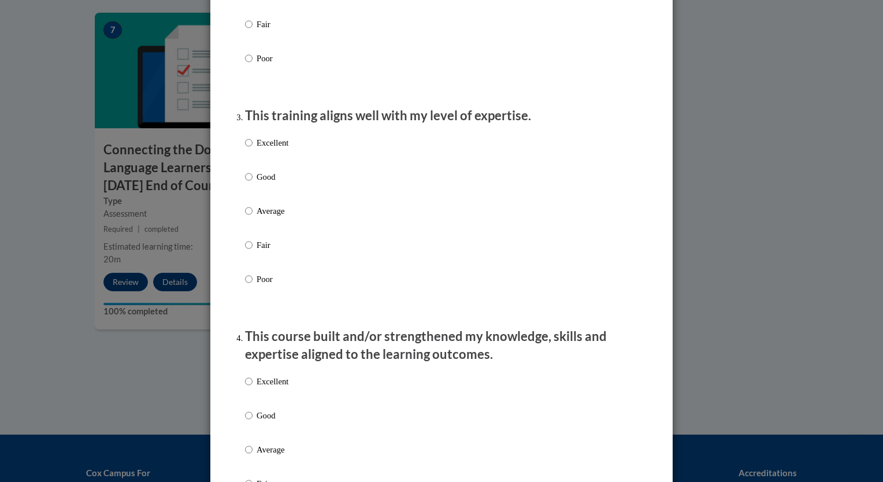
scroll to position [520, 0]
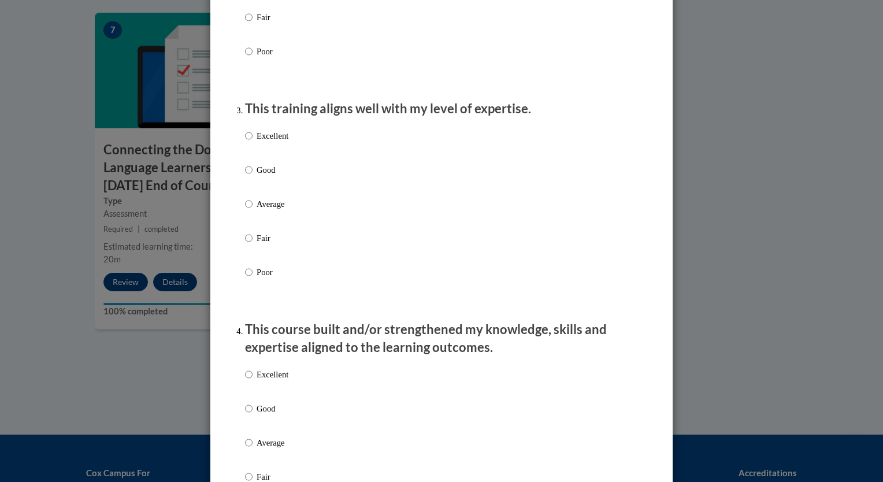
click at [251, 180] on label "Good" at bounding box center [266, 179] width 43 height 31
click at [251, 176] on input "Good" at bounding box center [249, 170] width 8 height 13
radio input "true"
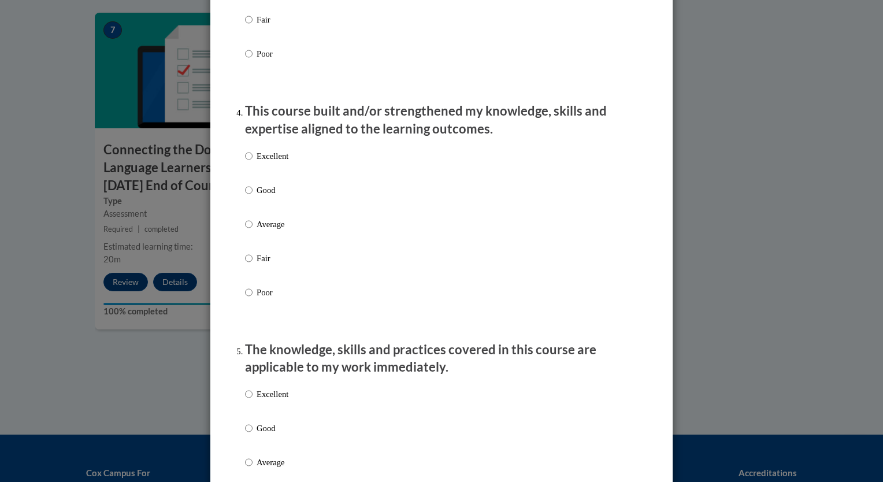
scroll to position [751, 0]
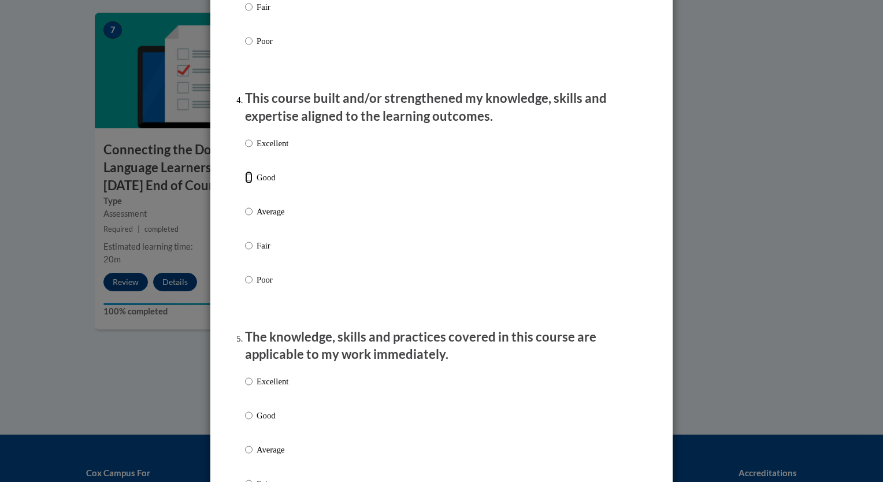
click at [245, 184] on input "Good" at bounding box center [249, 177] width 8 height 13
radio input "true"
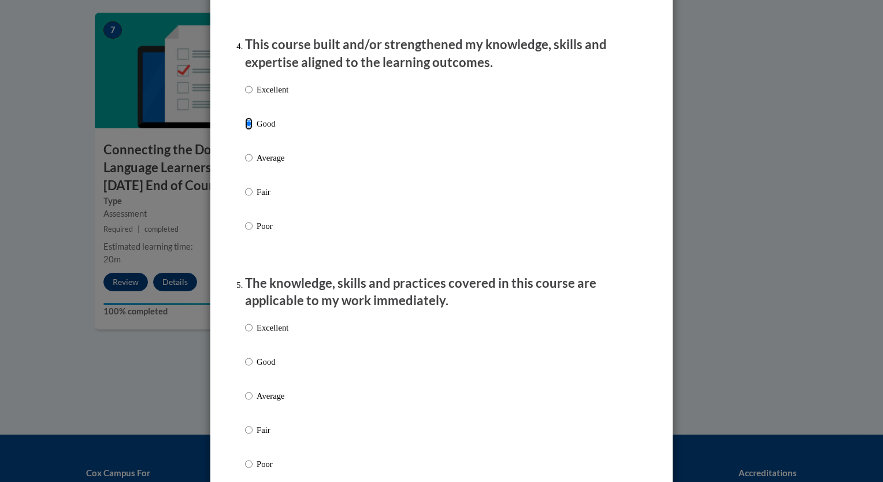
scroll to position [924, 0]
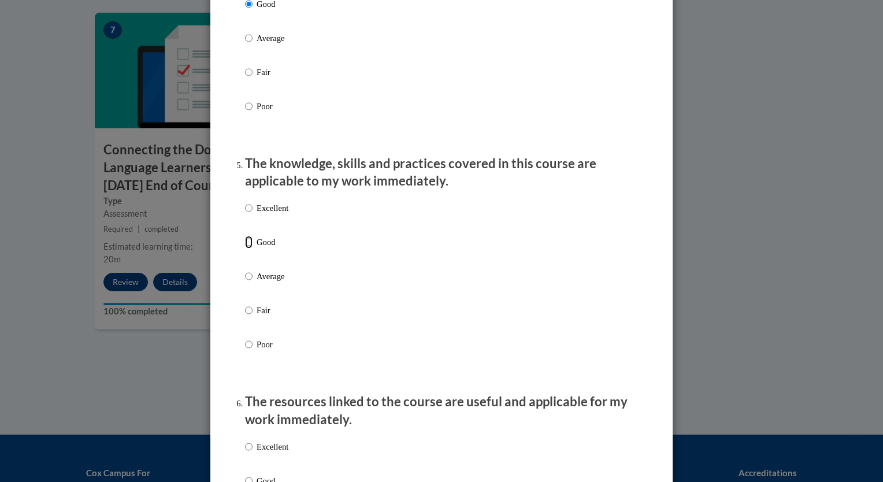
click at [245, 248] on input "Good" at bounding box center [249, 242] width 8 height 13
radio input "true"
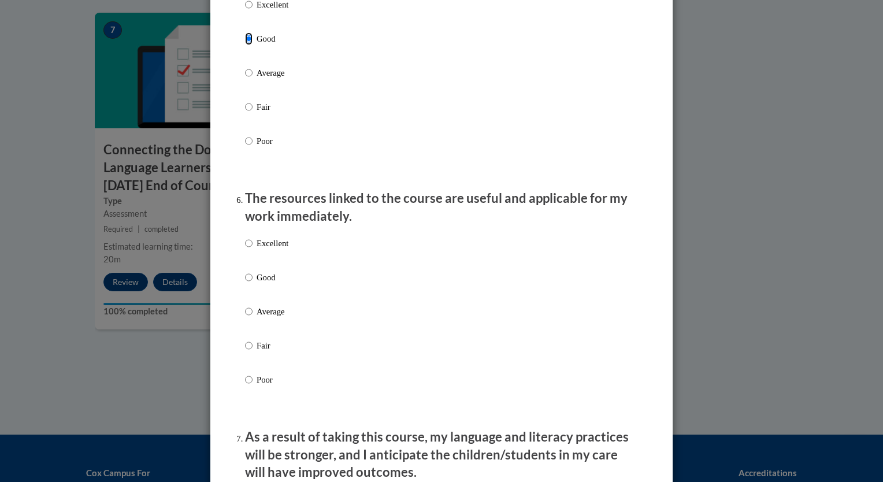
scroll to position [1156, 0]
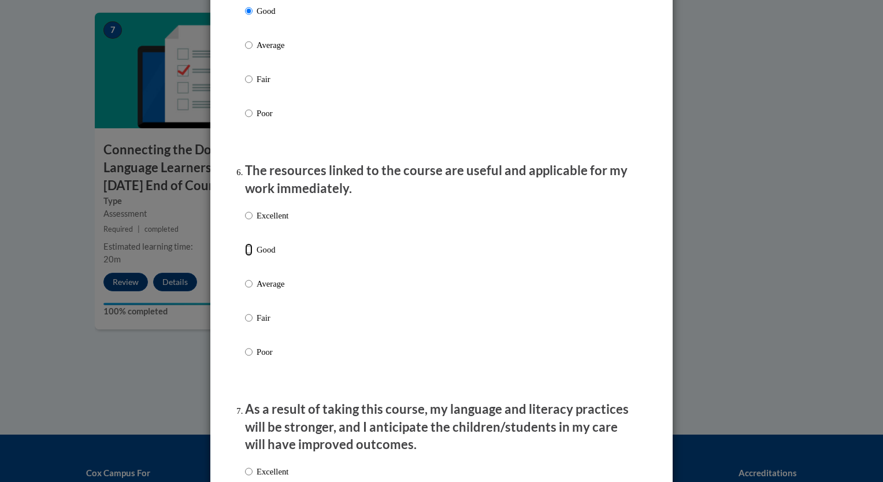
click at [247, 256] on input "Good" at bounding box center [249, 249] width 8 height 13
radio input "true"
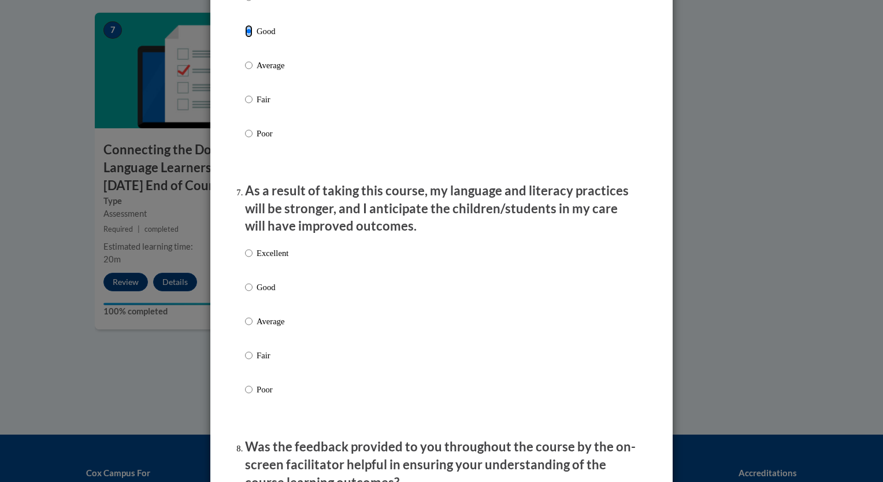
scroll to position [1387, 0]
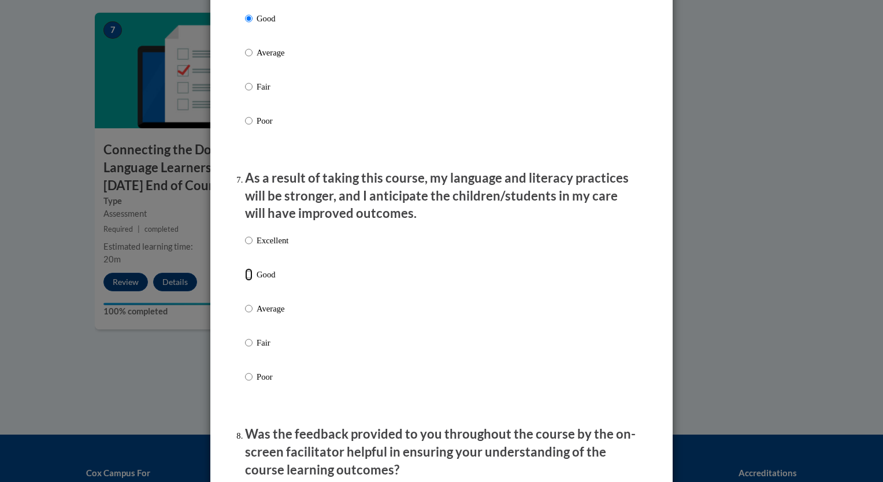
click at [245, 281] on input "Good" at bounding box center [249, 274] width 8 height 13
radio input "true"
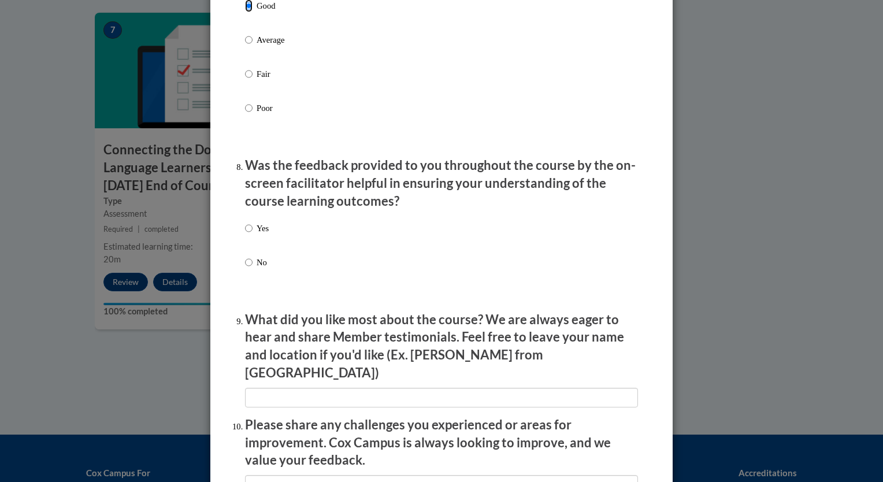
scroll to position [1676, 0]
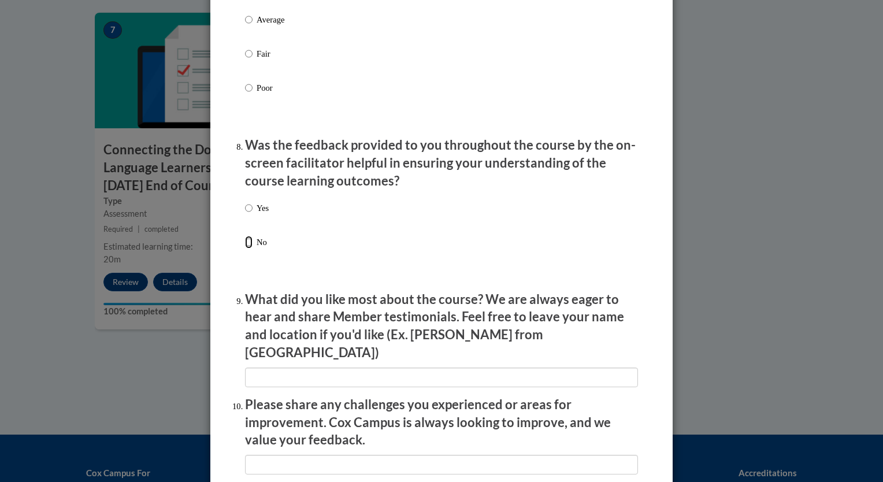
click at [245, 248] on input "No" at bounding box center [249, 242] width 8 height 13
radio input "true"
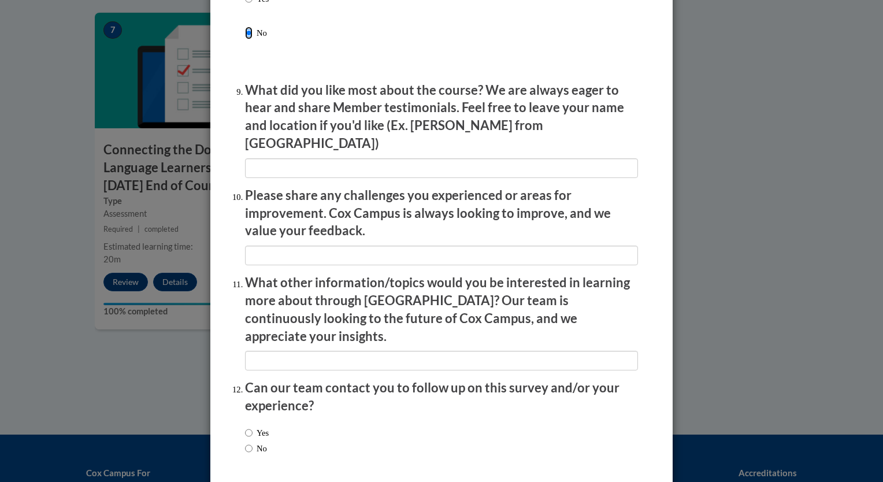
scroll to position [1924, 0]
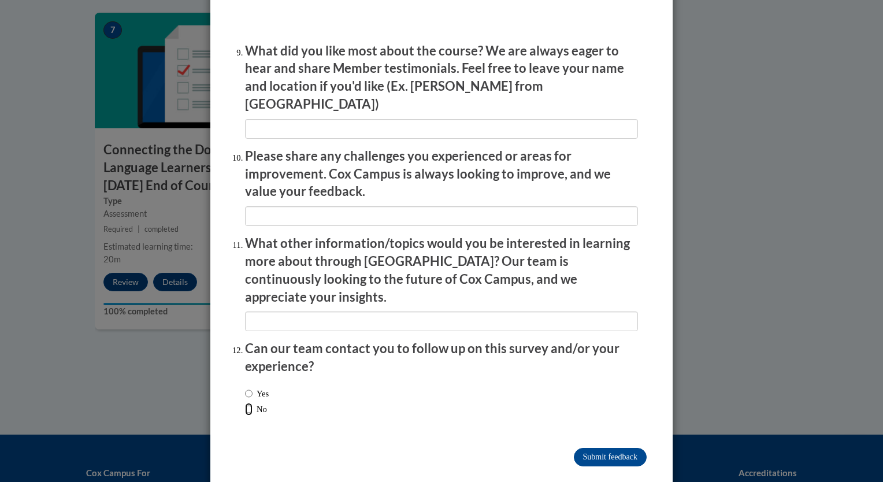
click at [245, 403] on input "No" at bounding box center [249, 409] width 8 height 13
radio input "true"
click at [616, 448] on input "Submit feedback" at bounding box center [610, 457] width 73 height 18
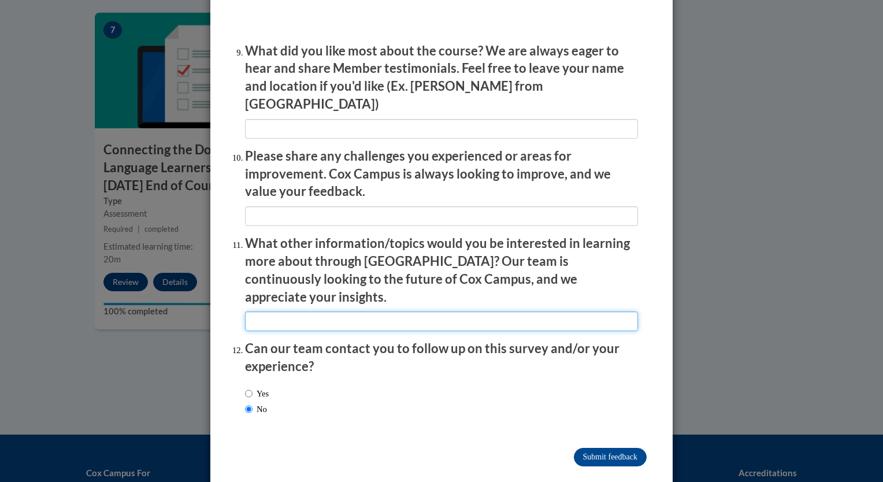
click at [319, 311] on input "textbox" at bounding box center [441, 321] width 393 height 20
